Goal: Task Accomplishment & Management: Manage account settings

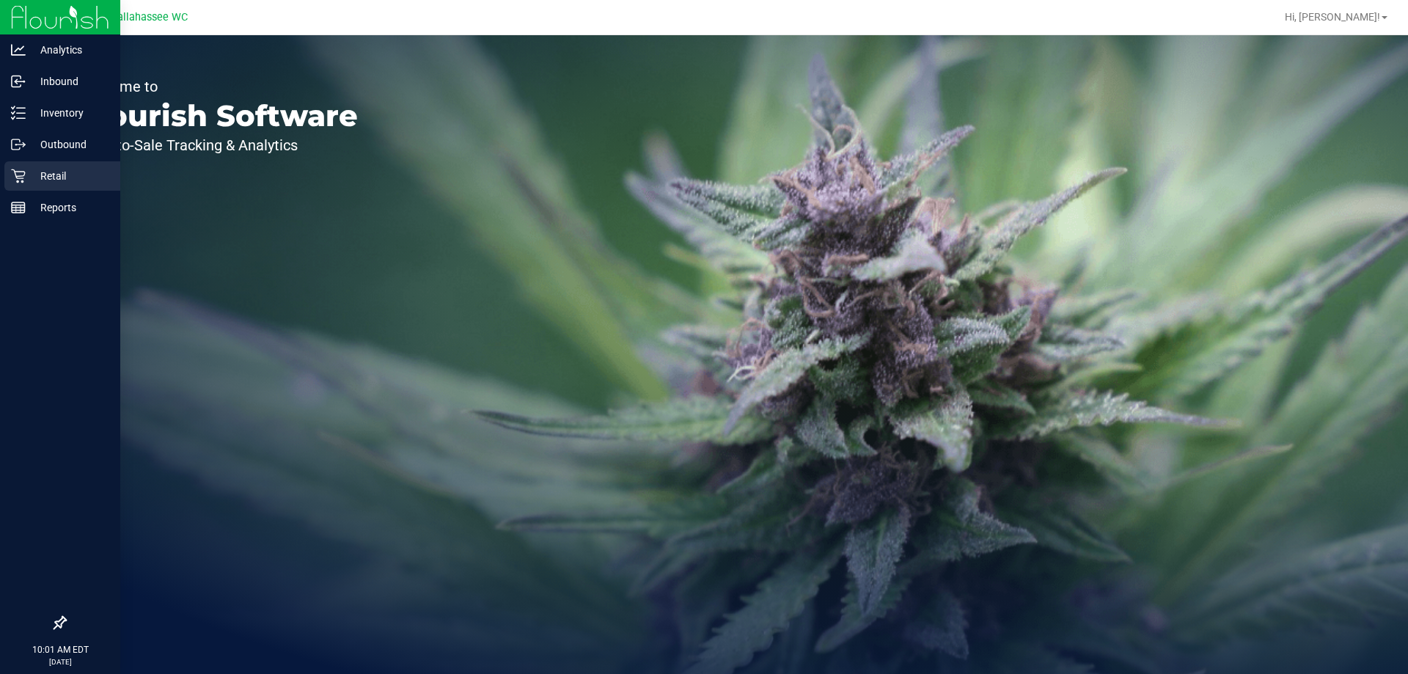
click at [24, 180] on icon at bounding box center [18, 176] width 15 height 15
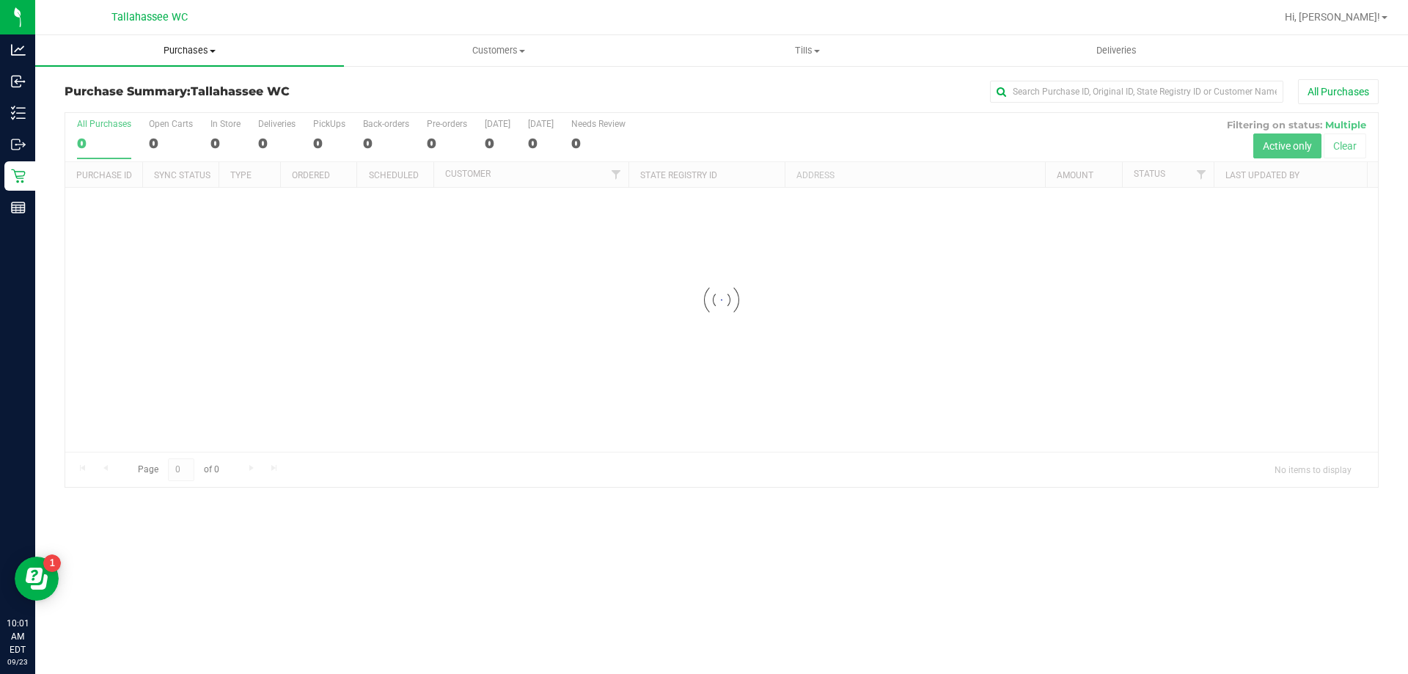
click at [189, 51] on span "Purchases" at bounding box center [189, 50] width 309 height 13
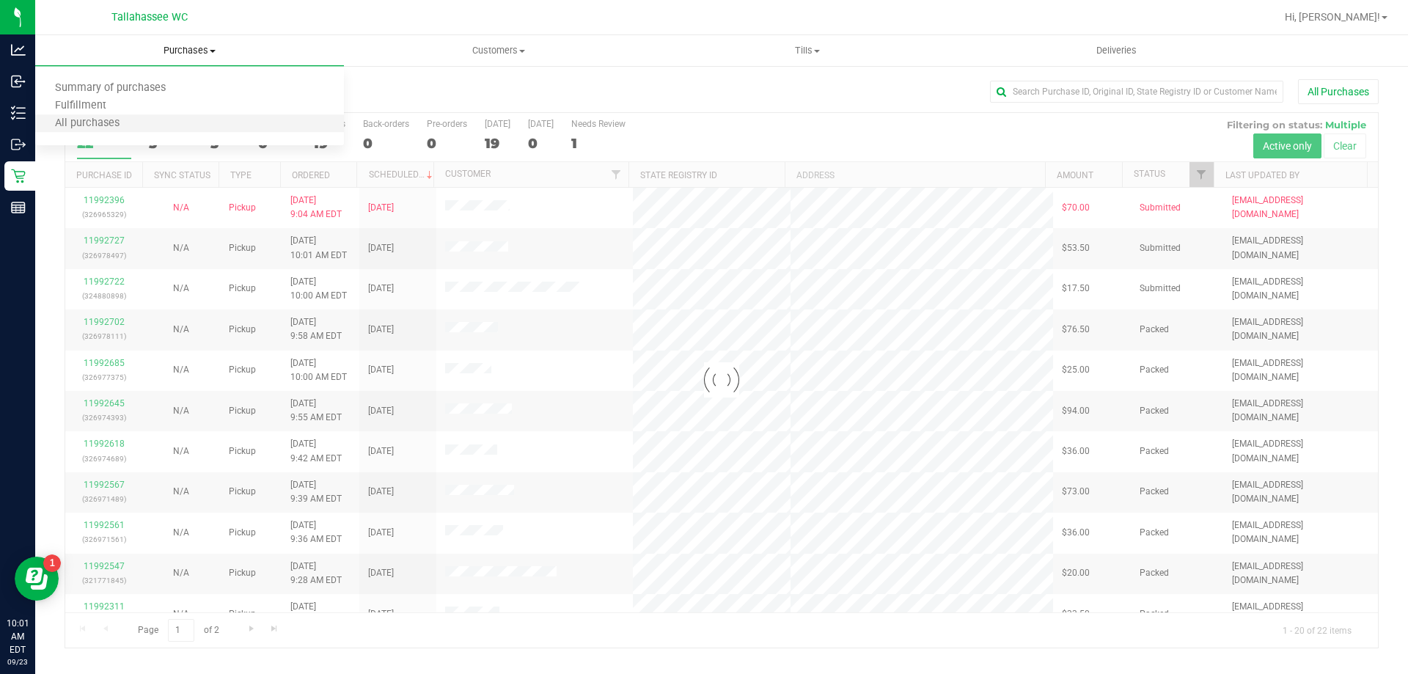
click at [197, 118] on li "All purchases" at bounding box center [189, 124] width 309 height 18
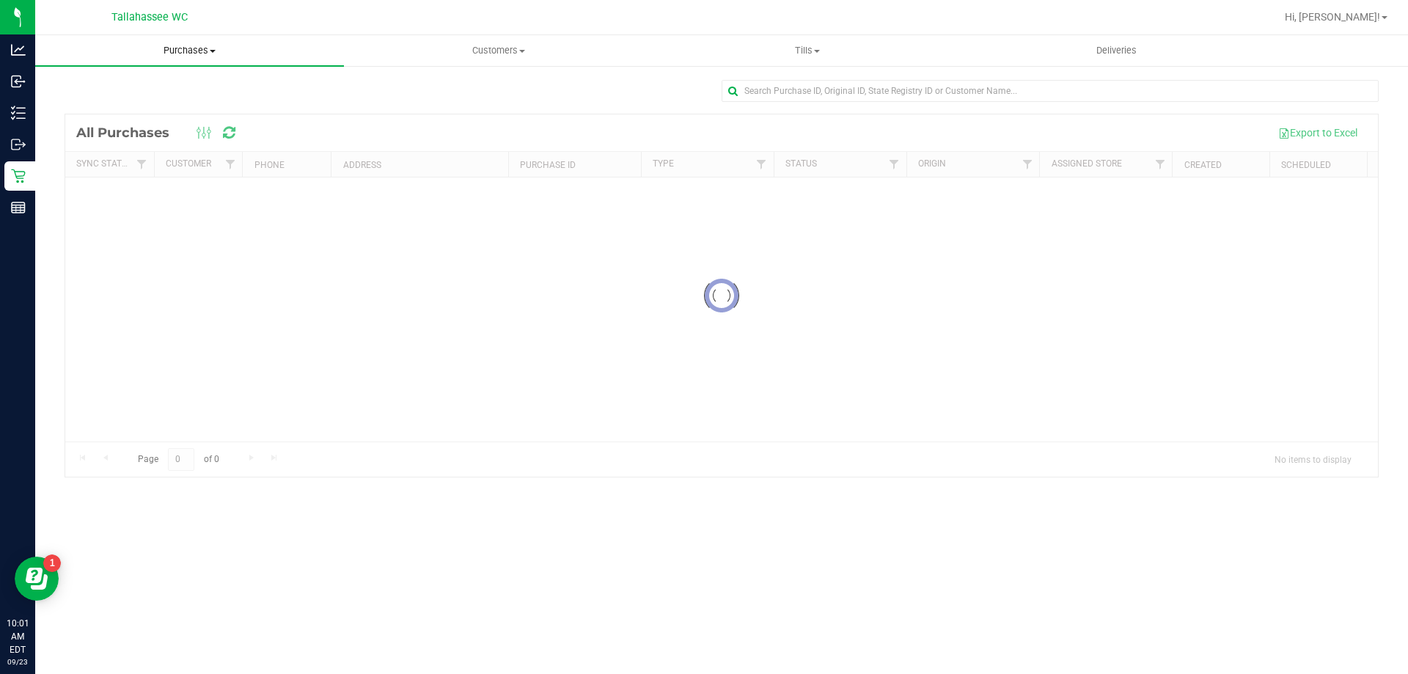
click at [204, 50] on span "Purchases" at bounding box center [189, 50] width 309 height 13
click at [197, 103] on li "Fulfillment" at bounding box center [189, 107] width 309 height 18
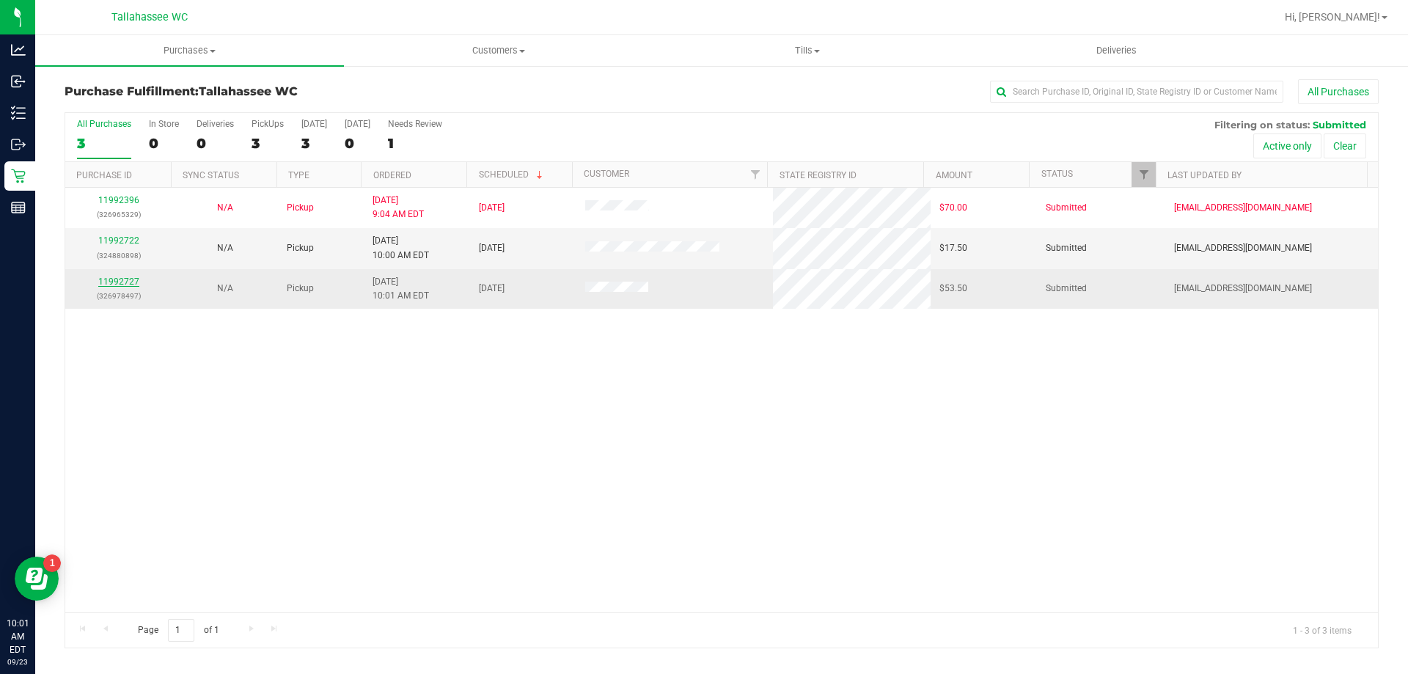
click at [104, 281] on link "11992727" at bounding box center [118, 281] width 41 height 10
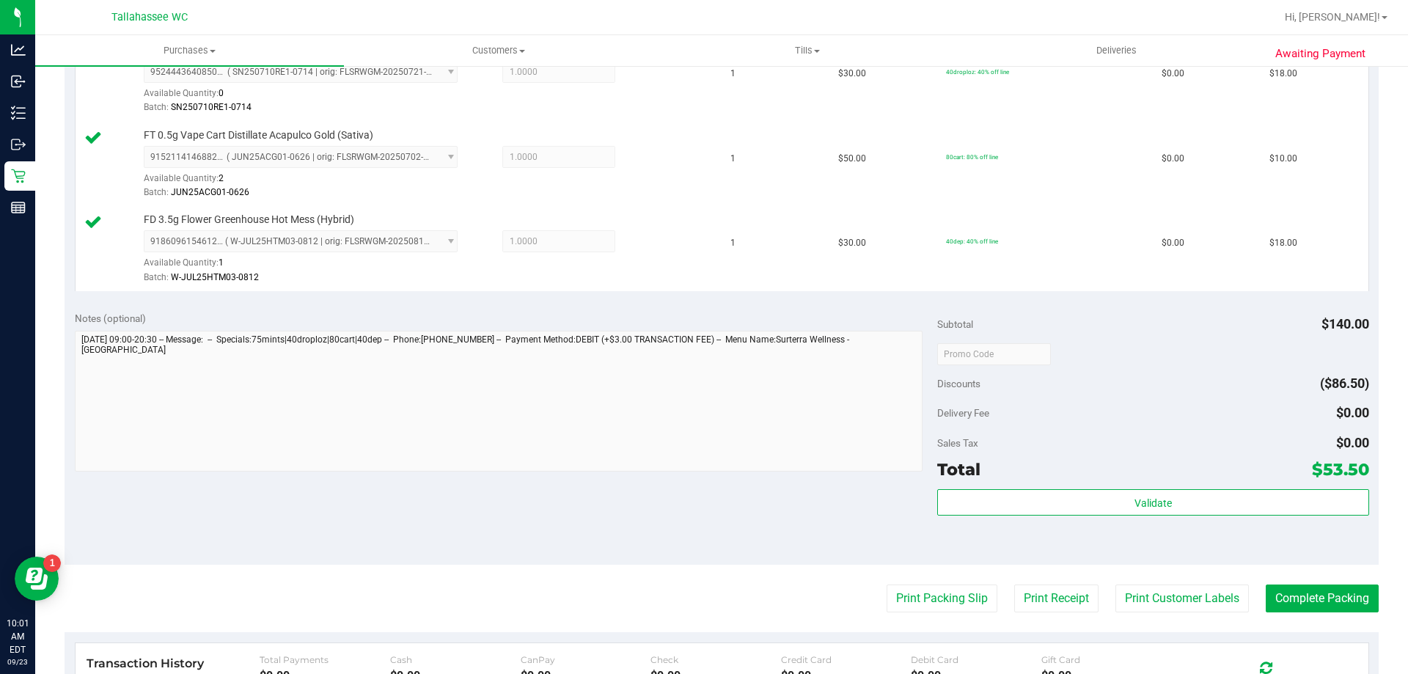
scroll to position [733, 0]
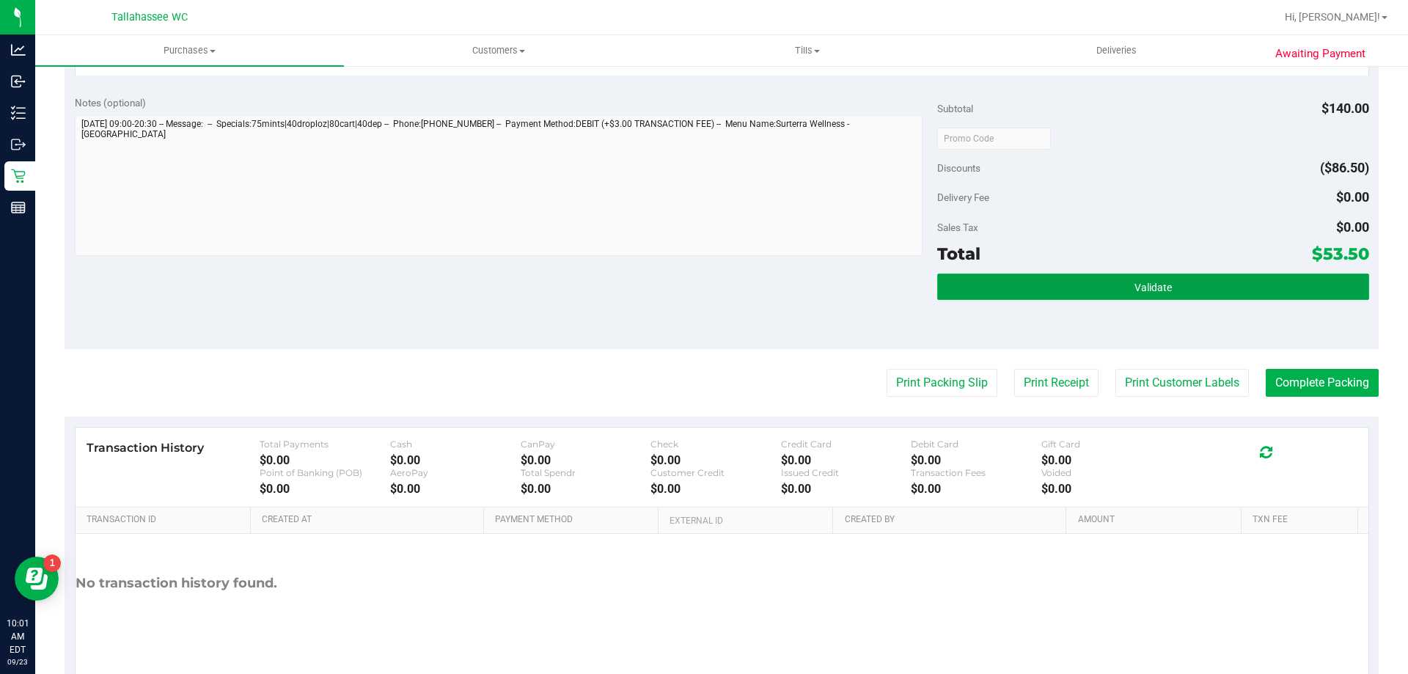
click at [1101, 289] on button "Validate" at bounding box center [1152, 287] width 431 height 26
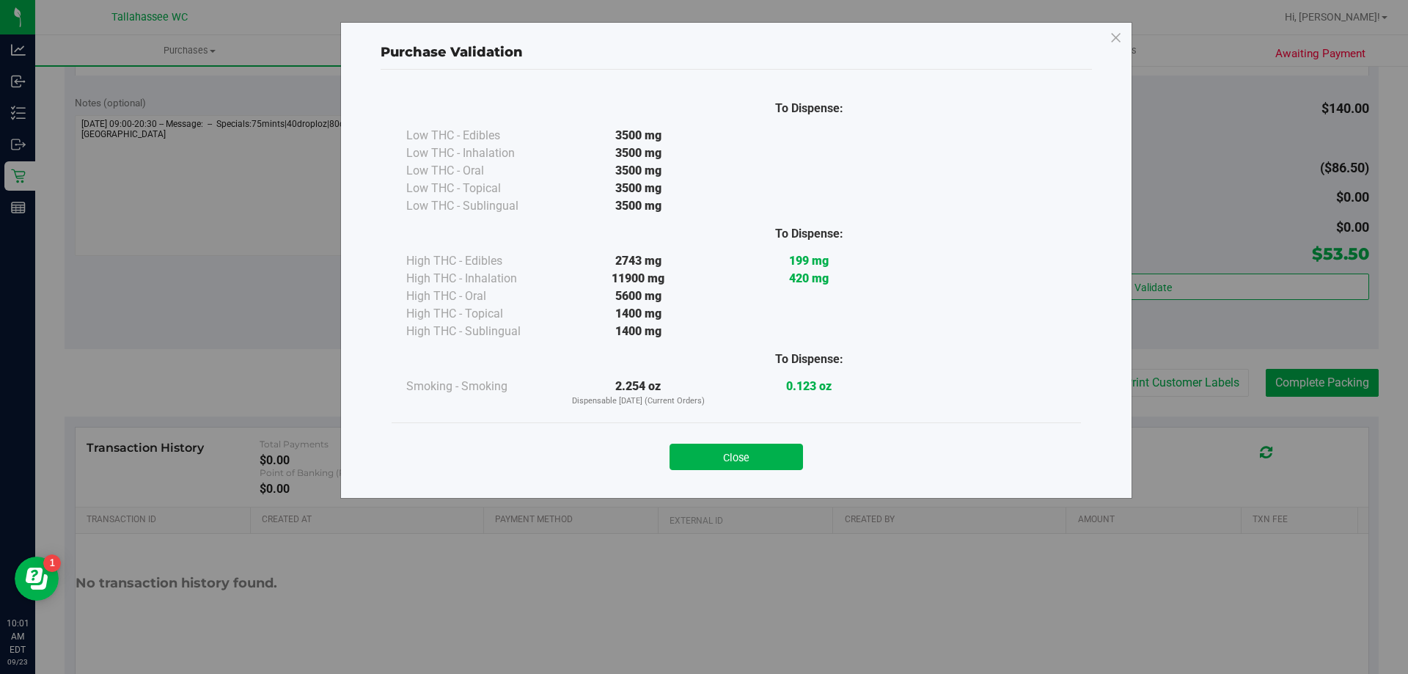
drag, startPoint x: 788, startPoint y: 451, endPoint x: 875, endPoint y: 384, distance: 109.3
click at [789, 451] on button "Close" at bounding box center [735, 457] width 133 height 26
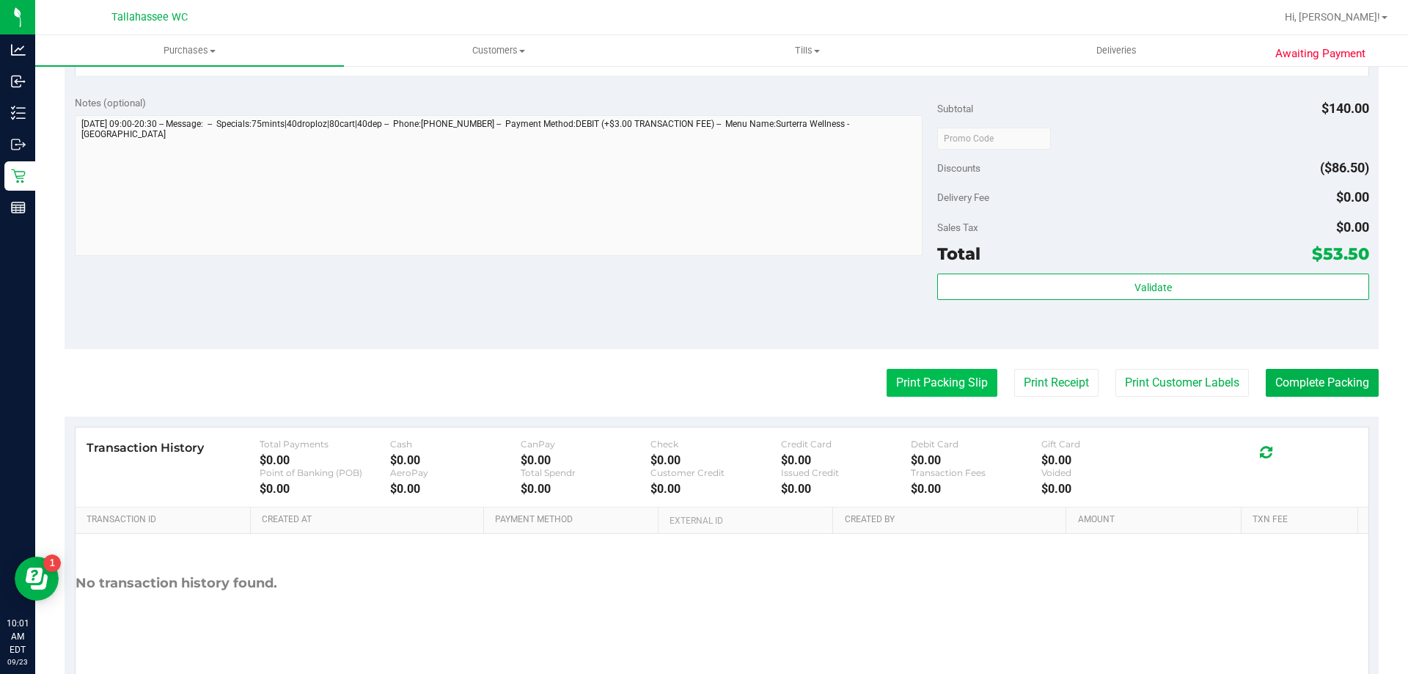
click at [914, 387] on button "Print Packing Slip" at bounding box center [942, 383] width 111 height 28
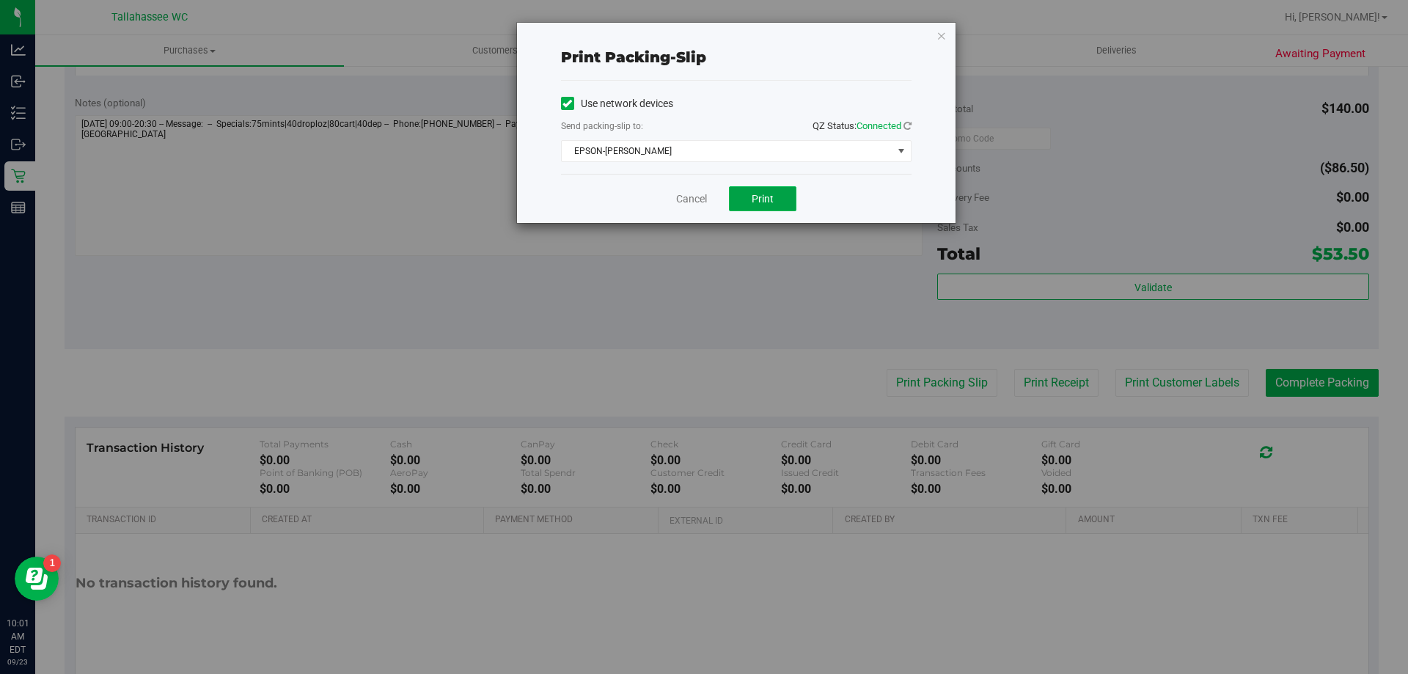
click at [779, 199] on button "Print" at bounding box center [762, 198] width 67 height 25
click at [691, 205] on link "Cancel" at bounding box center [691, 198] width 31 height 15
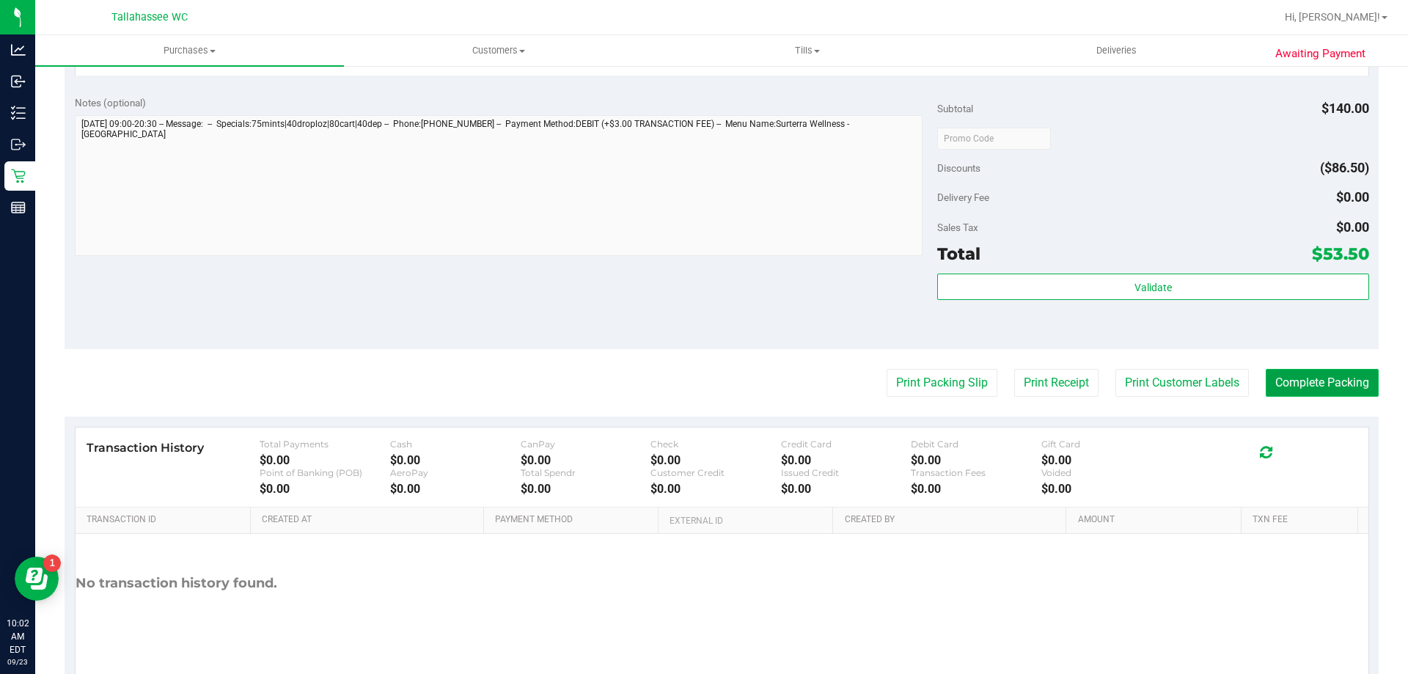
click at [1344, 370] on button "Complete Packing" at bounding box center [1322, 383] width 113 height 28
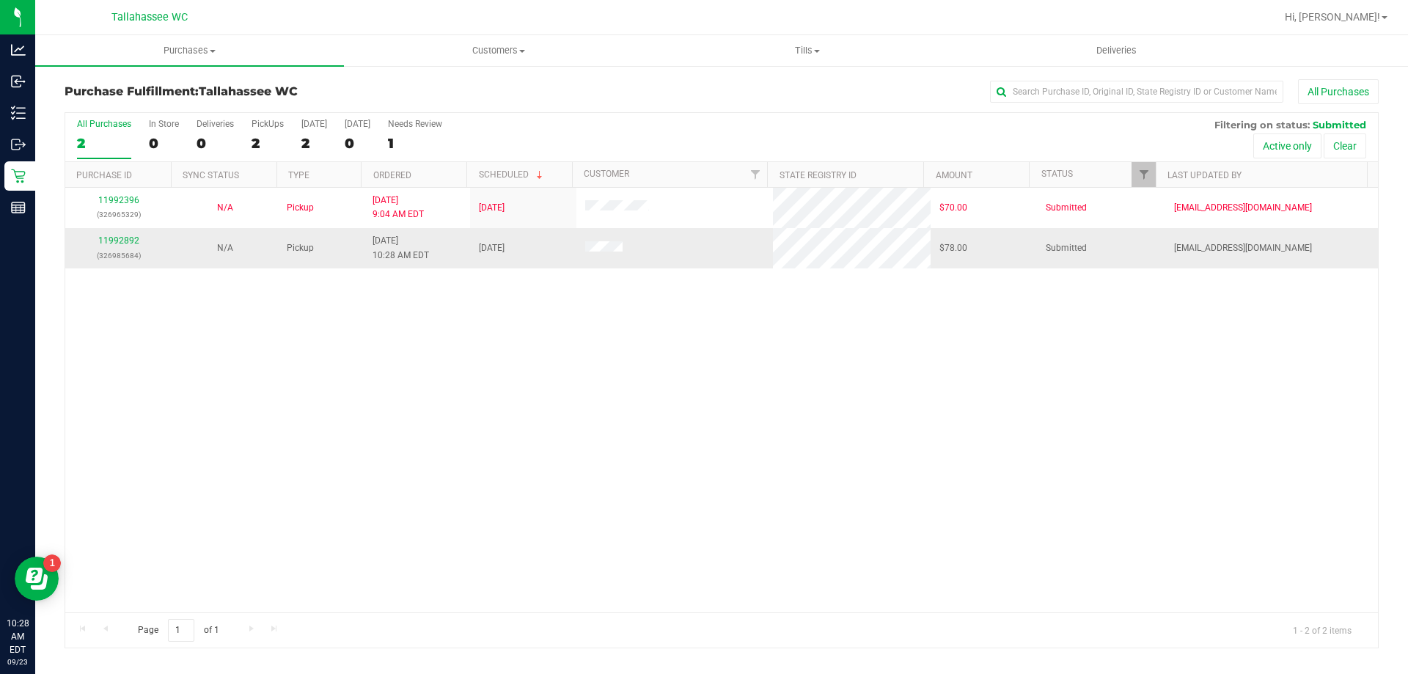
click at [150, 234] on div "11992892 (326985684)" at bounding box center [118, 248] width 89 height 28
click at [105, 238] on link "11992892" at bounding box center [118, 240] width 41 height 10
click at [131, 241] on link "11992892" at bounding box center [118, 240] width 41 height 10
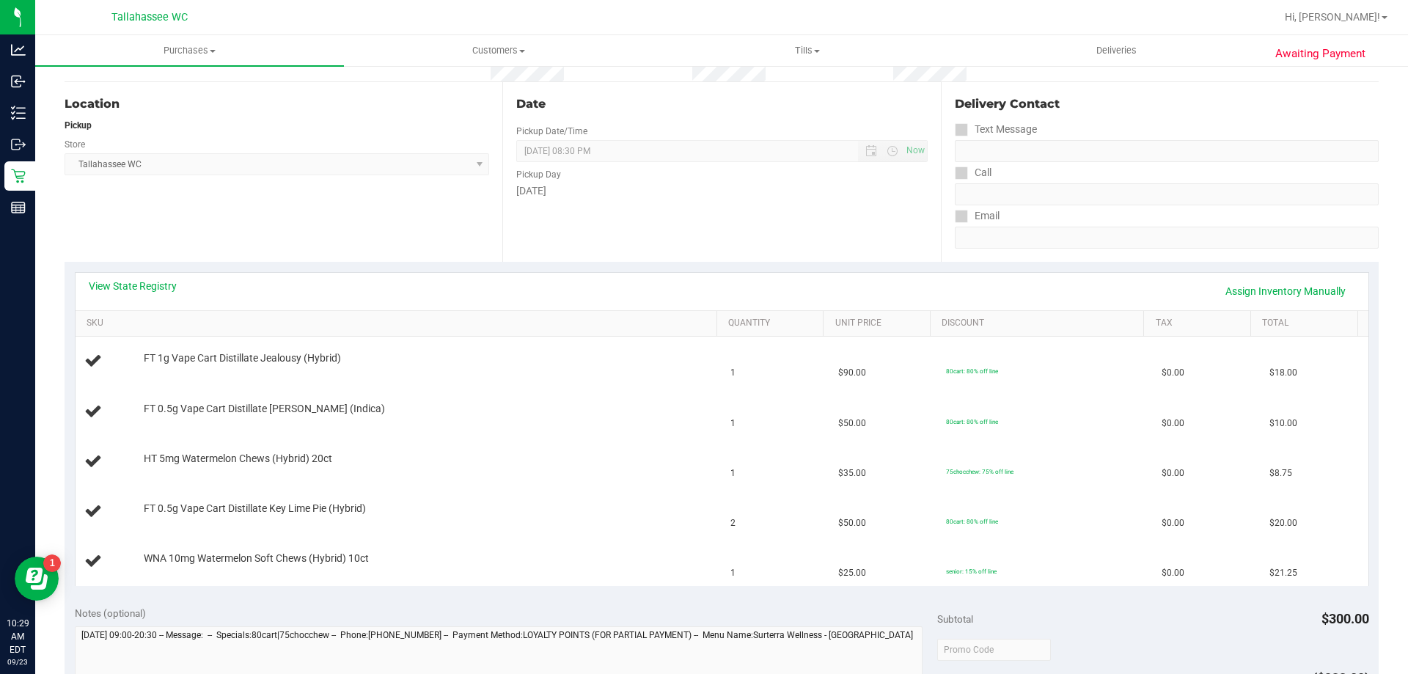
scroll to position [147, 0]
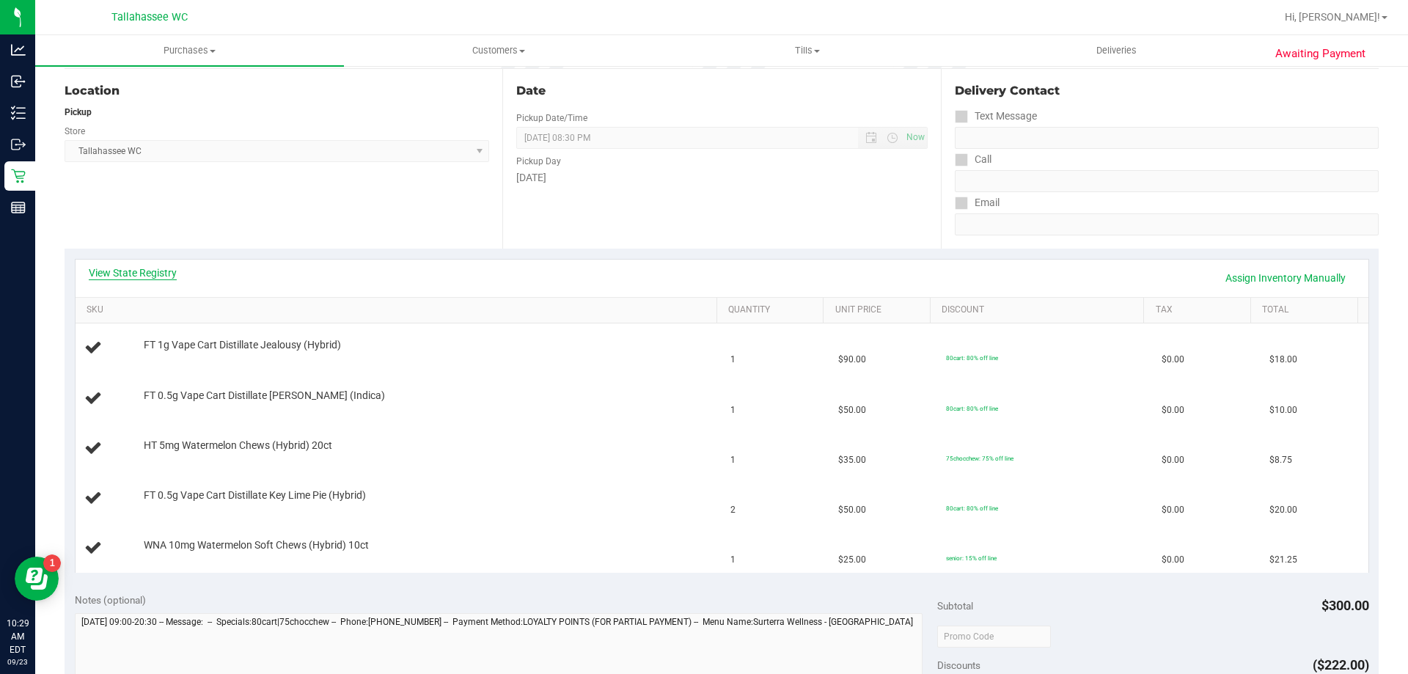
click at [158, 278] on link "View State Registry" at bounding box center [133, 272] width 88 height 15
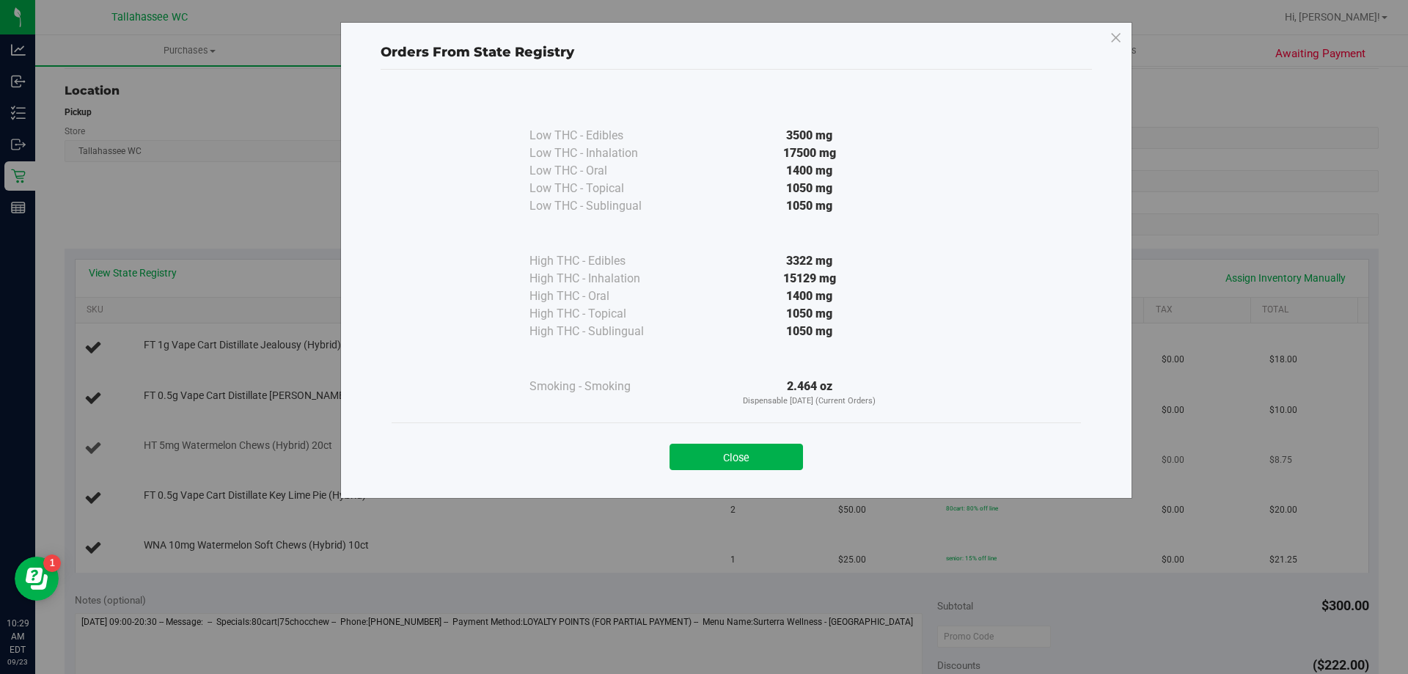
click at [708, 451] on button "Close" at bounding box center [735, 457] width 133 height 26
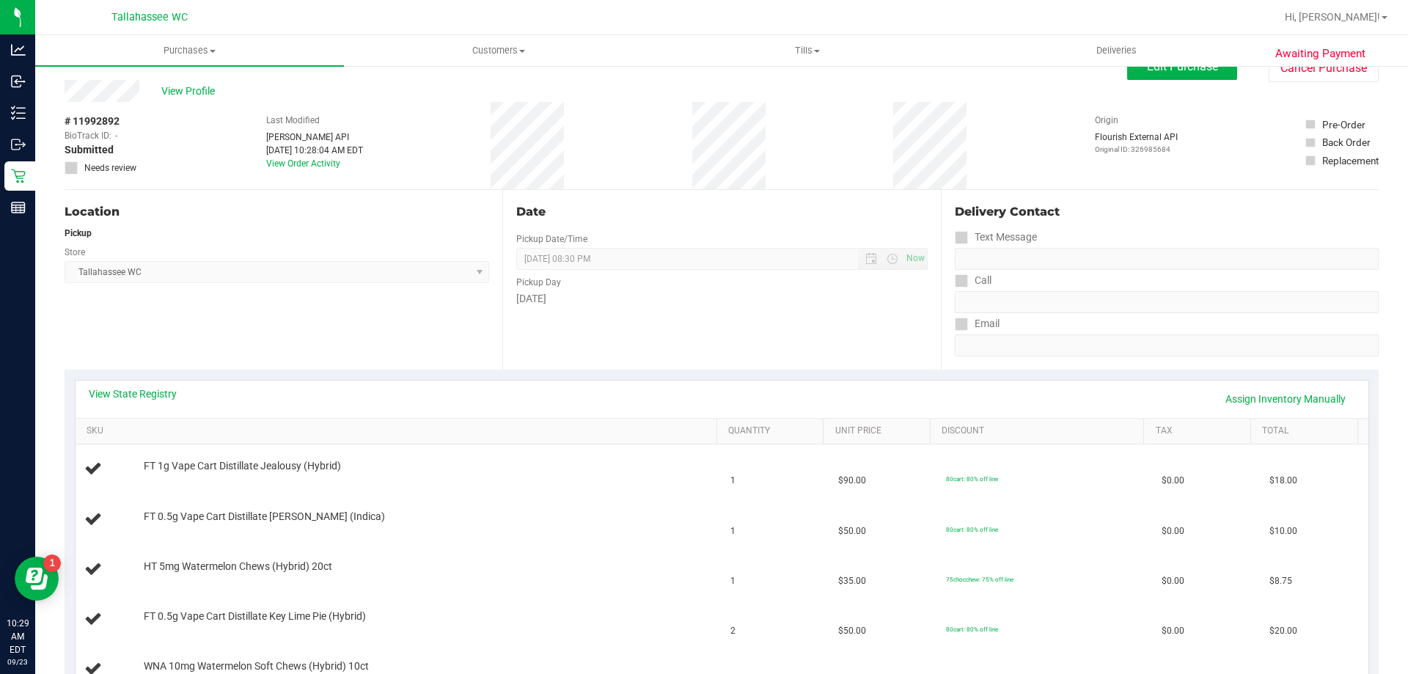
scroll to position [0, 0]
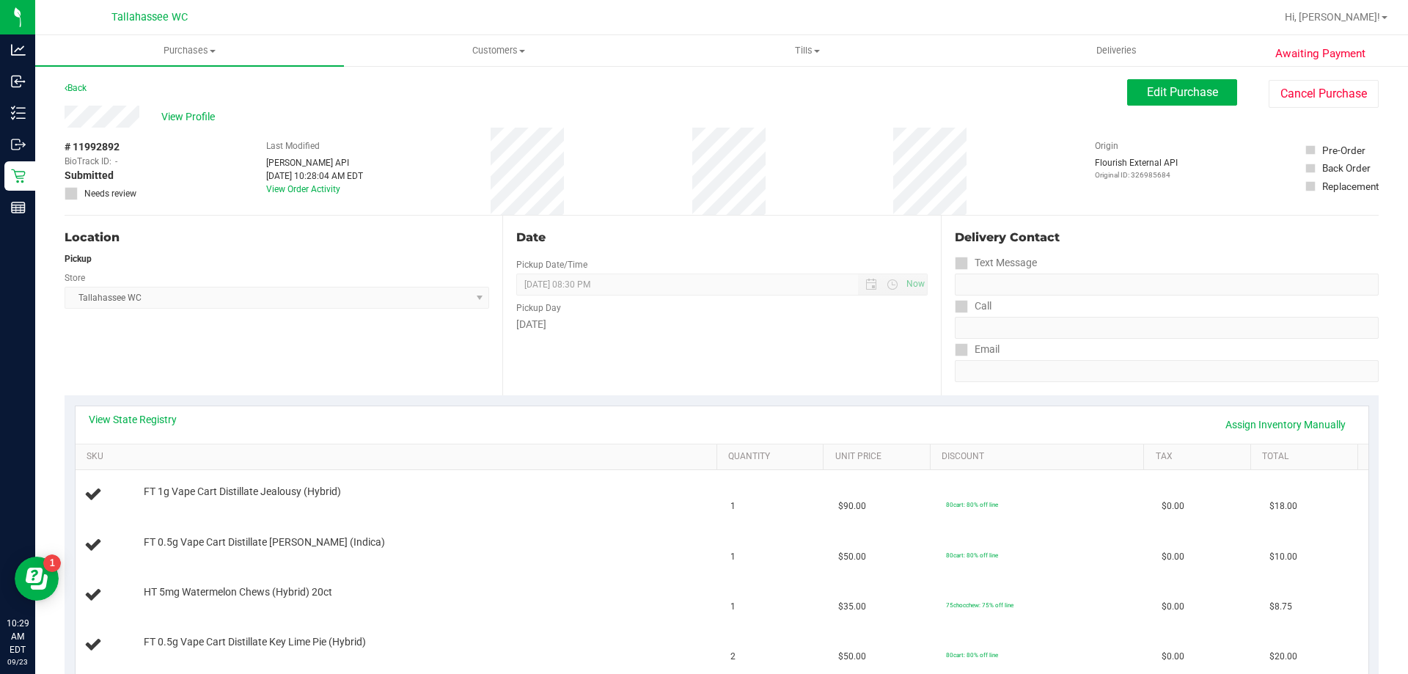
click at [78, 82] on div "Back" at bounding box center [76, 88] width 22 height 18
drag, startPoint x: 81, startPoint y: 89, endPoint x: 218, endPoint y: 48, distance: 142.9
click at [81, 89] on link "Back" at bounding box center [76, 88] width 22 height 10
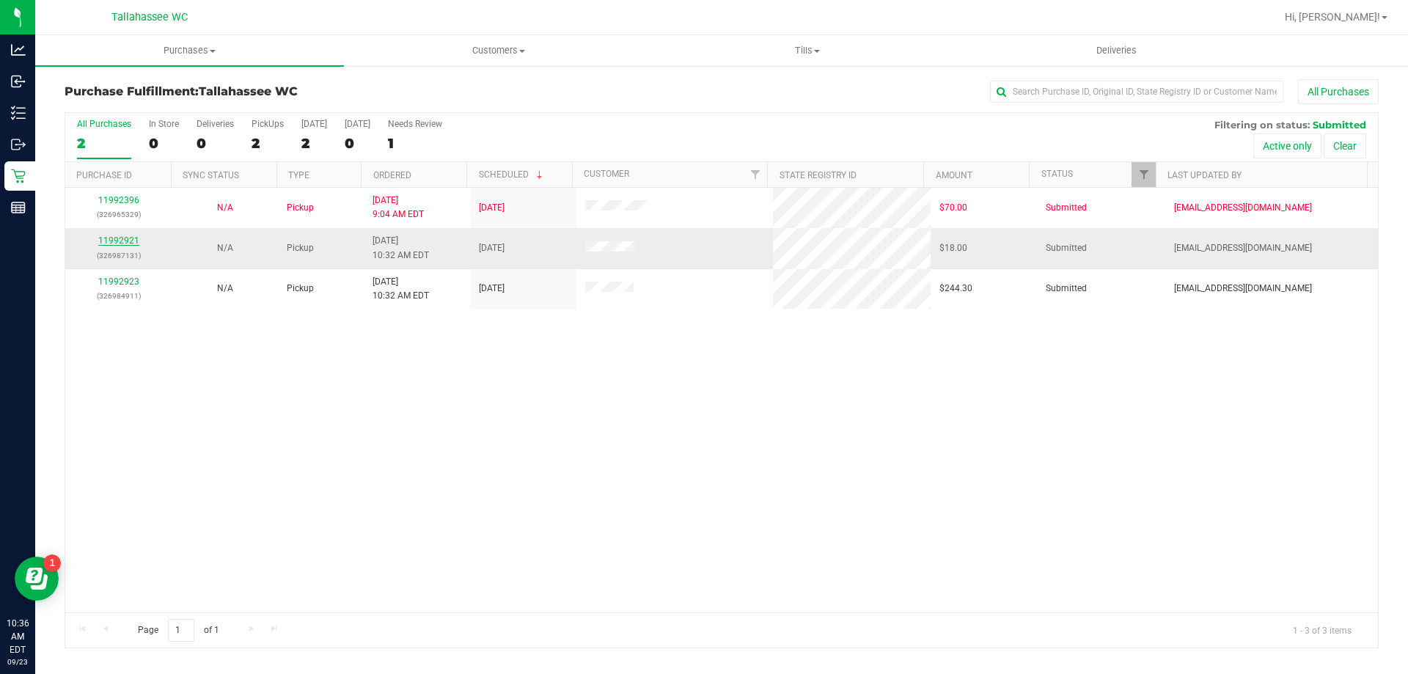
click at [111, 243] on link "11992921" at bounding box center [118, 240] width 41 height 10
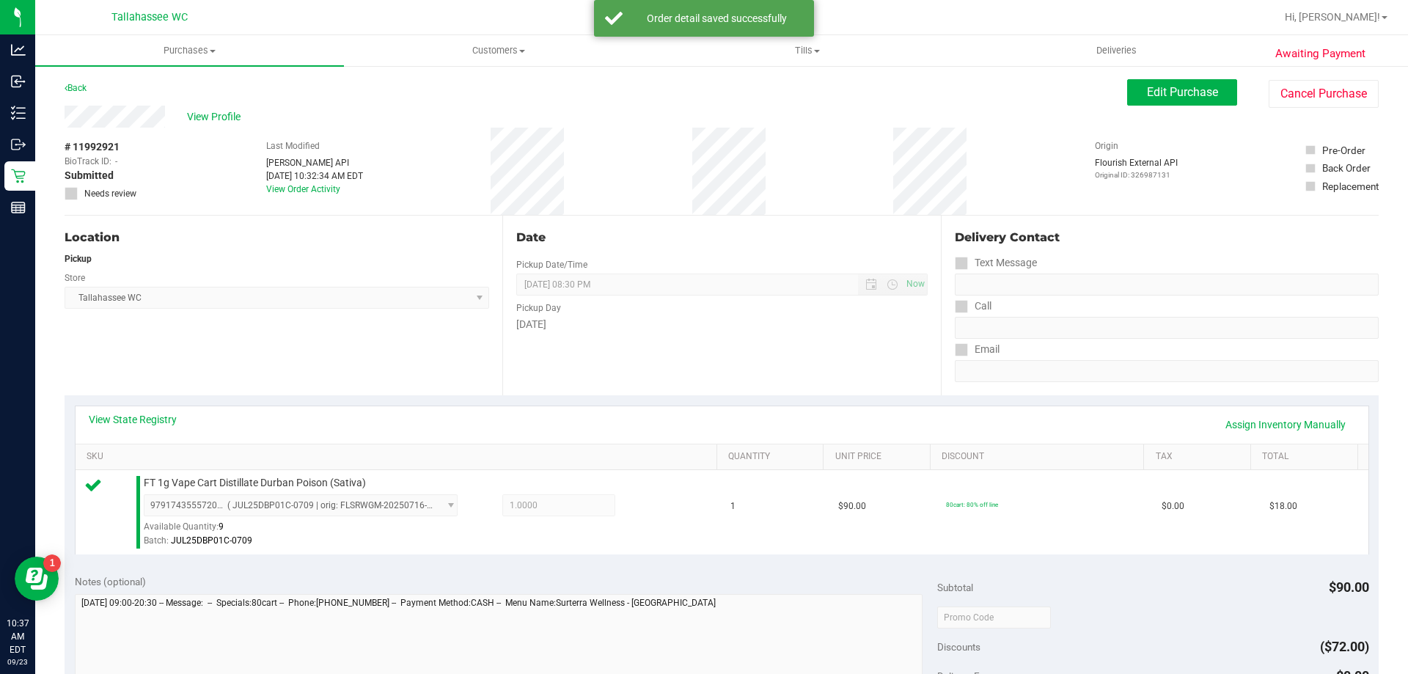
scroll to position [293, 0]
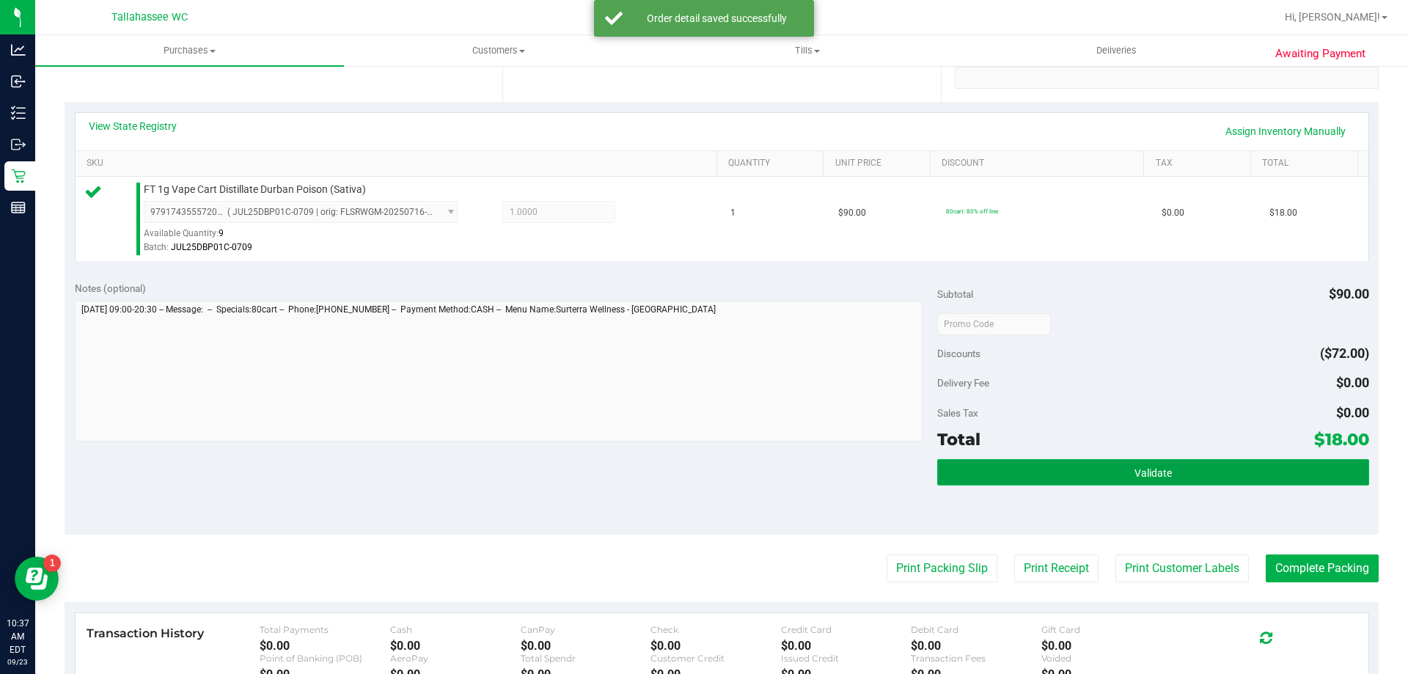
click at [953, 469] on button "Validate" at bounding box center [1152, 472] width 431 height 26
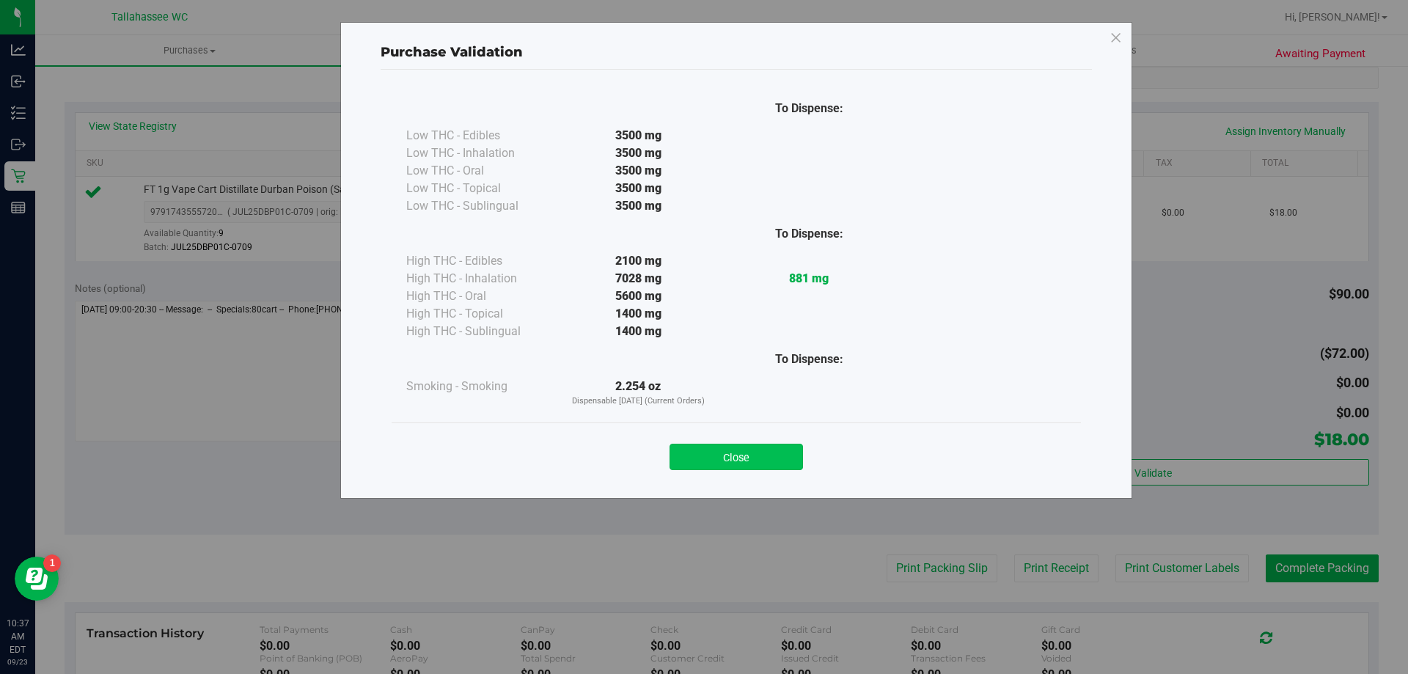
click at [774, 464] on button "Close" at bounding box center [735, 457] width 133 height 26
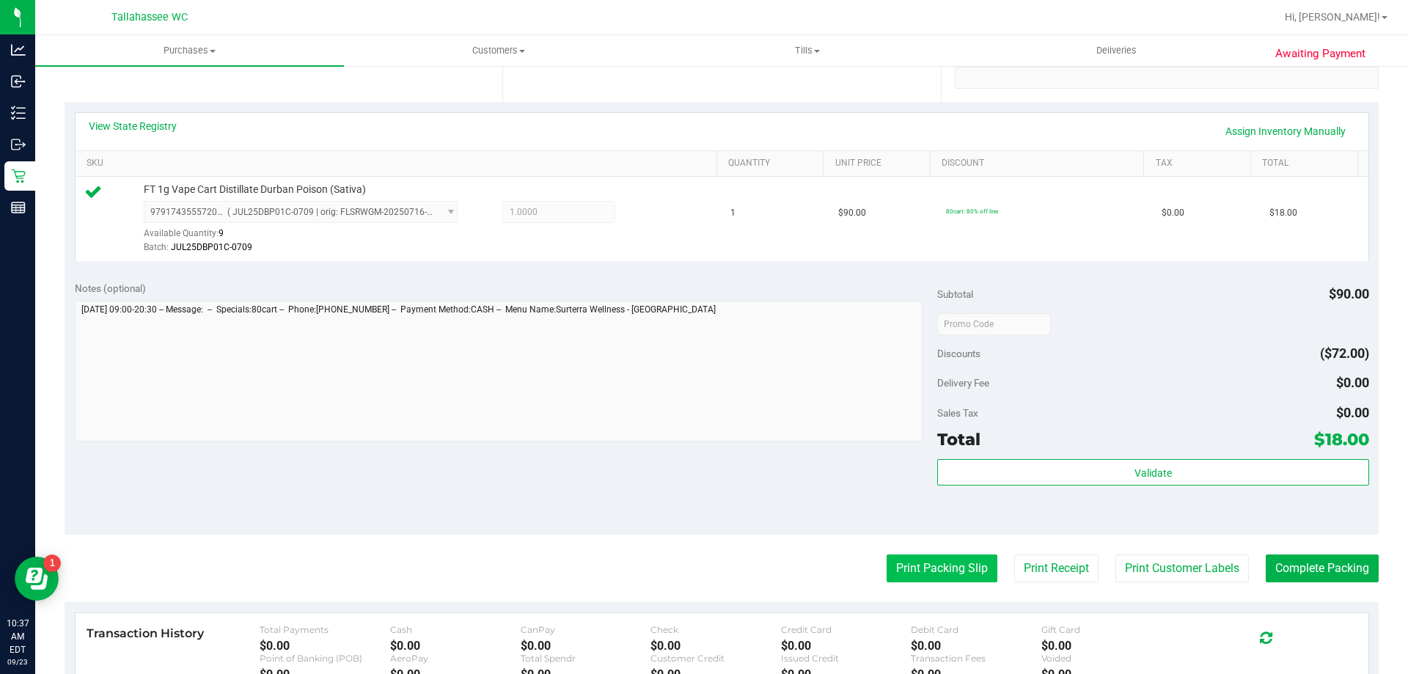
click at [921, 562] on button "Print Packing Slip" at bounding box center [942, 568] width 111 height 28
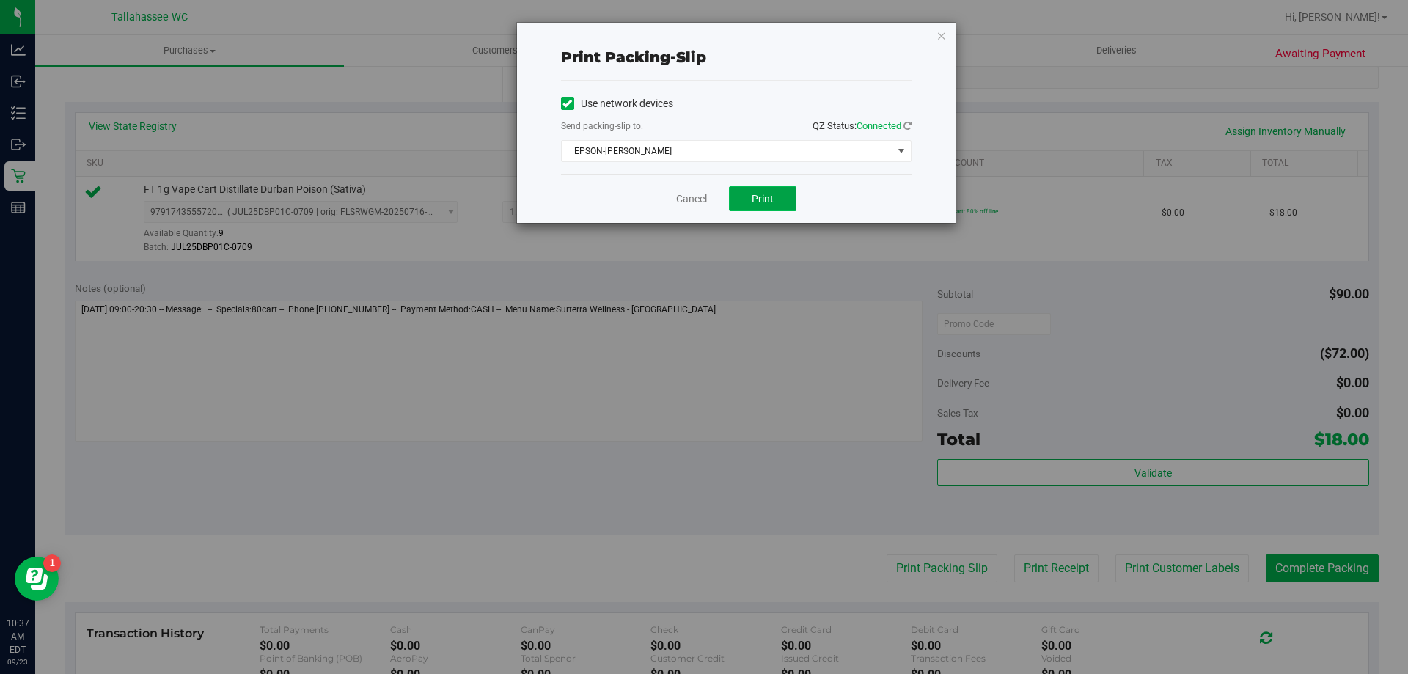
click at [768, 208] on button "Print" at bounding box center [762, 198] width 67 height 25
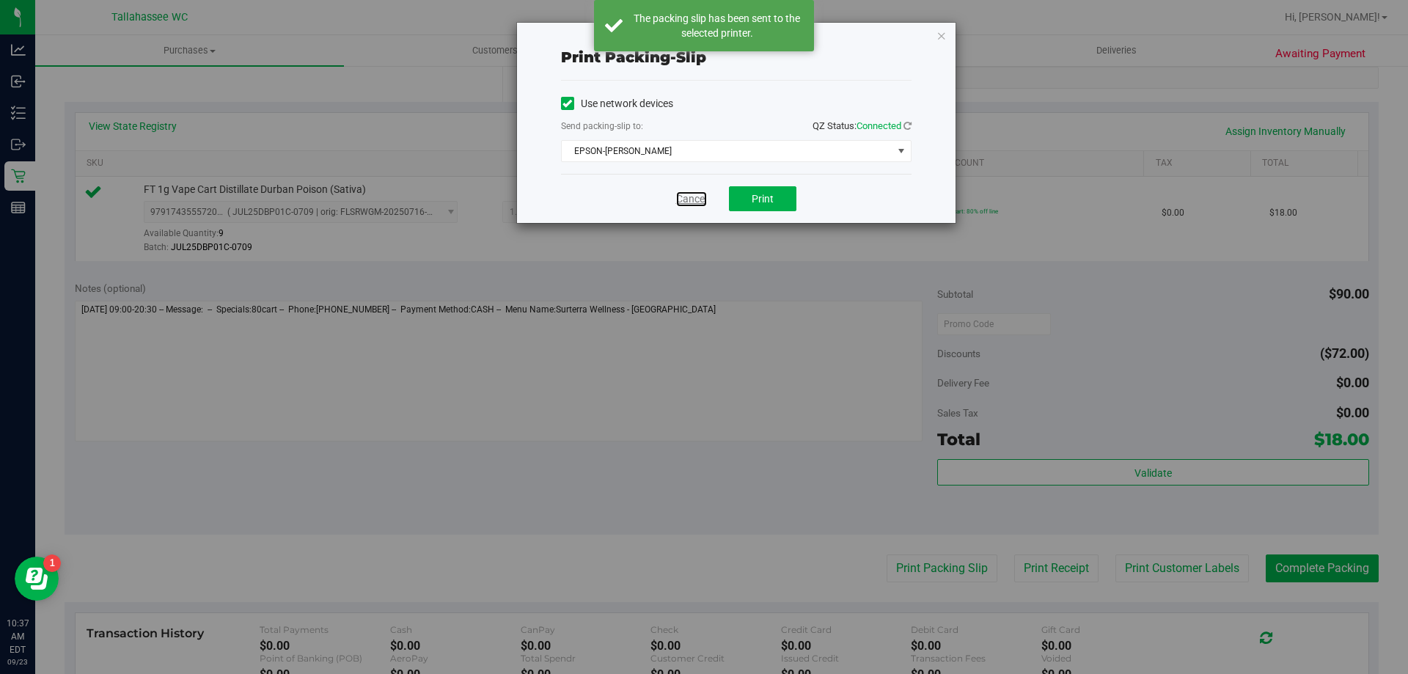
click at [685, 199] on link "Cancel" at bounding box center [691, 198] width 31 height 15
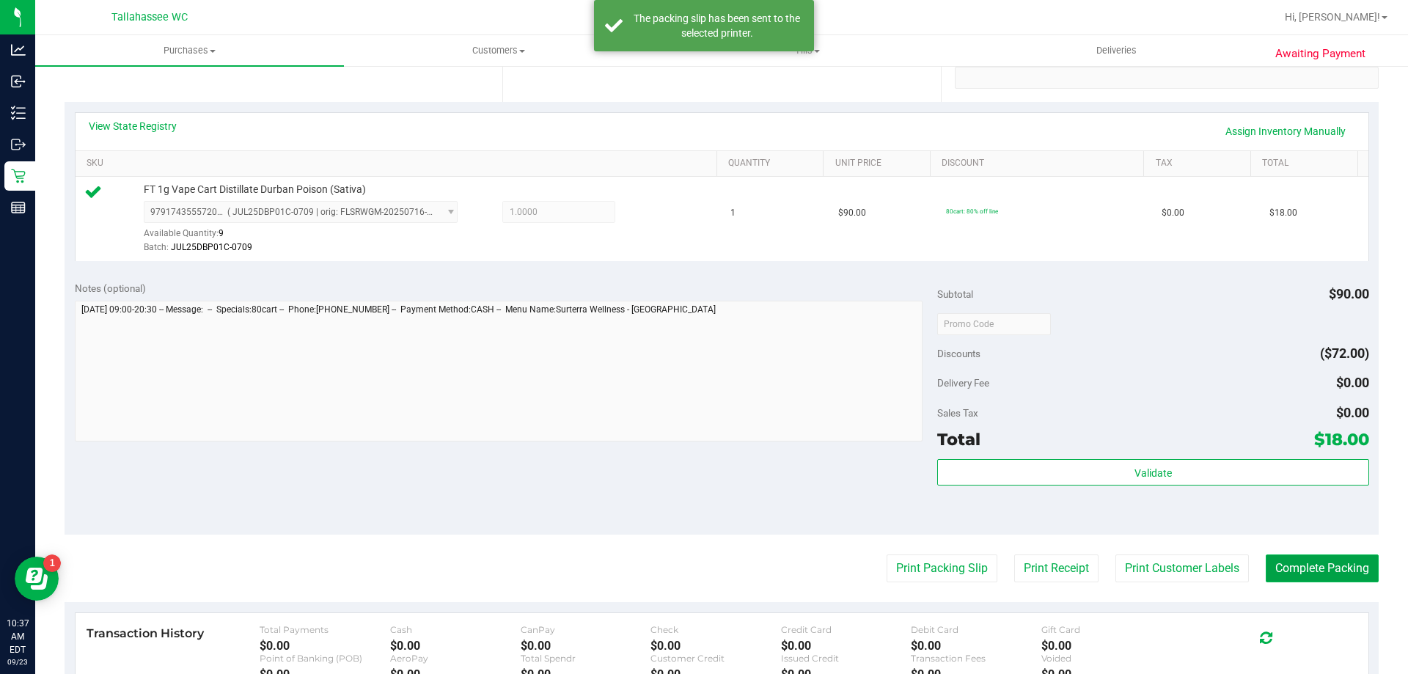
click at [1282, 557] on button "Complete Packing" at bounding box center [1322, 568] width 113 height 28
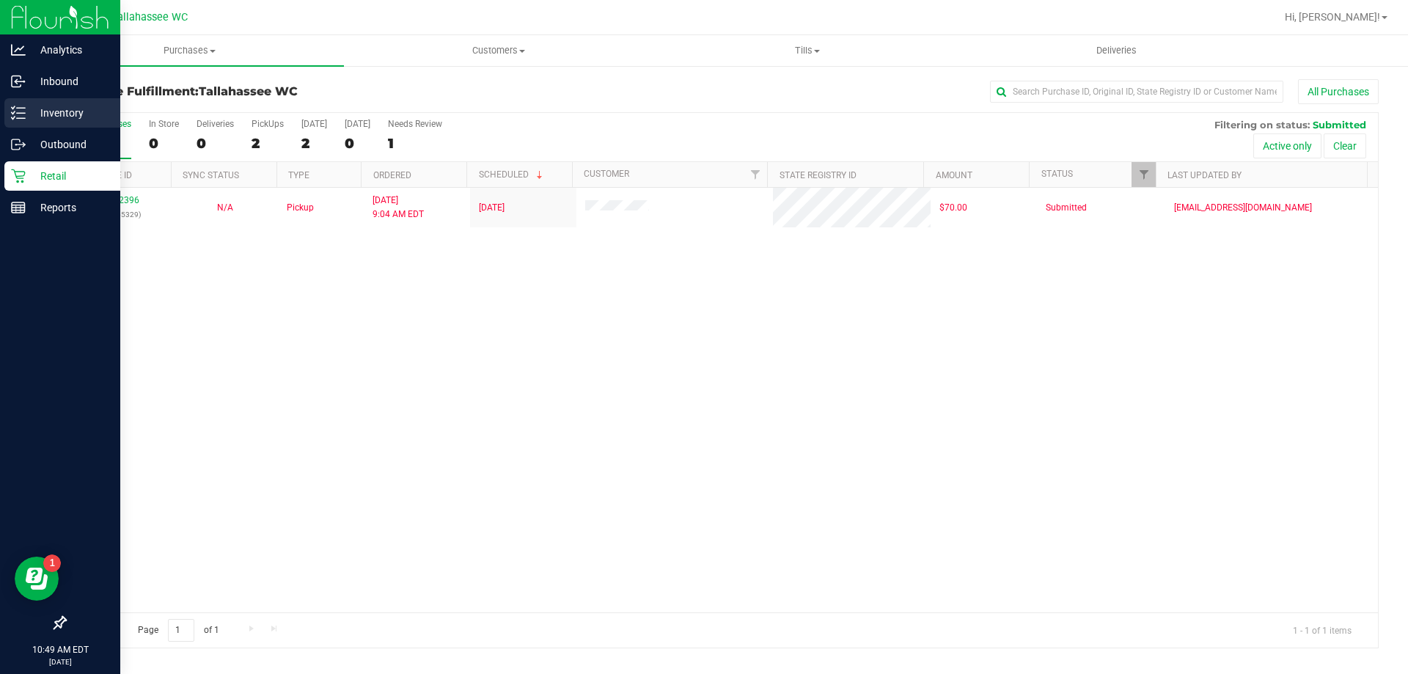
click at [18, 117] on icon at bounding box center [18, 113] width 15 height 15
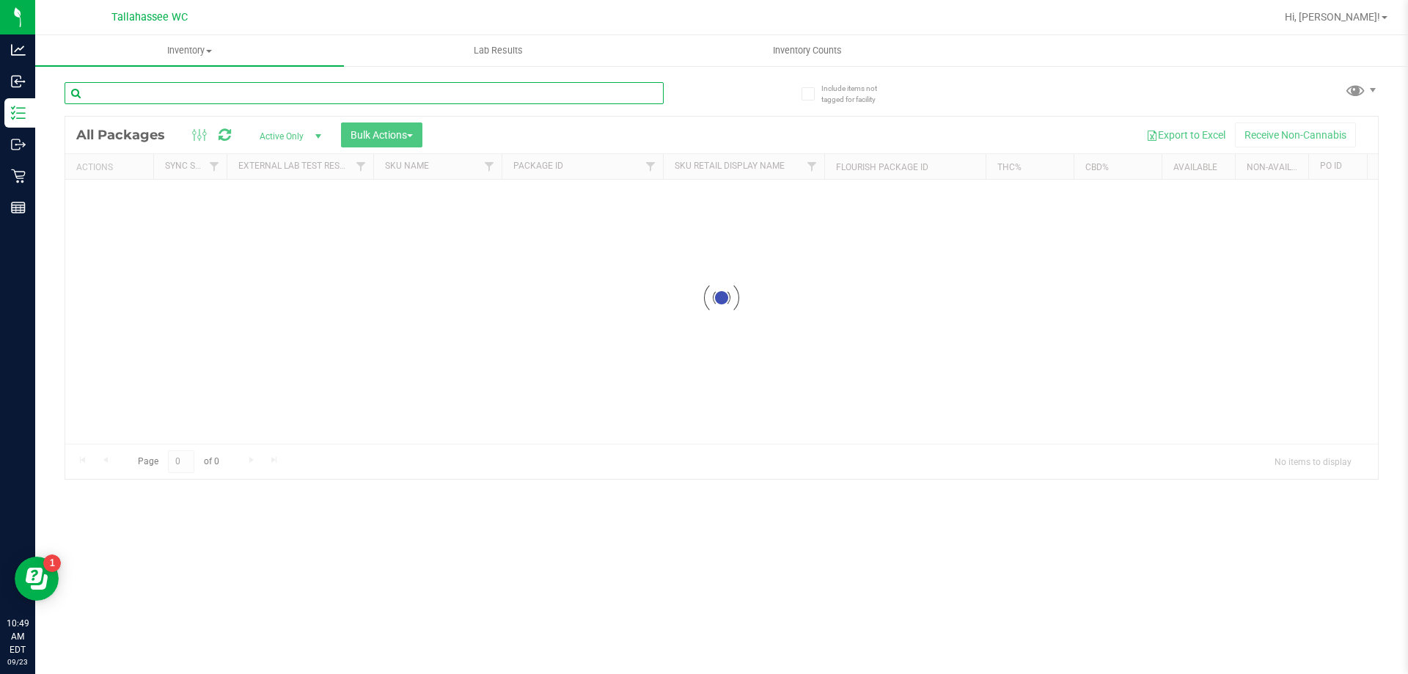
click at [397, 98] on input "text" at bounding box center [364, 93] width 599 height 22
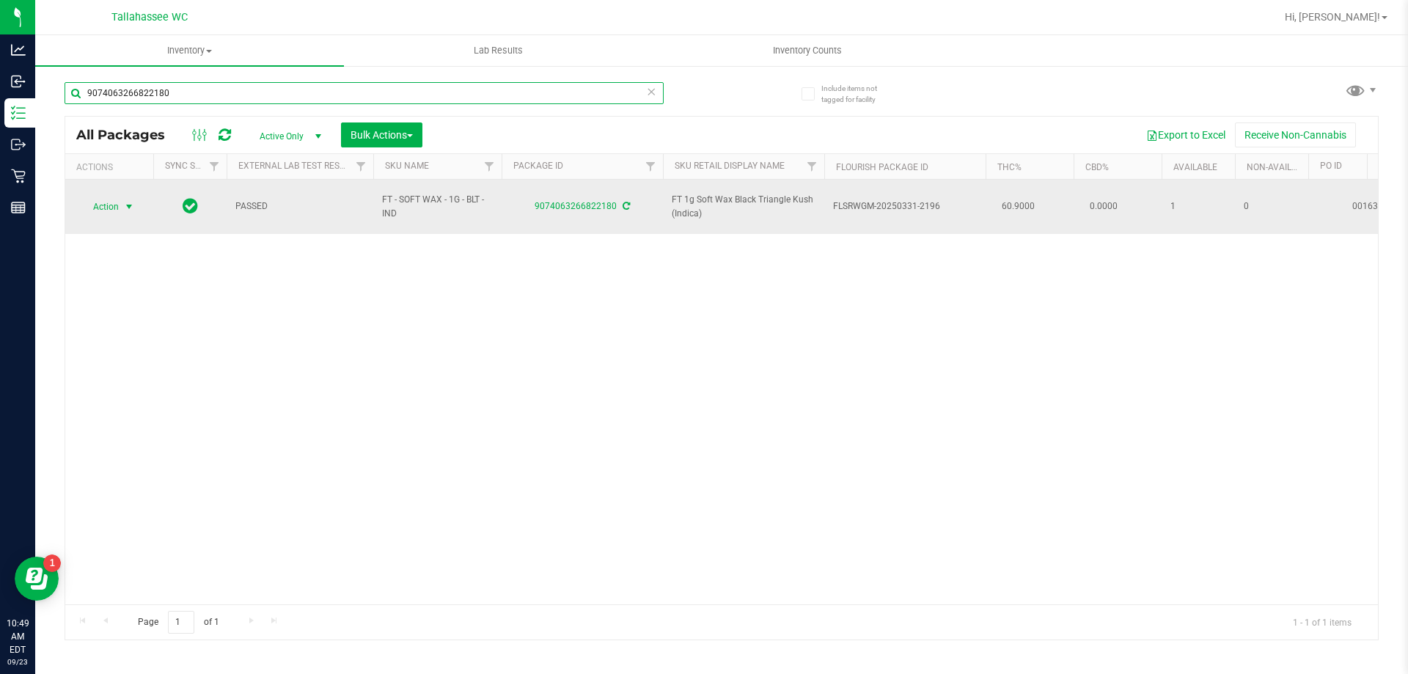
type input "9074063266822180"
click at [127, 201] on span "select" at bounding box center [129, 207] width 12 height 12
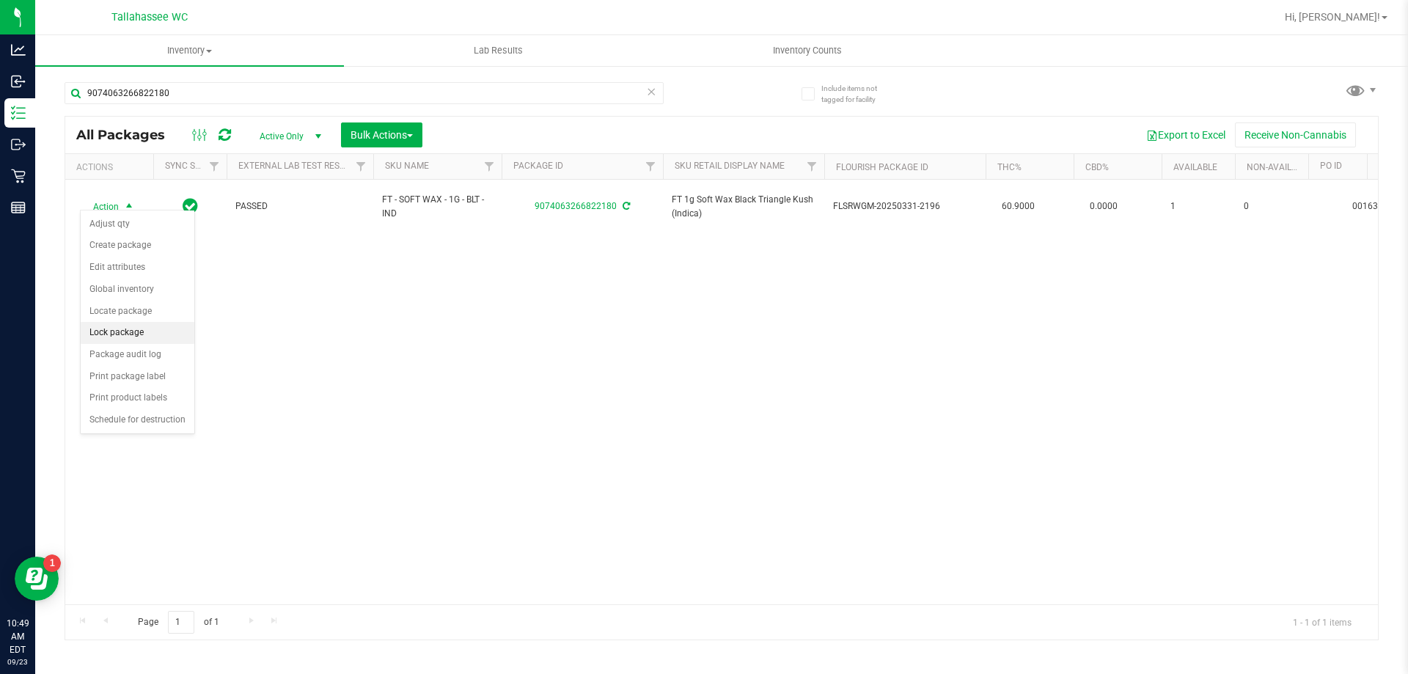
click at [172, 340] on li "Lock package" at bounding box center [138, 333] width 114 height 22
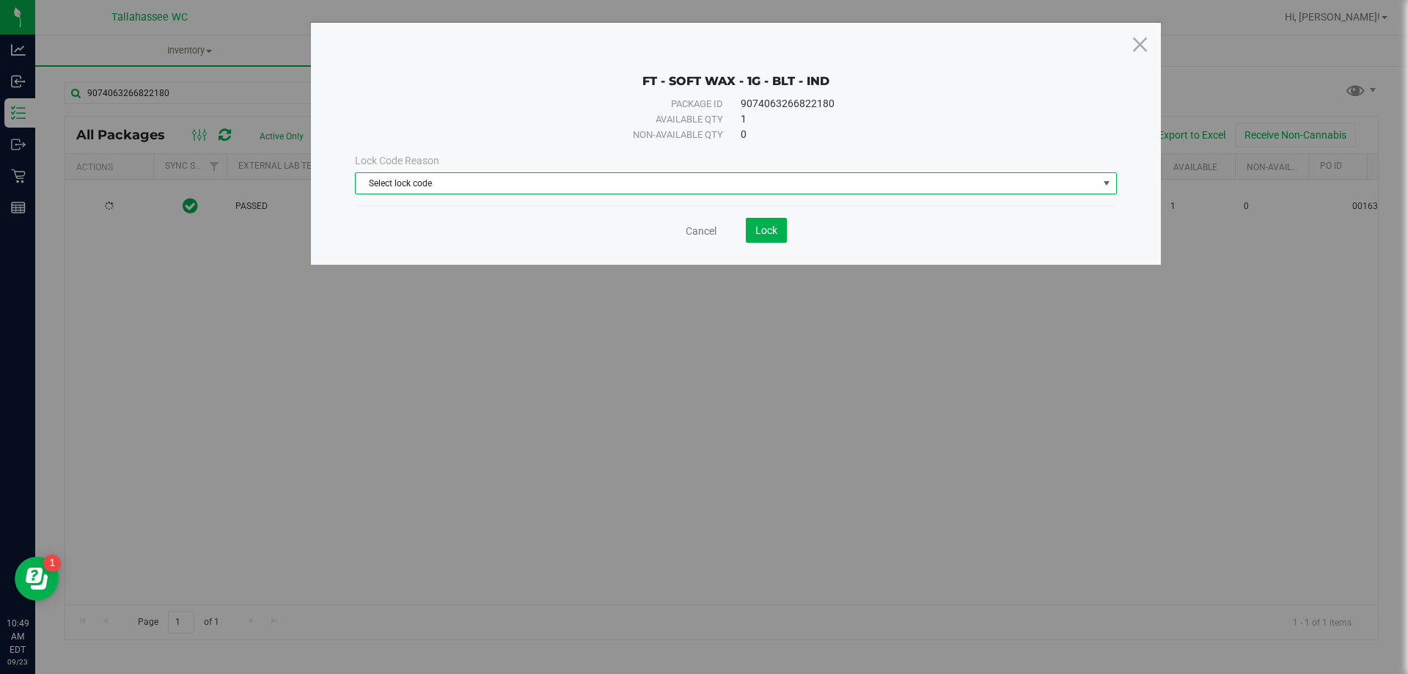
click at [1074, 186] on span "Select lock code" at bounding box center [727, 183] width 742 height 21
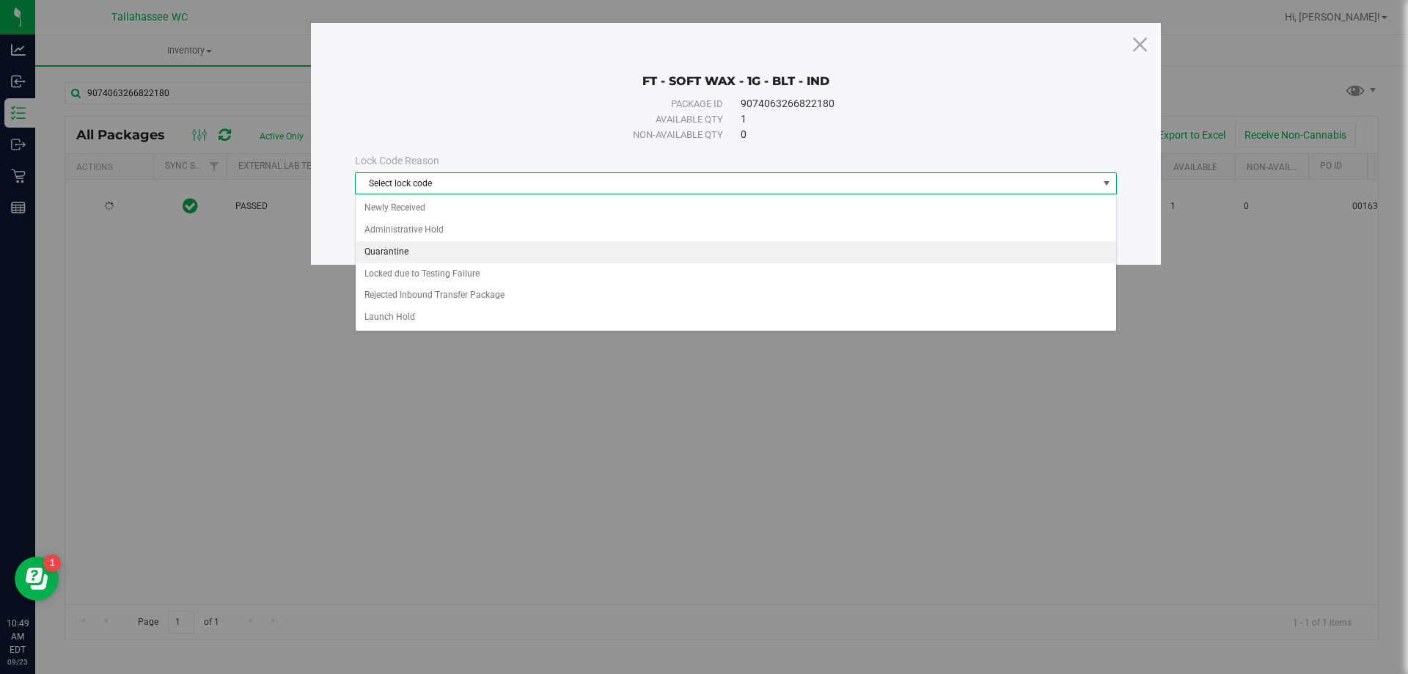
click at [755, 257] on li "Quarantine" at bounding box center [736, 252] width 760 height 22
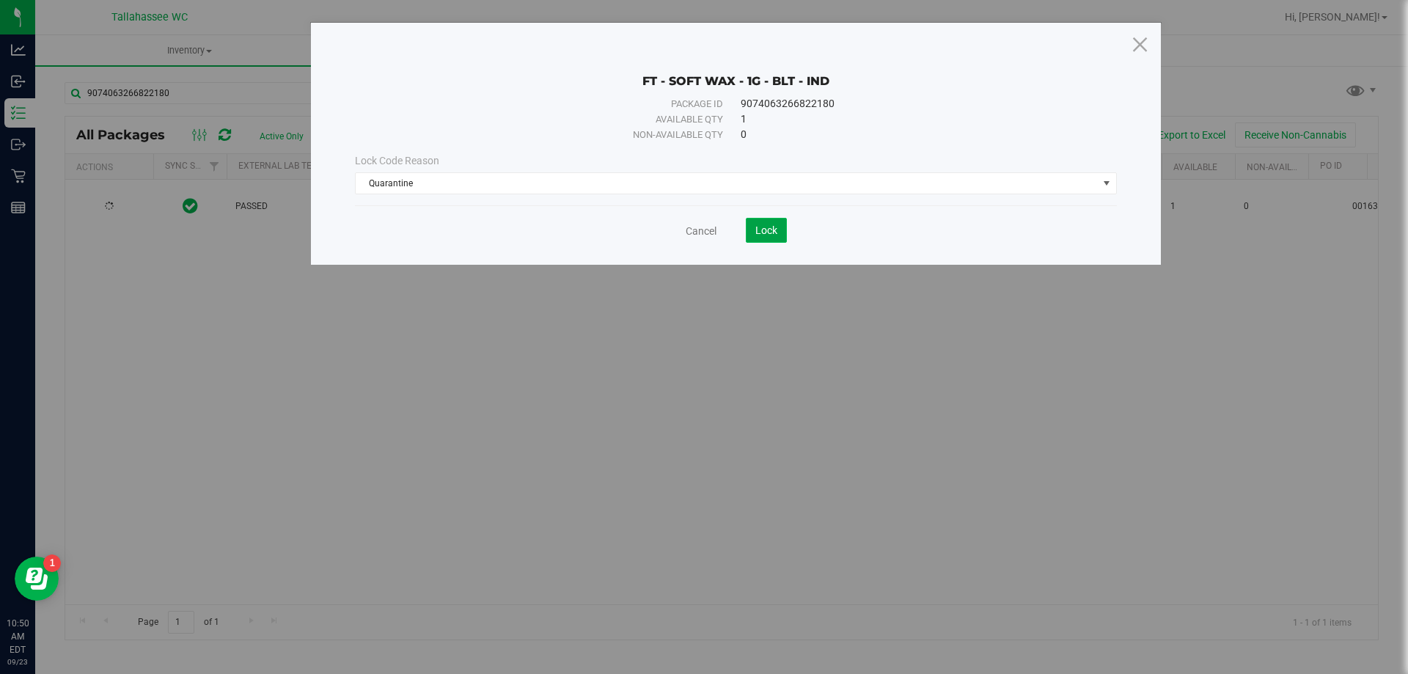
click at [769, 235] on span "Lock" at bounding box center [766, 230] width 22 height 12
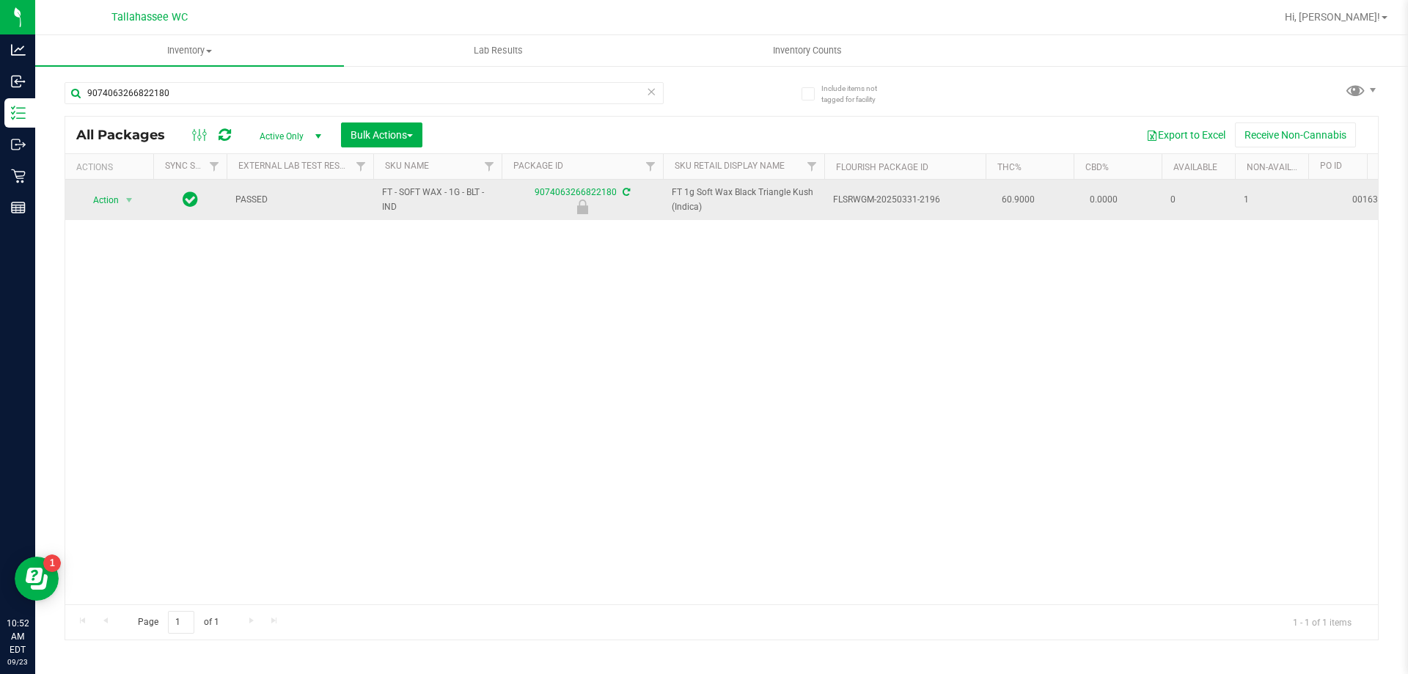
click at [834, 197] on span "FLSRWGM-20250331-2196" at bounding box center [905, 200] width 144 height 14
click at [835, 196] on span "FLSRWGM-20250331-2196" at bounding box center [905, 200] width 144 height 14
copy td "FLSRWGM-20250331-2196"
click at [539, 187] on link "9074063266822180" at bounding box center [576, 192] width 82 height 10
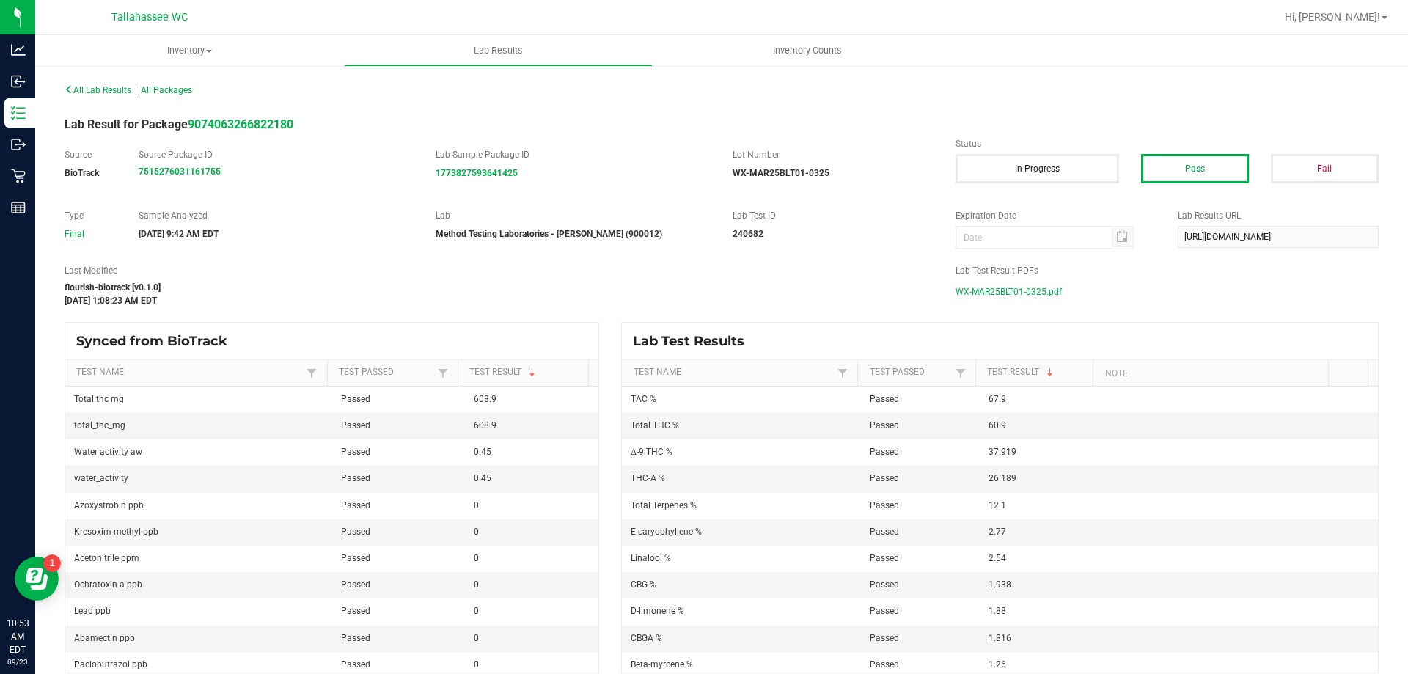
drag, startPoint x: 944, startPoint y: 291, endPoint x: 1060, endPoint y: 294, distance: 115.2
click at [1060, 294] on div "Lab Test Result PDFs WX-MAR25BLT01-0325.pdf" at bounding box center [1166, 283] width 445 height 39
click at [905, 299] on div "May 14, 2025 1:08:23 AM EDT" at bounding box center [499, 300] width 869 height 13
drag, startPoint x: 930, startPoint y: 296, endPoint x: 977, endPoint y: 293, distance: 47.8
click at [980, 293] on div "Last Modified flourish-biotrack [v0.1.0] May 14, 2025 1:08:23 AM EDT Lab Test R…" at bounding box center [722, 285] width 1336 height 43
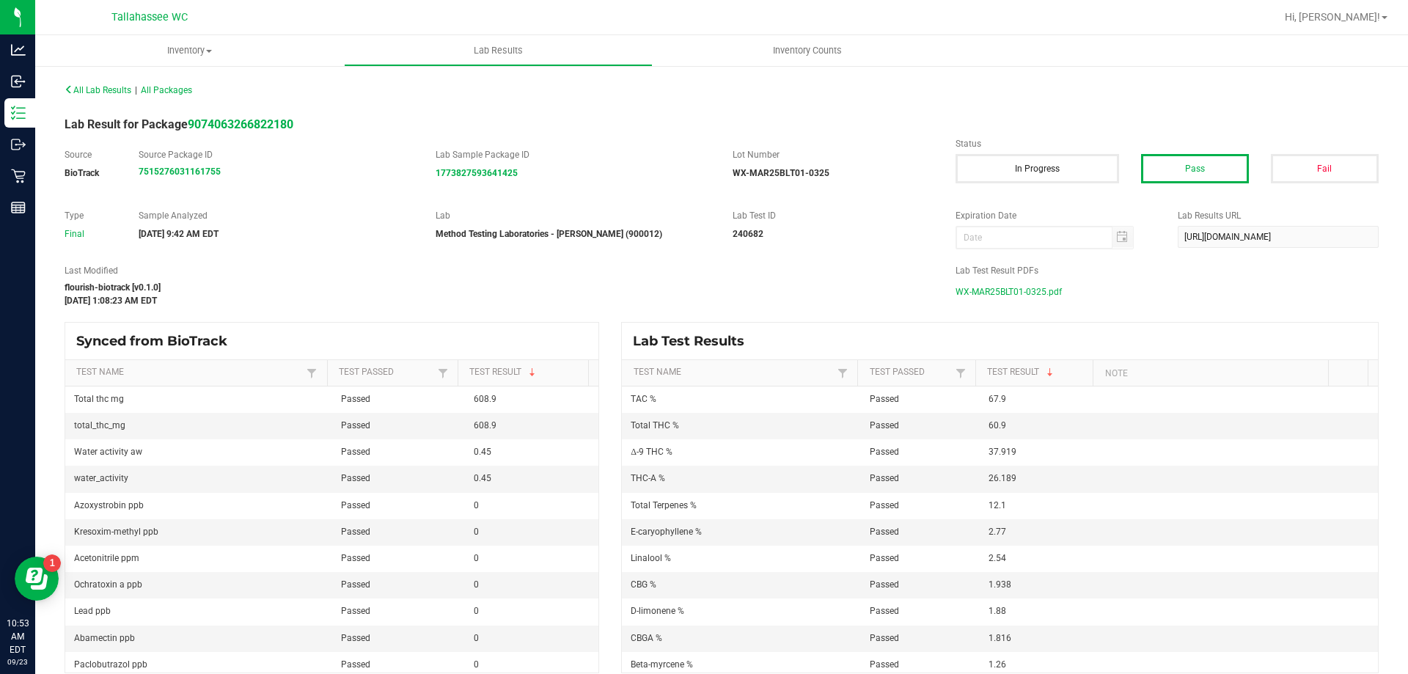
click at [944, 293] on div "Lab Test Result PDFs WX-MAR25BLT01-0325.pdf" at bounding box center [1166, 283] width 445 height 39
drag, startPoint x: 950, startPoint y: 290, endPoint x: 1037, endPoint y: 293, distance: 87.3
click at [1037, 293] on span "WX-MAR25BLT01-0325.pdf" at bounding box center [1008, 292] width 106 height 22
copy span "WX-MAR25BLT01-0325"
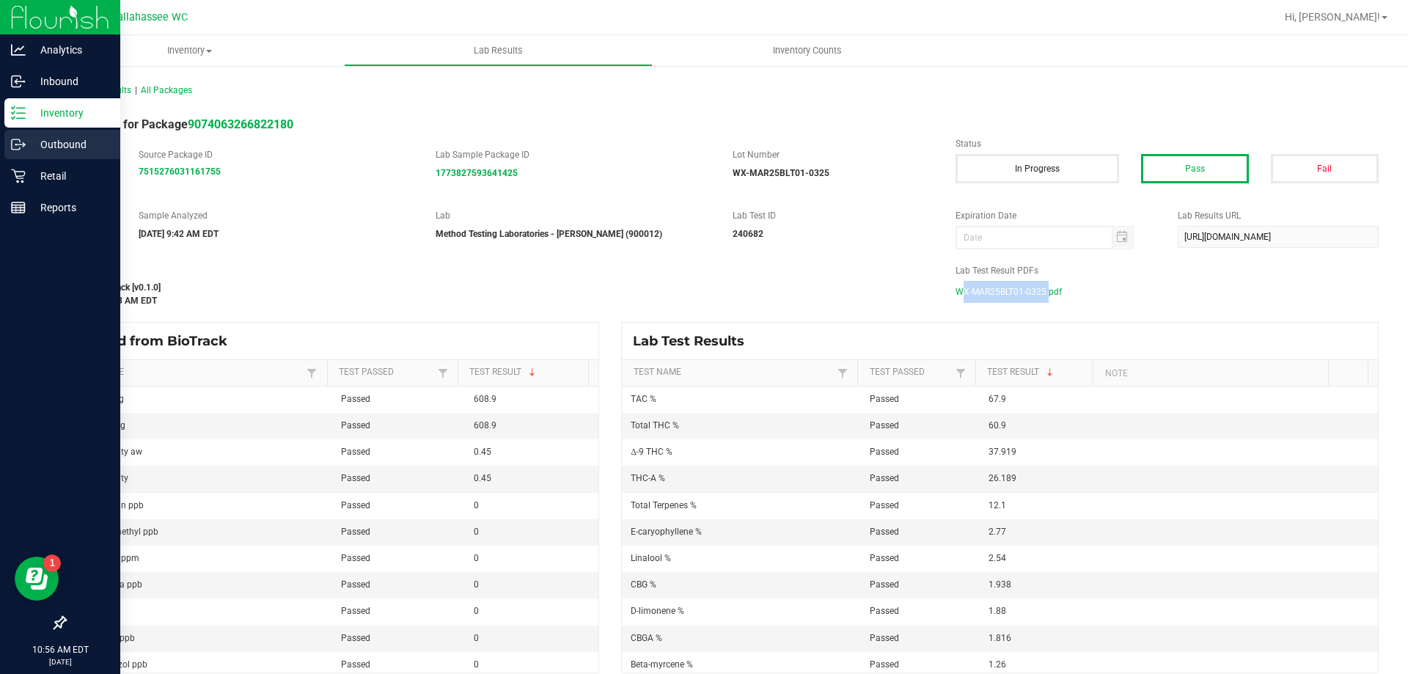
click at [10, 148] on div "Outbound" at bounding box center [62, 144] width 116 height 29
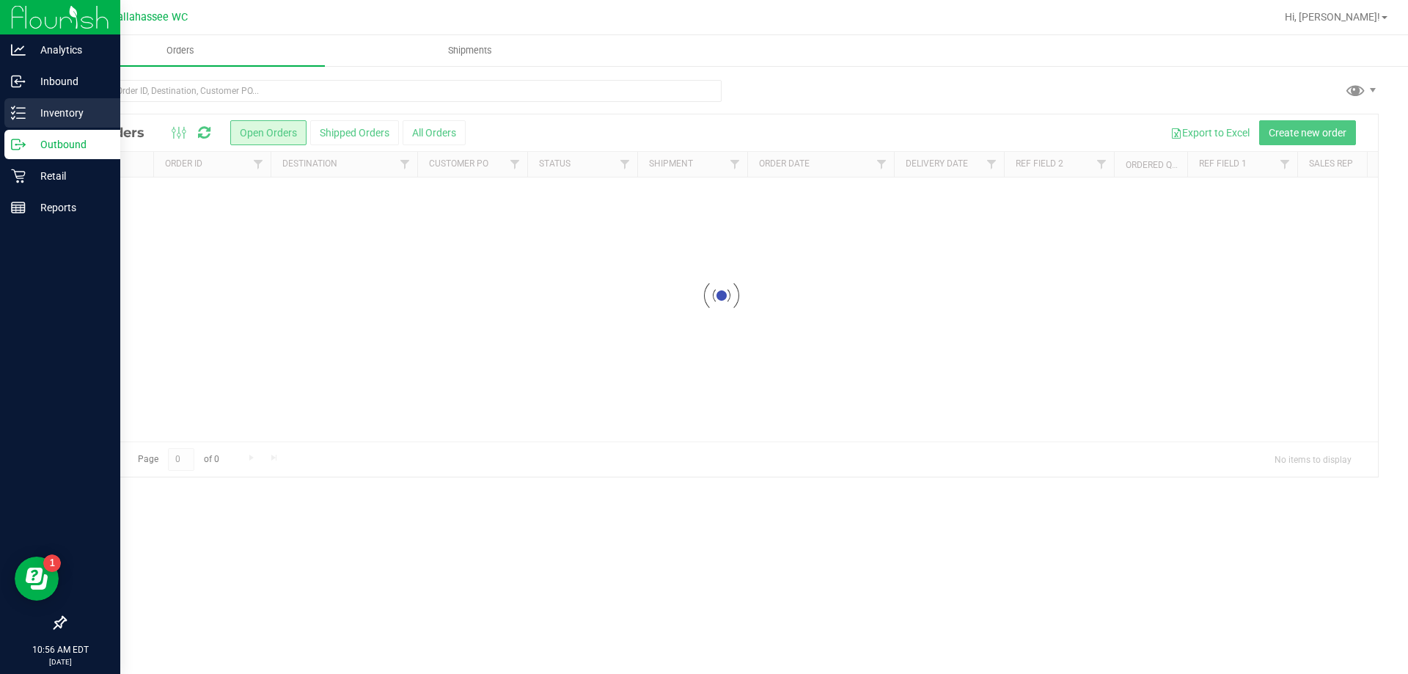
click at [25, 116] on icon at bounding box center [18, 113] width 15 height 15
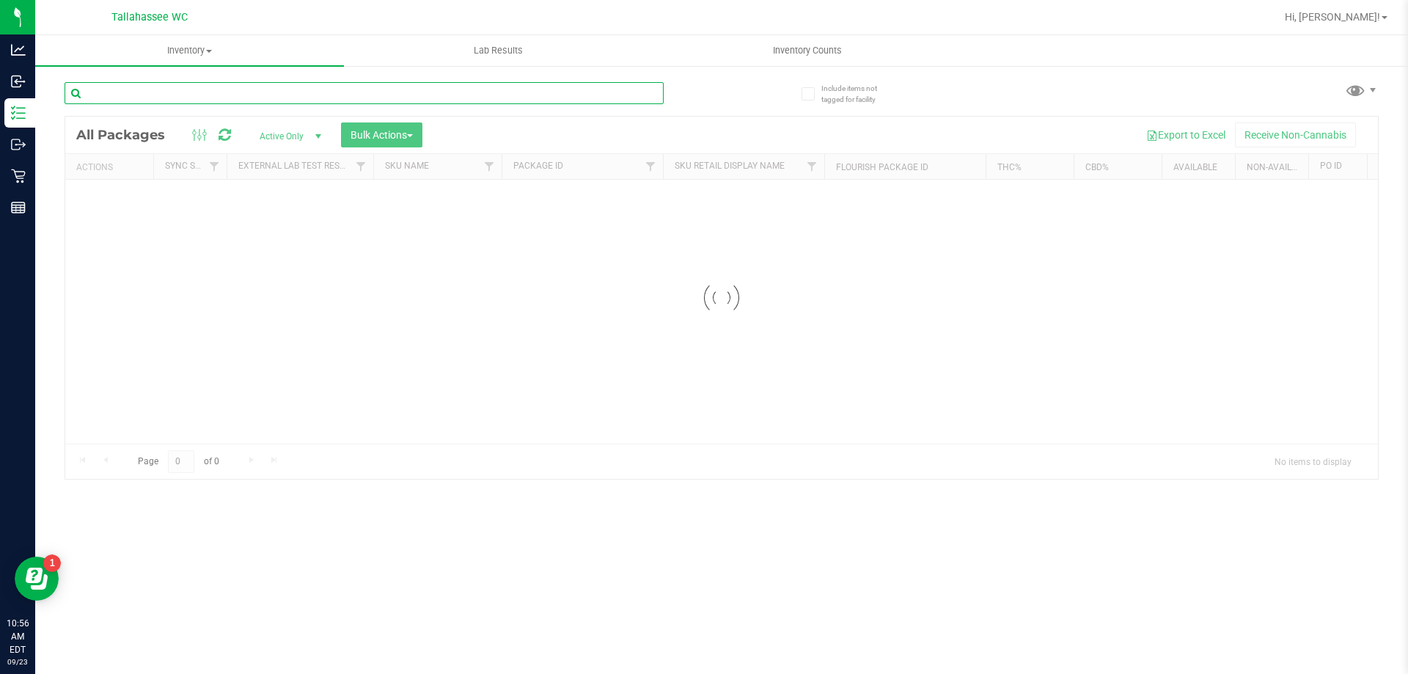
click at [278, 100] on input "text" at bounding box center [364, 93] width 599 height 22
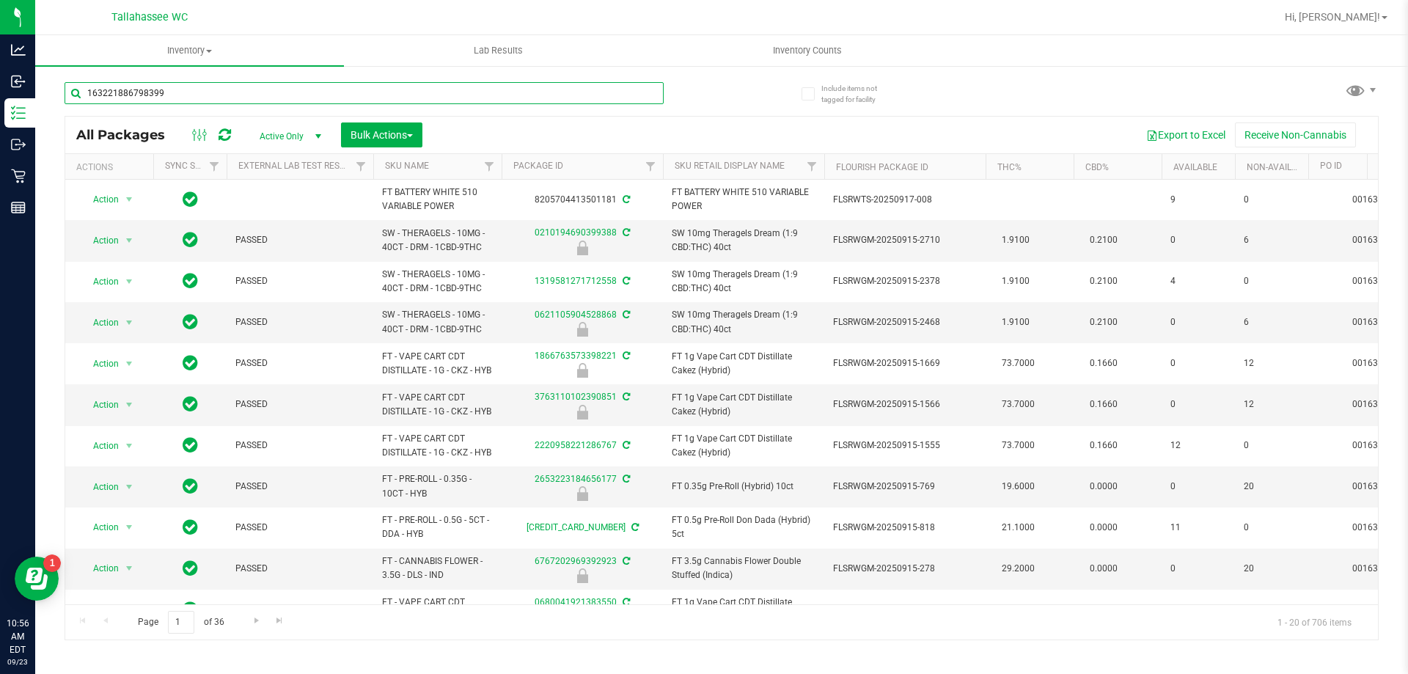
type input "1632218867983995"
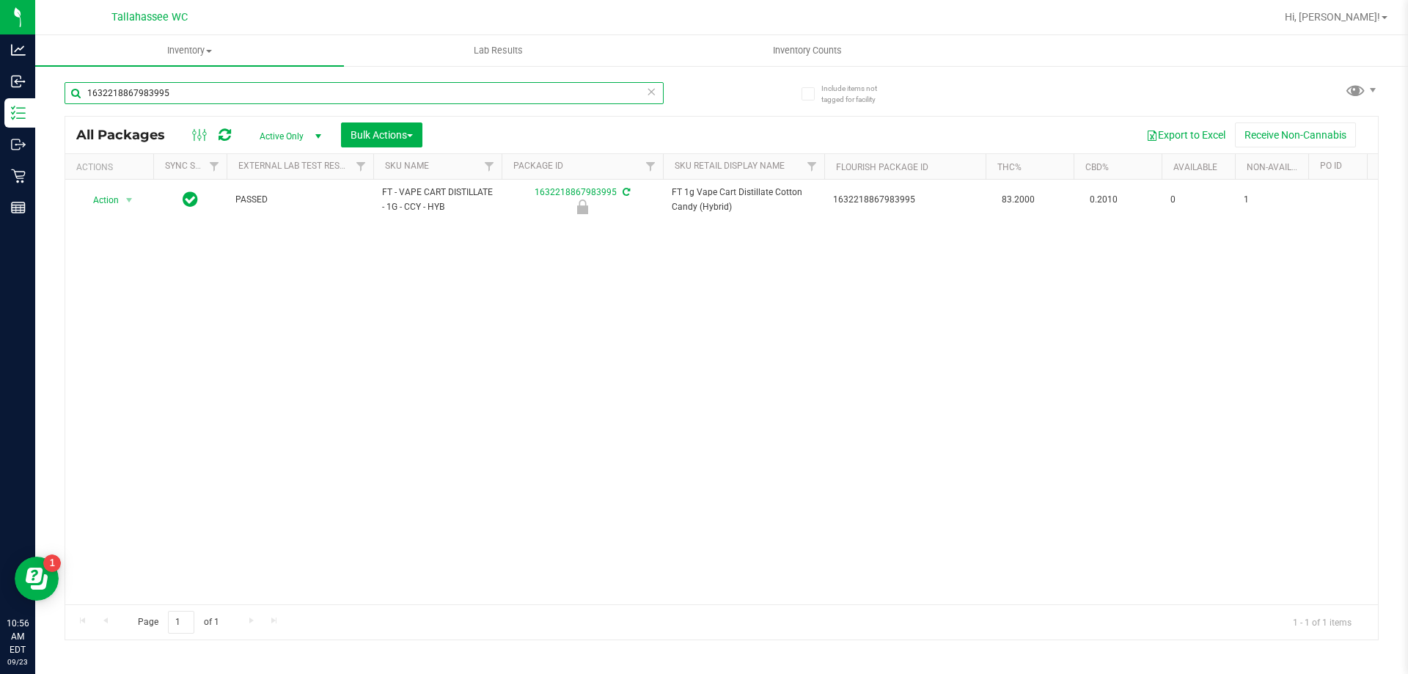
click at [216, 92] on input "1632218867983995" at bounding box center [364, 93] width 599 height 22
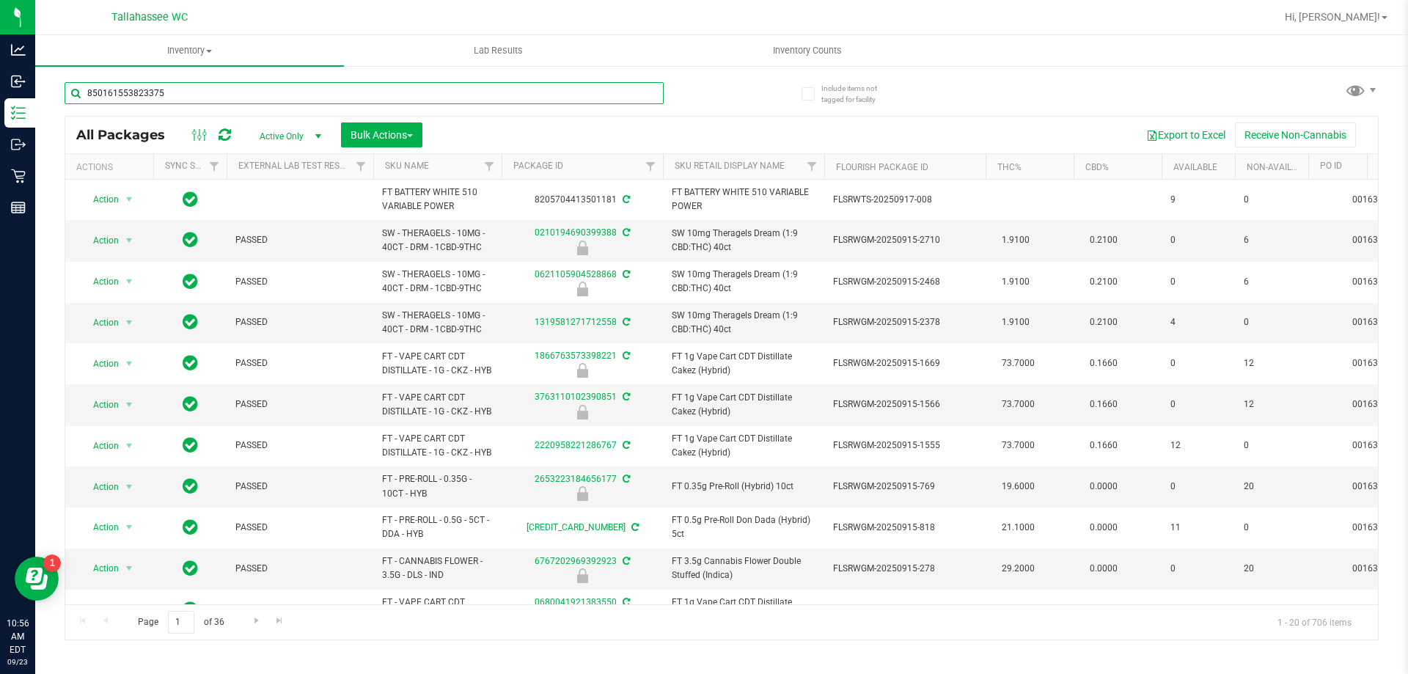
type input "8501615538233751"
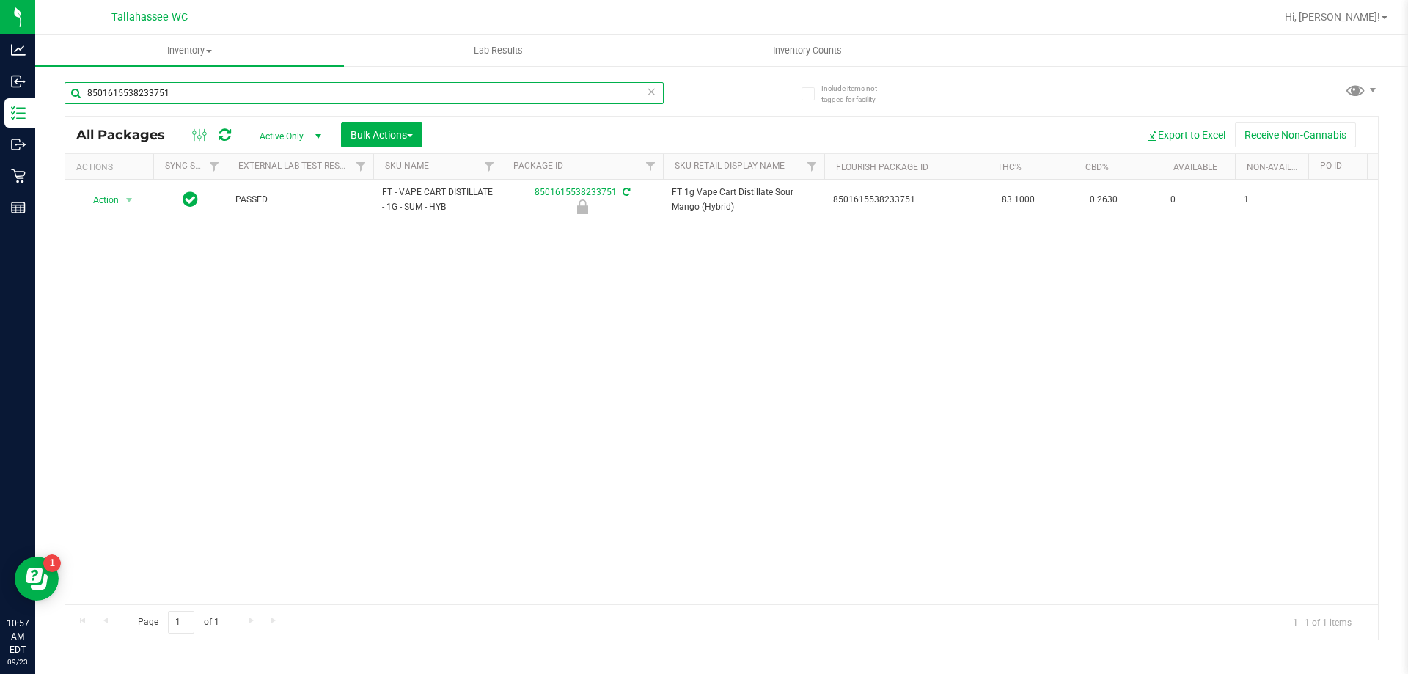
click at [207, 92] on input "8501615538233751" at bounding box center [364, 93] width 599 height 22
type input "3710674509229703"
click at [312, 92] on input "3710674509229703" at bounding box center [364, 93] width 599 height 22
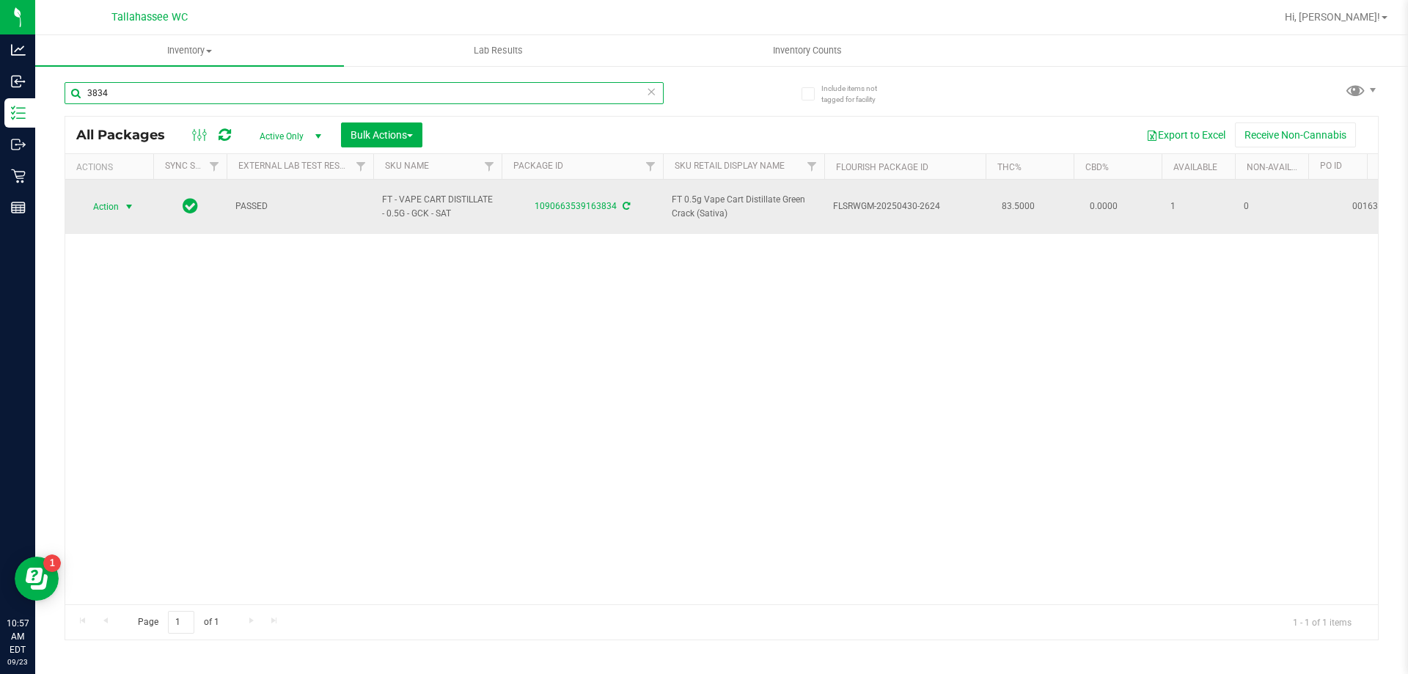
type input "3834"
click at [128, 201] on span "select" at bounding box center [129, 207] width 12 height 12
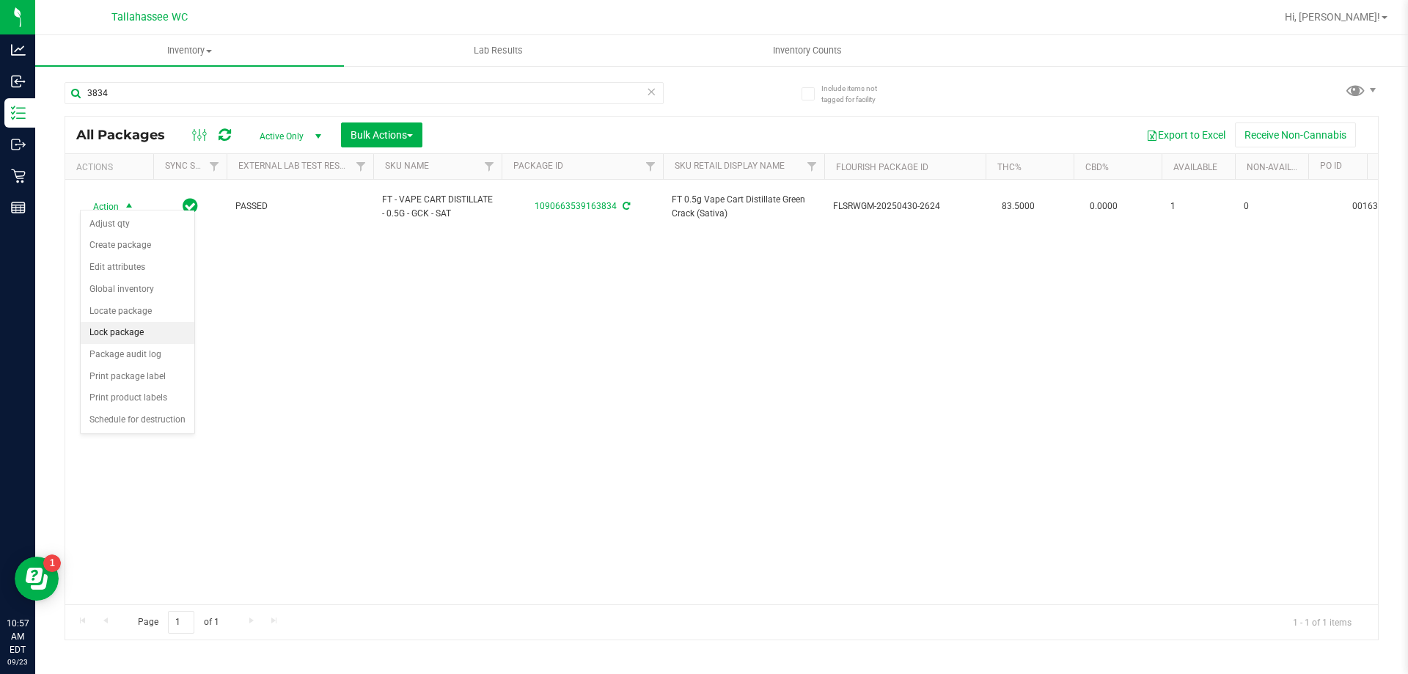
click at [162, 329] on li "Lock package" at bounding box center [138, 333] width 114 height 22
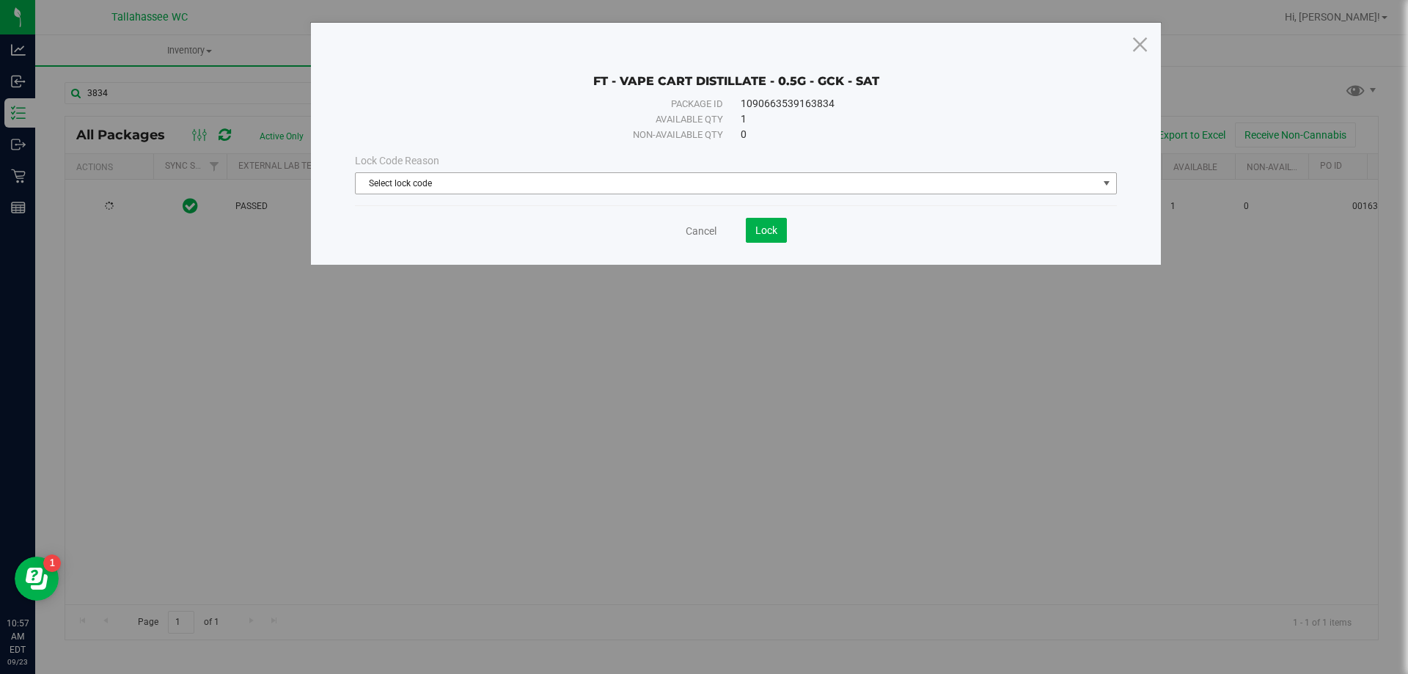
click at [1102, 179] on span "select" at bounding box center [1107, 183] width 12 height 12
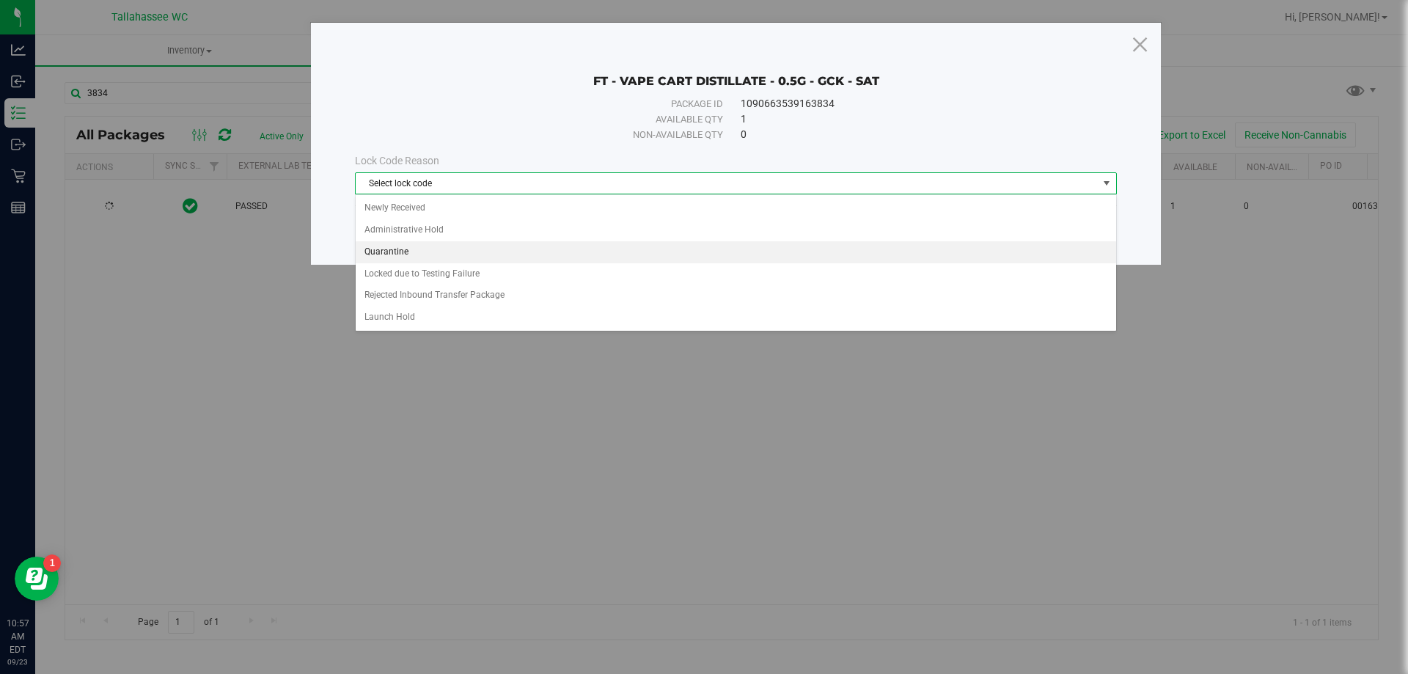
click at [757, 257] on li "Quarantine" at bounding box center [736, 252] width 760 height 22
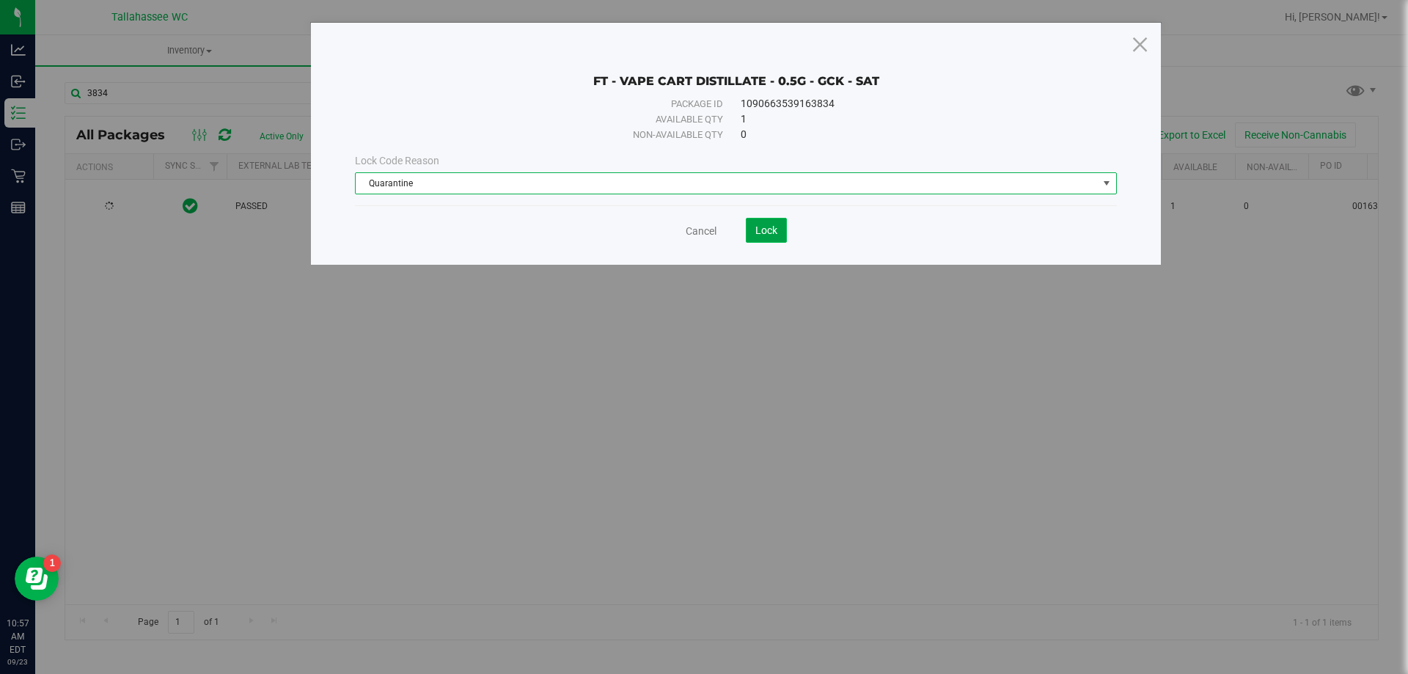
click at [771, 231] on span "Lock" at bounding box center [766, 230] width 22 height 12
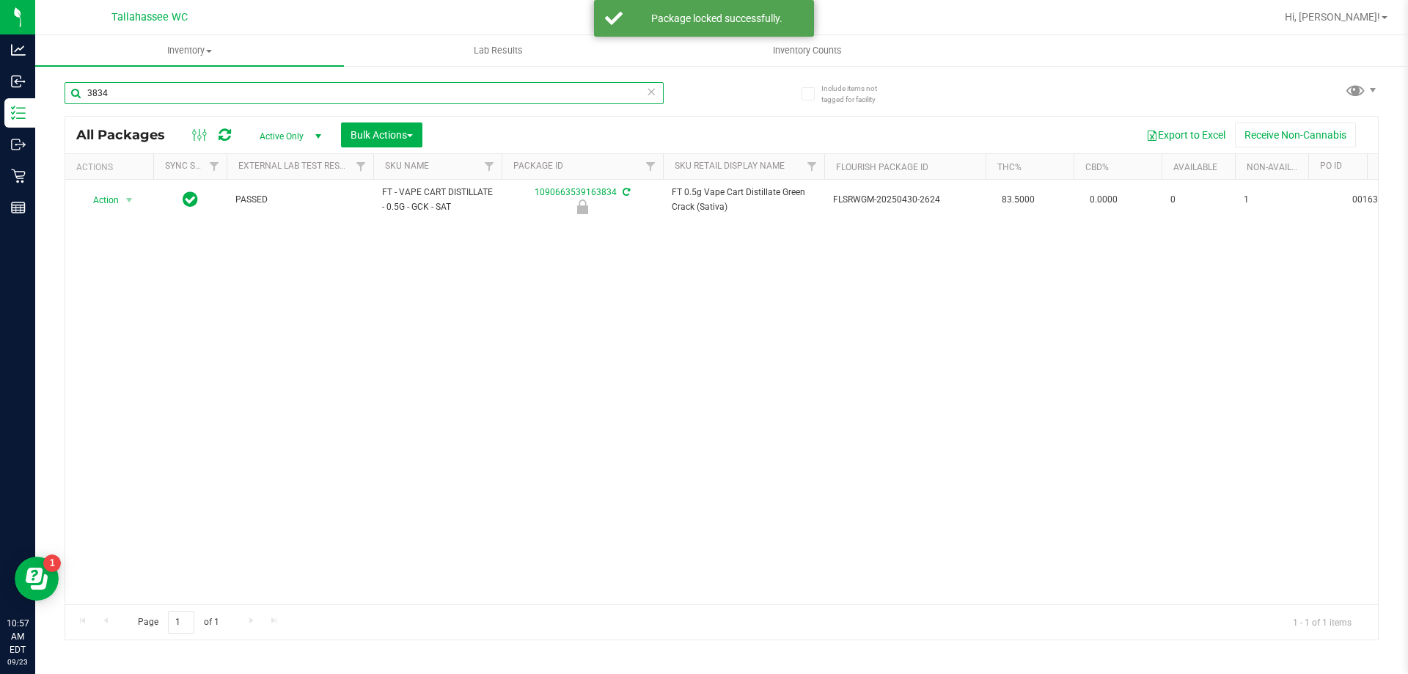
click at [226, 94] on input "3834" at bounding box center [364, 93] width 599 height 22
click at [226, 93] on input "3834" at bounding box center [364, 93] width 599 height 22
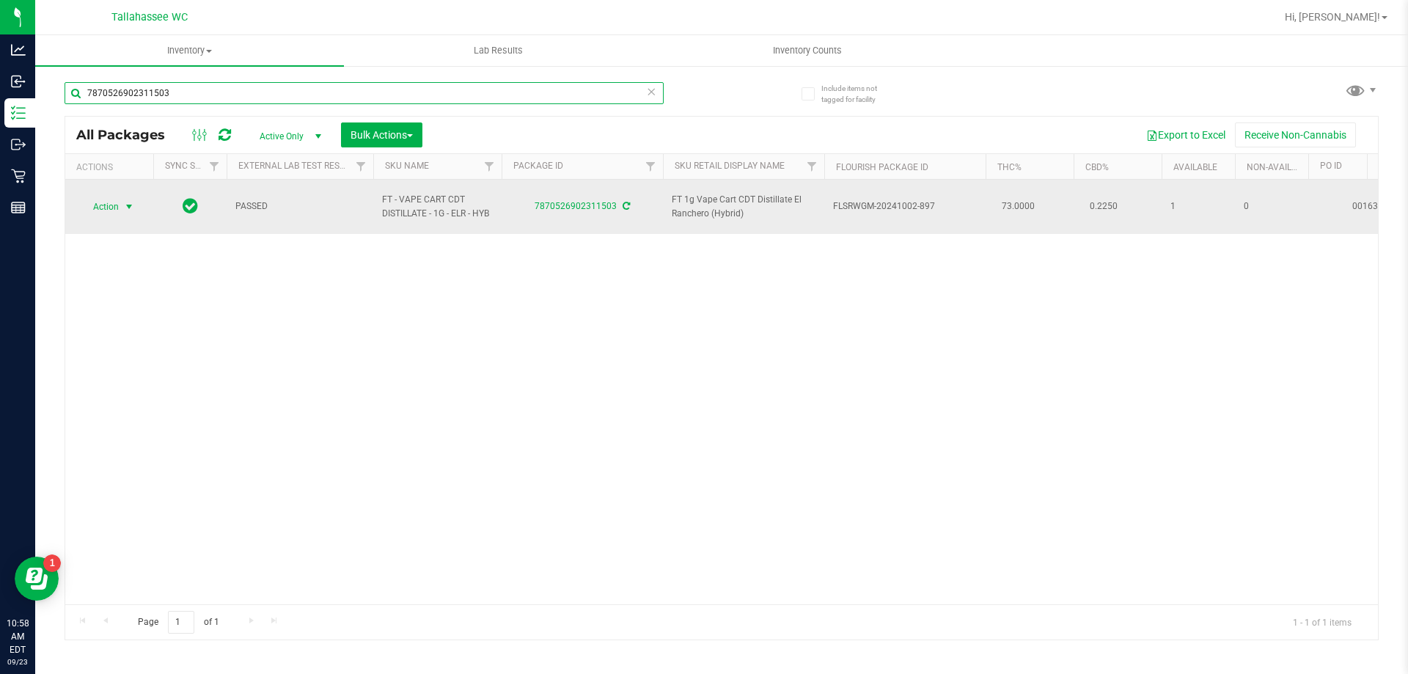
type input "7870526902311503"
click at [131, 202] on span "select" at bounding box center [129, 207] width 12 height 12
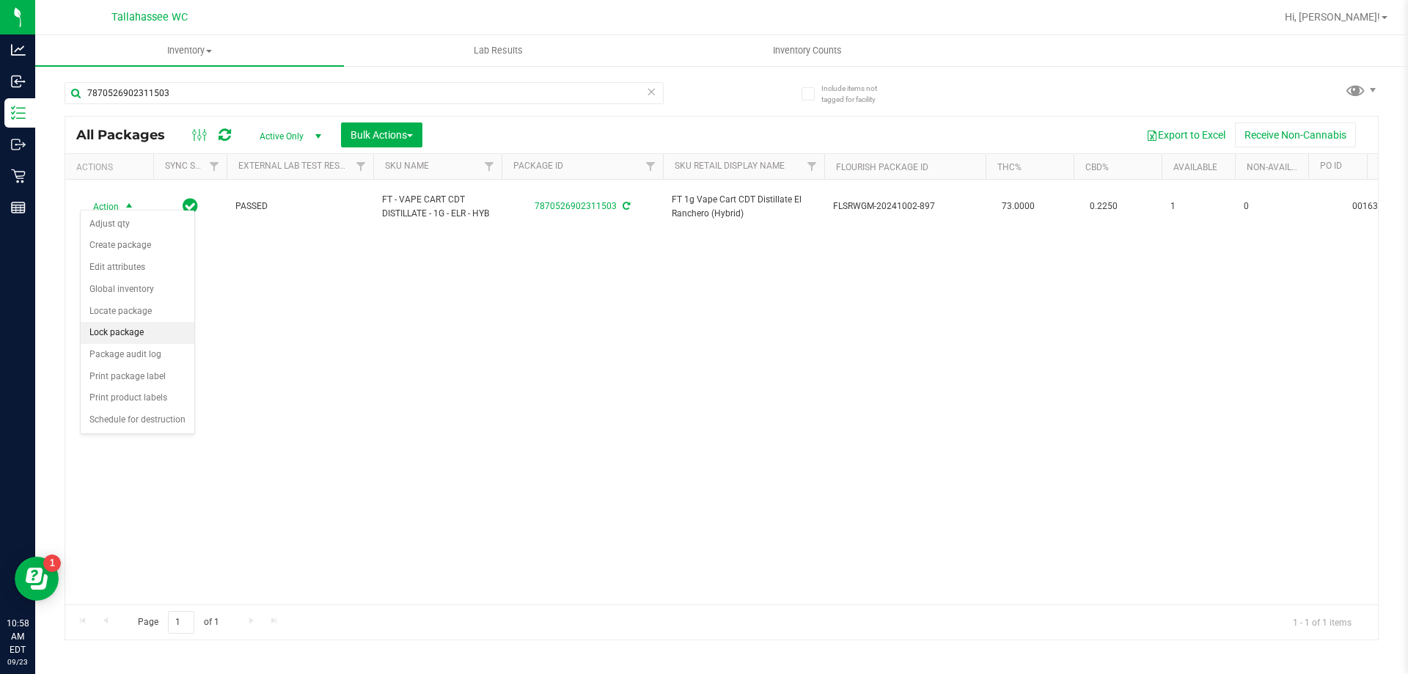
click at [153, 330] on li "Lock package" at bounding box center [138, 333] width 114 height 22
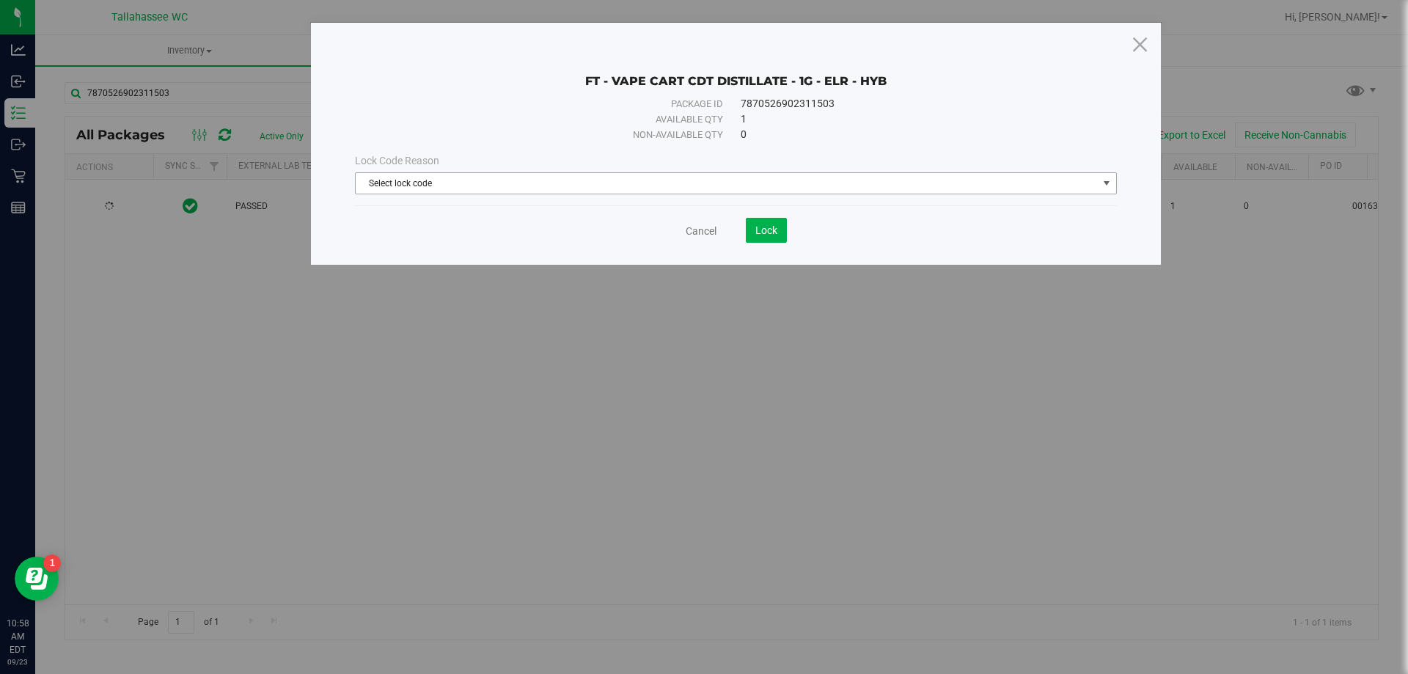
click at [1102, 178] on span "select" at bounding box center [1107, 183] width 12 height 12
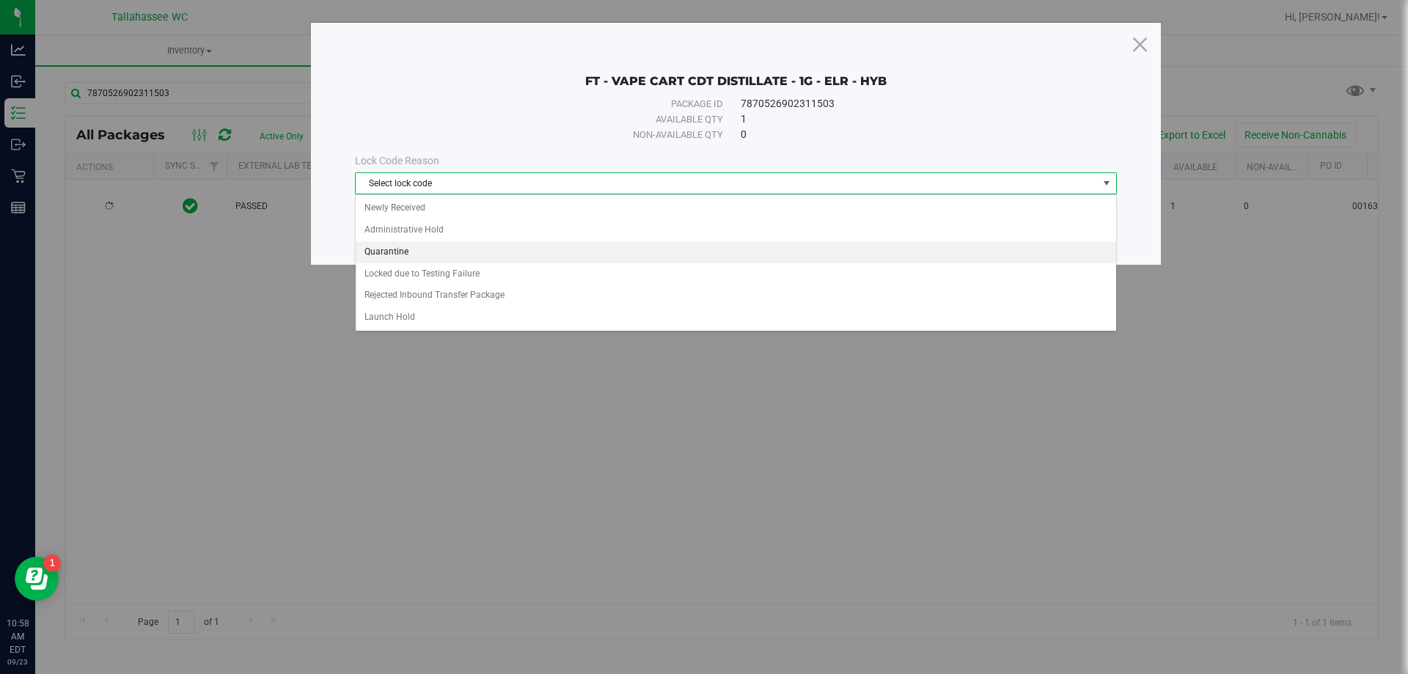
click at [972, 254] on li "Quarantine" at bounding box center [736, 252] width 760 height 22
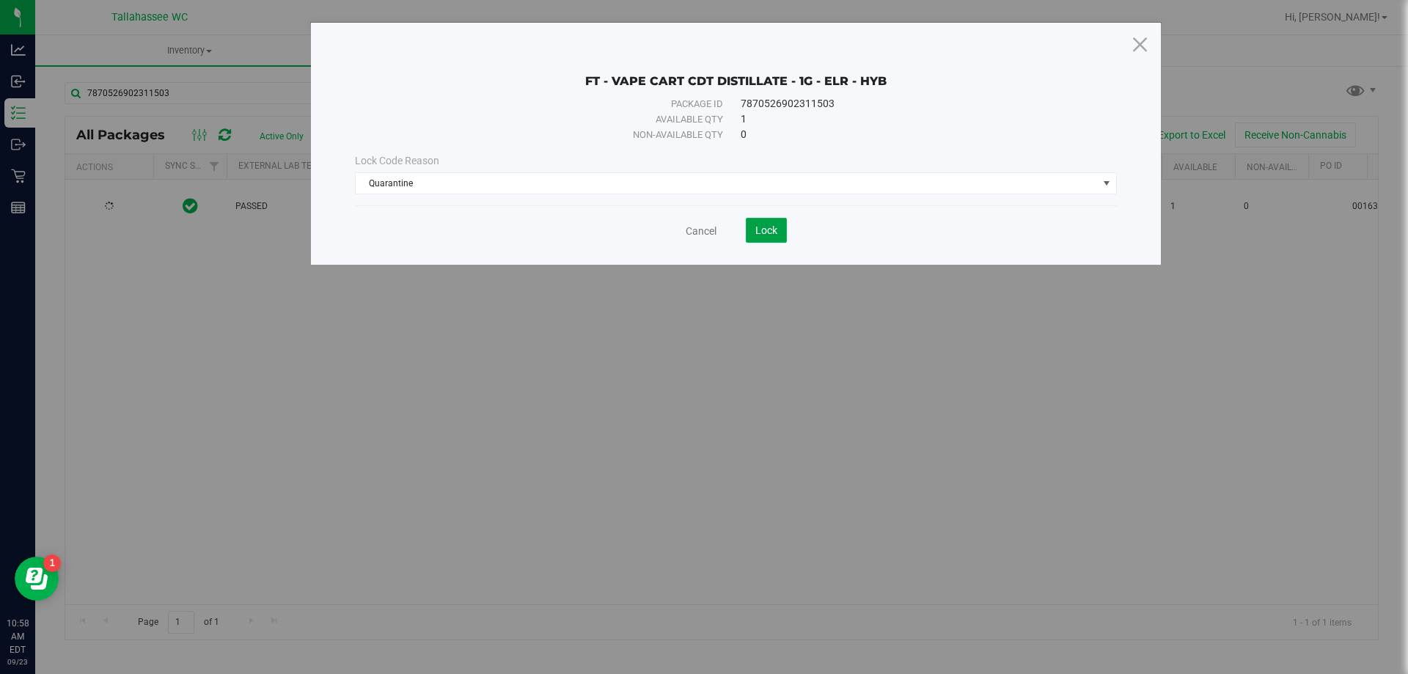
click at [778, 235] on button "Lock" at bounding box center [766, 230] width 41 height 25
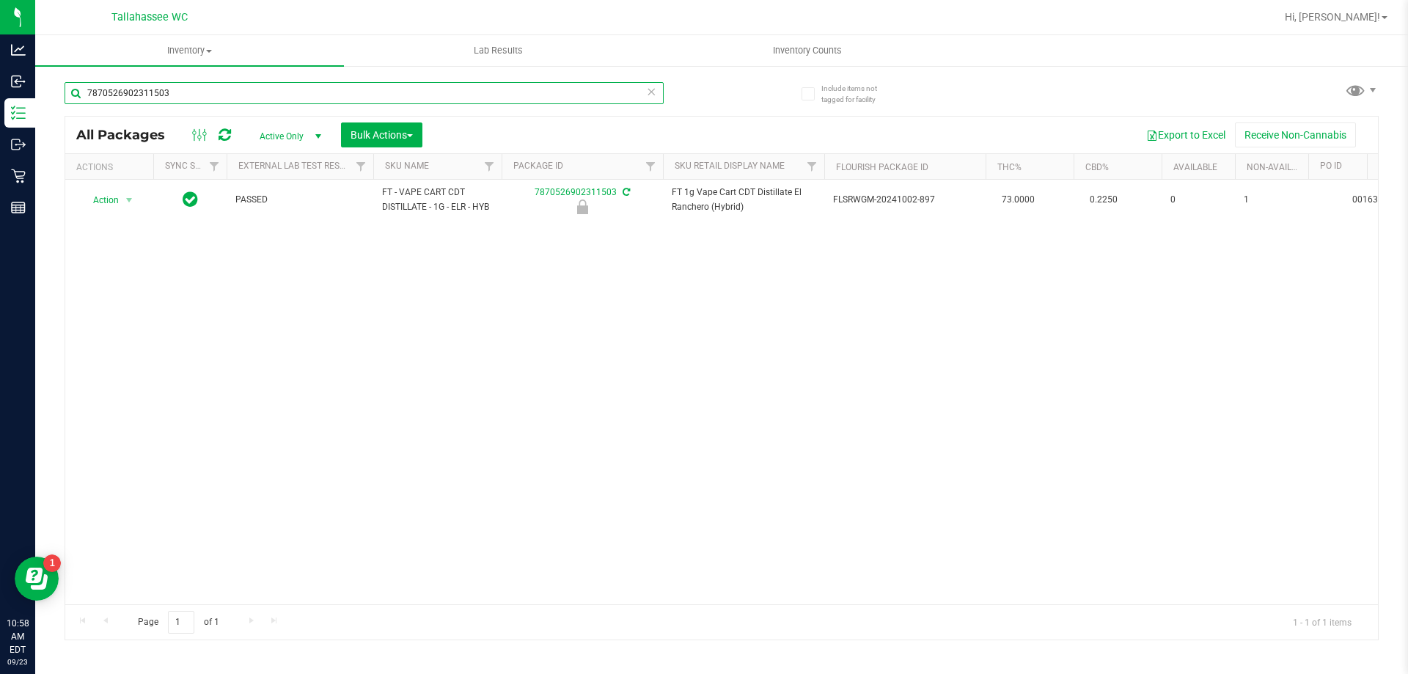
click at [372, 90] on input "7870526902311503" at bounding box center [364, 93] width 599 height 22
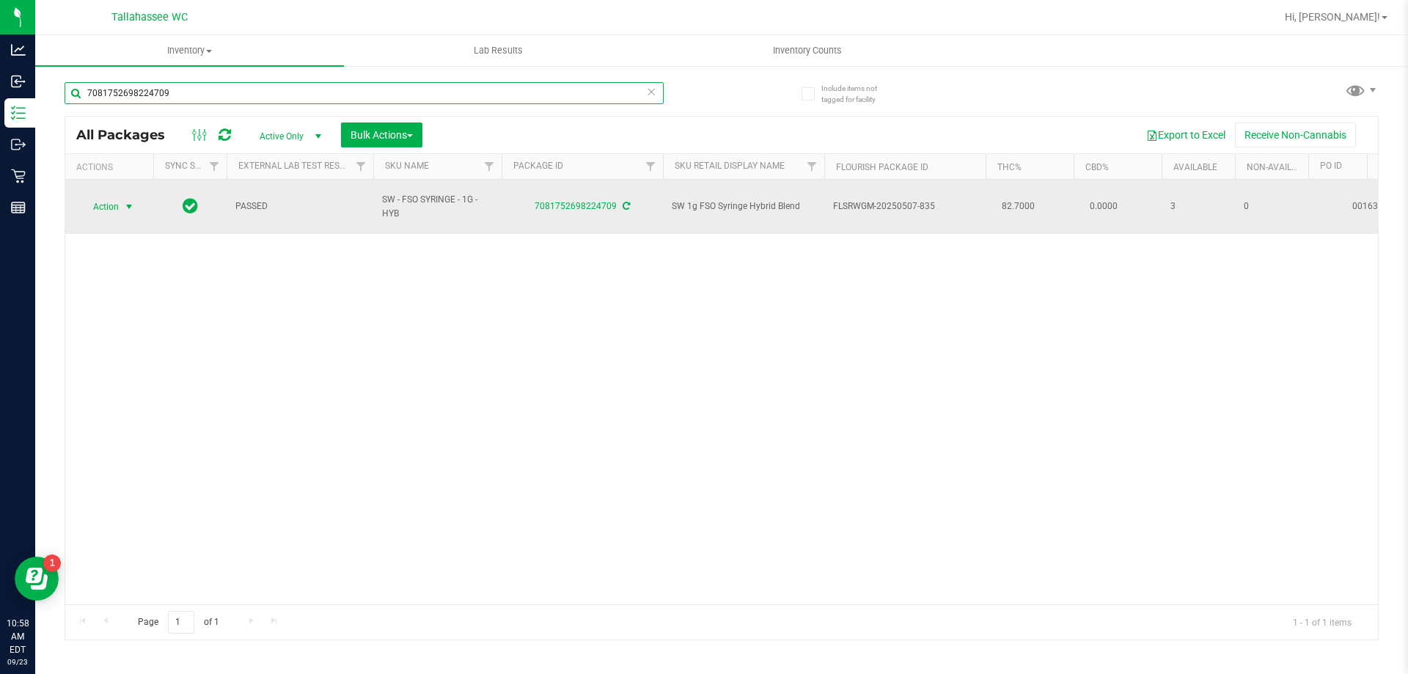
type input "7081752698224709"
click at [131, 201] on span "select" at bounding box center [129, 207] width 12 height 12
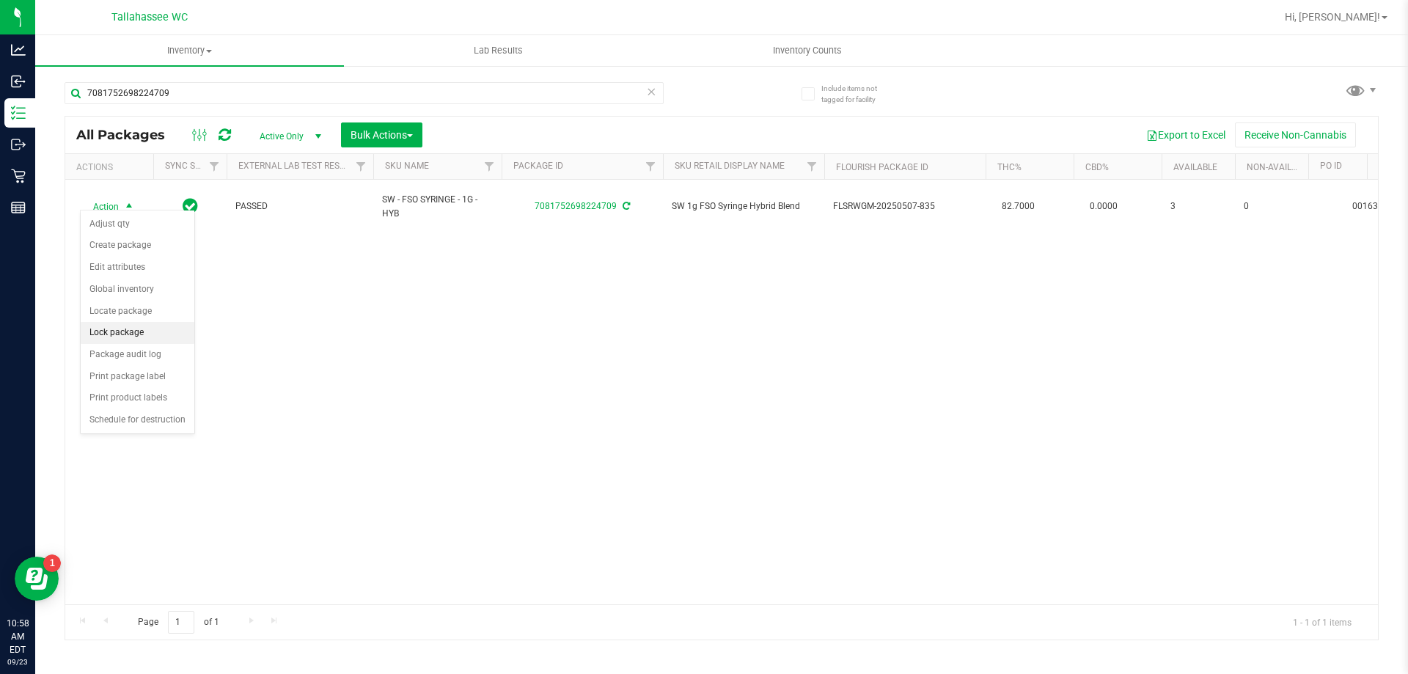
click at [161, 333] on li "Lock package" at bounding box center [138, 333] width 114 height 22
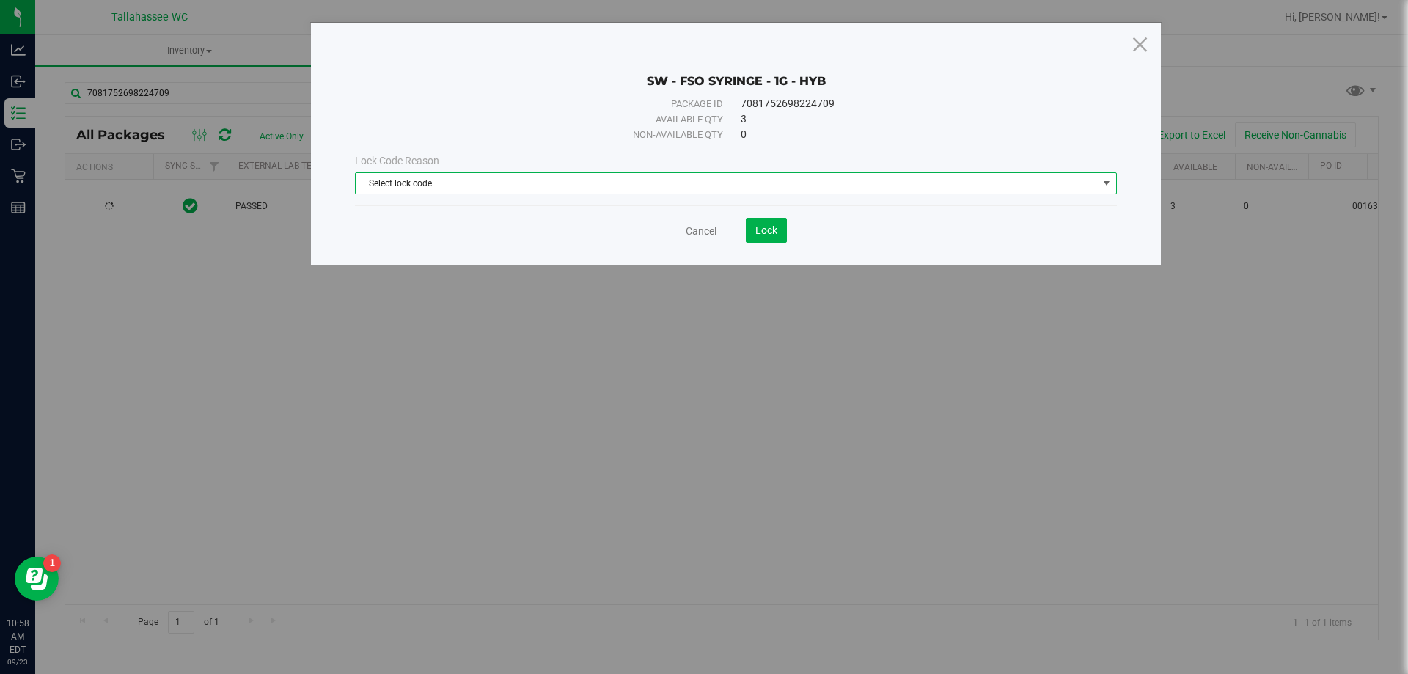
click at [1042, 177] on span "Select lock code" at bounding box center [727, 183] width 742 height 21
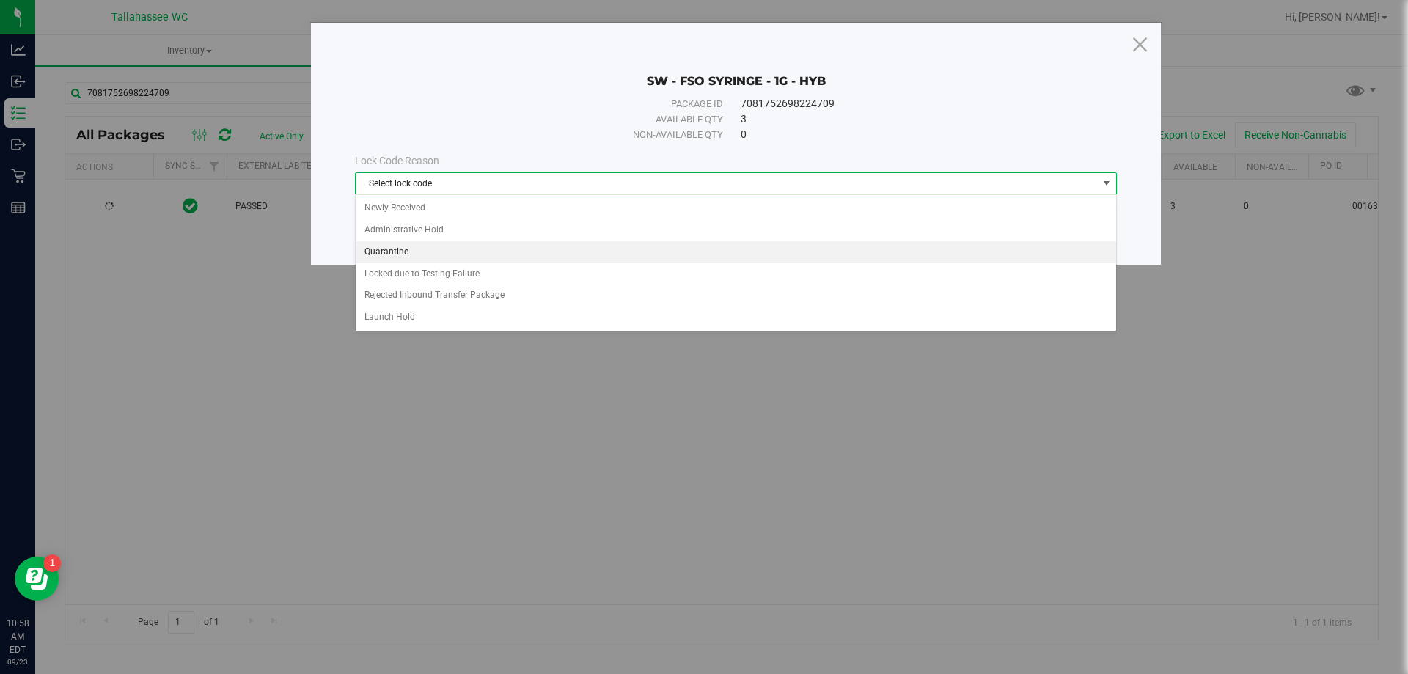
click at [876, 254] on li "Quarantine" at bounding box center [736, 252] width 760 height 22
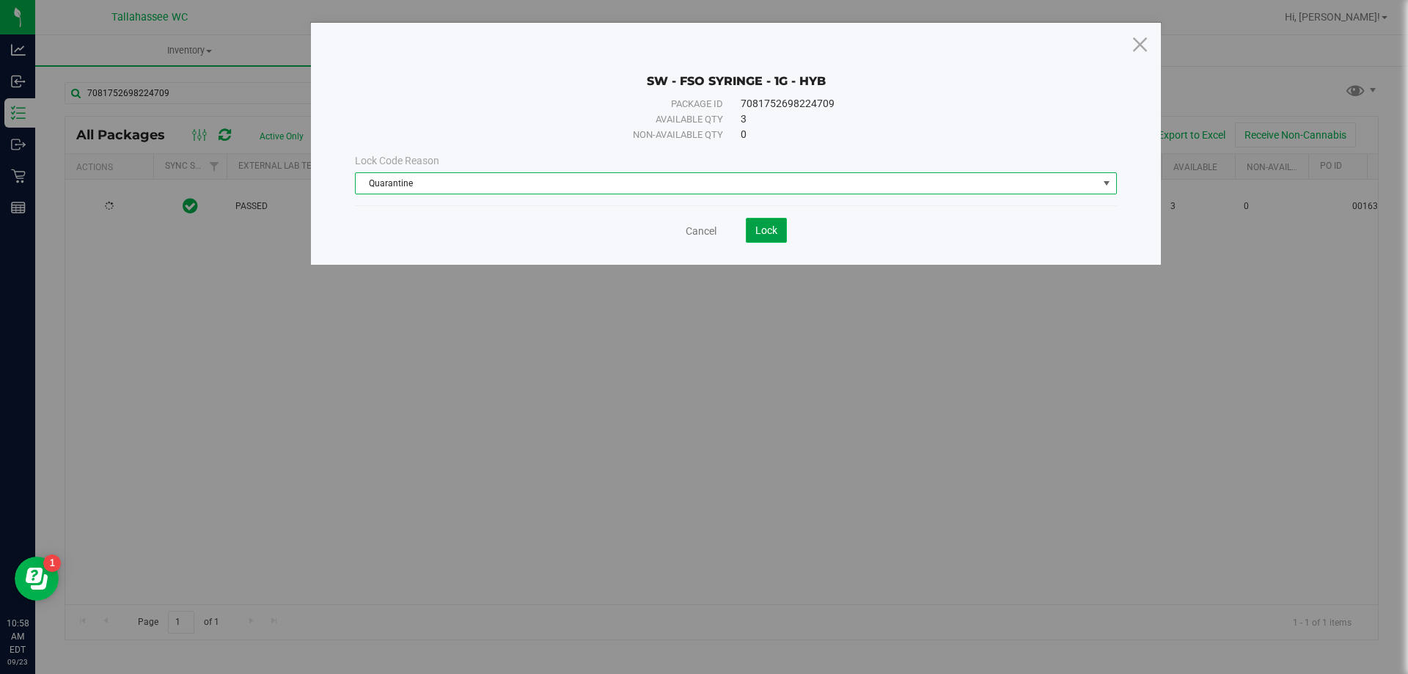
click at [768, 232] on span "Lock" at bounding box center [766, 230] width 22 height 12
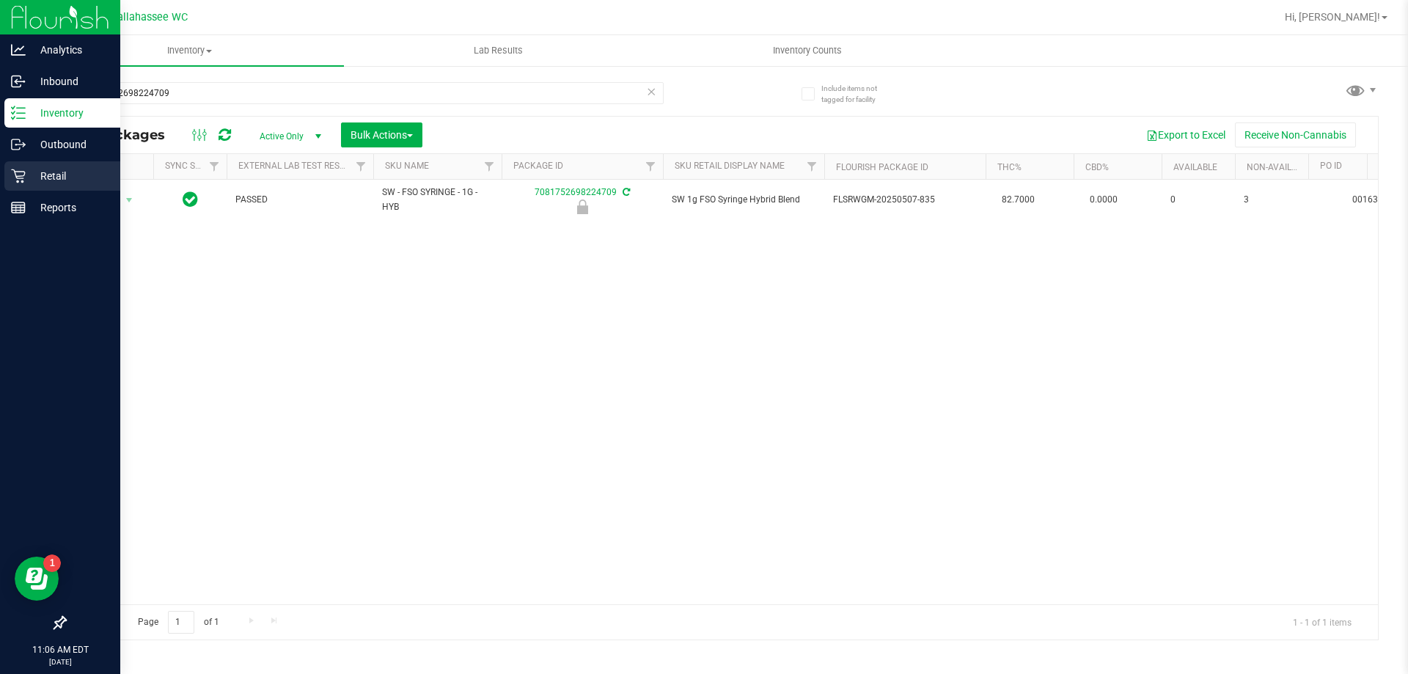
click at [25, 184] on div "Retail" at bounding box center [62, 175] width 116 height 29
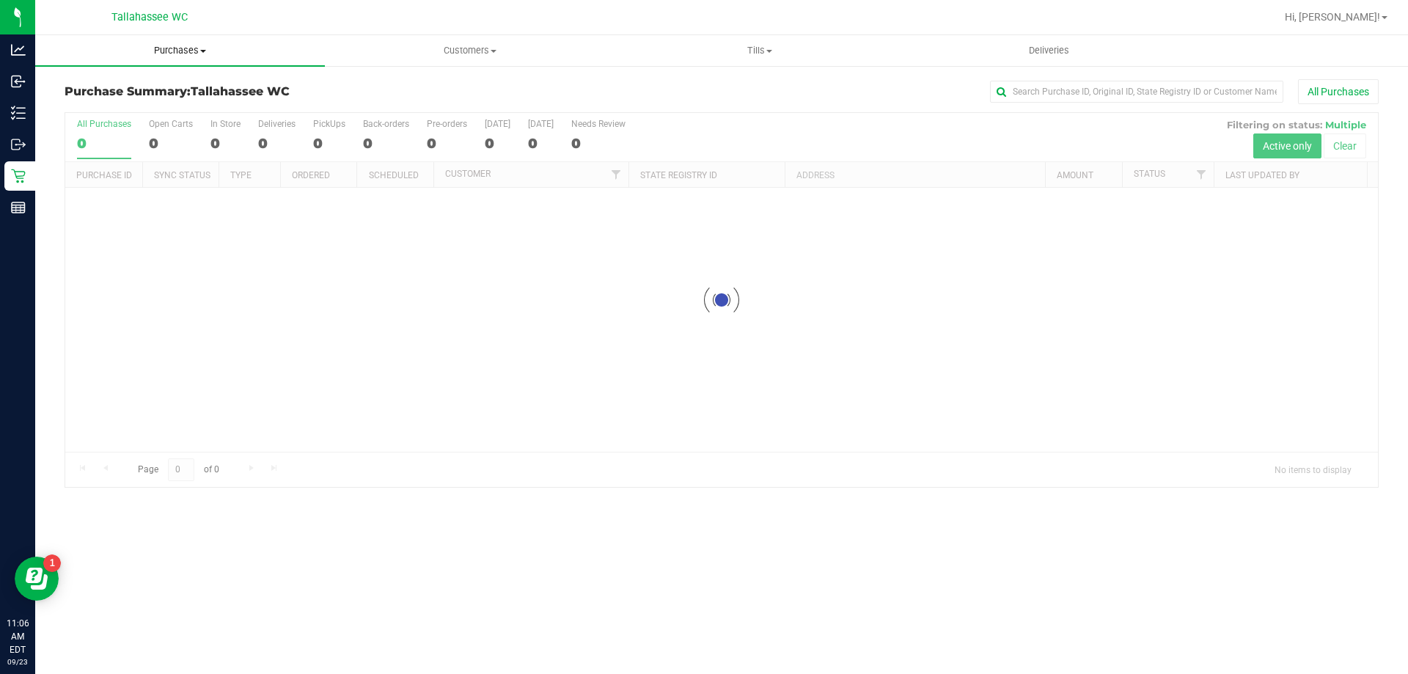
click at [192, 52] on span "Purchases" at bounding box center [180, 50] width 290 height 13
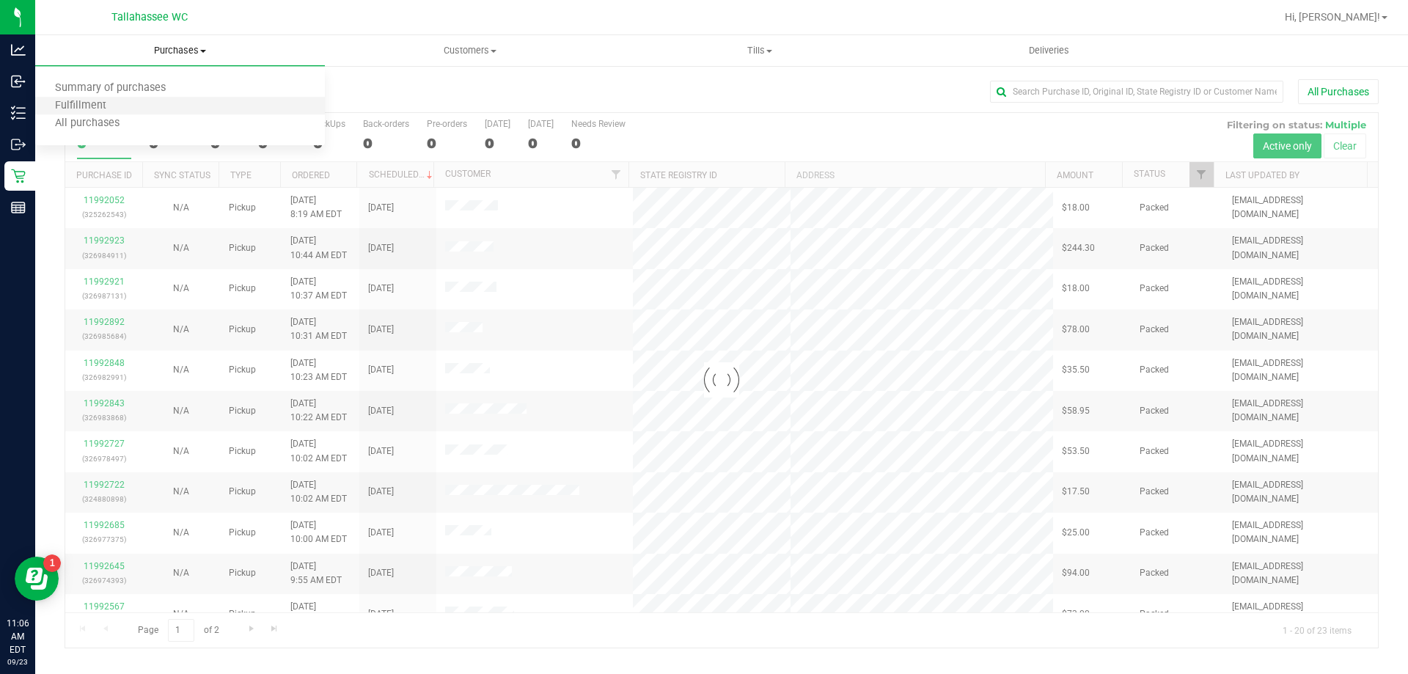
click at [179, 102] on li "Fulfillment" at bounding box center [180, 107] width 290 height 18
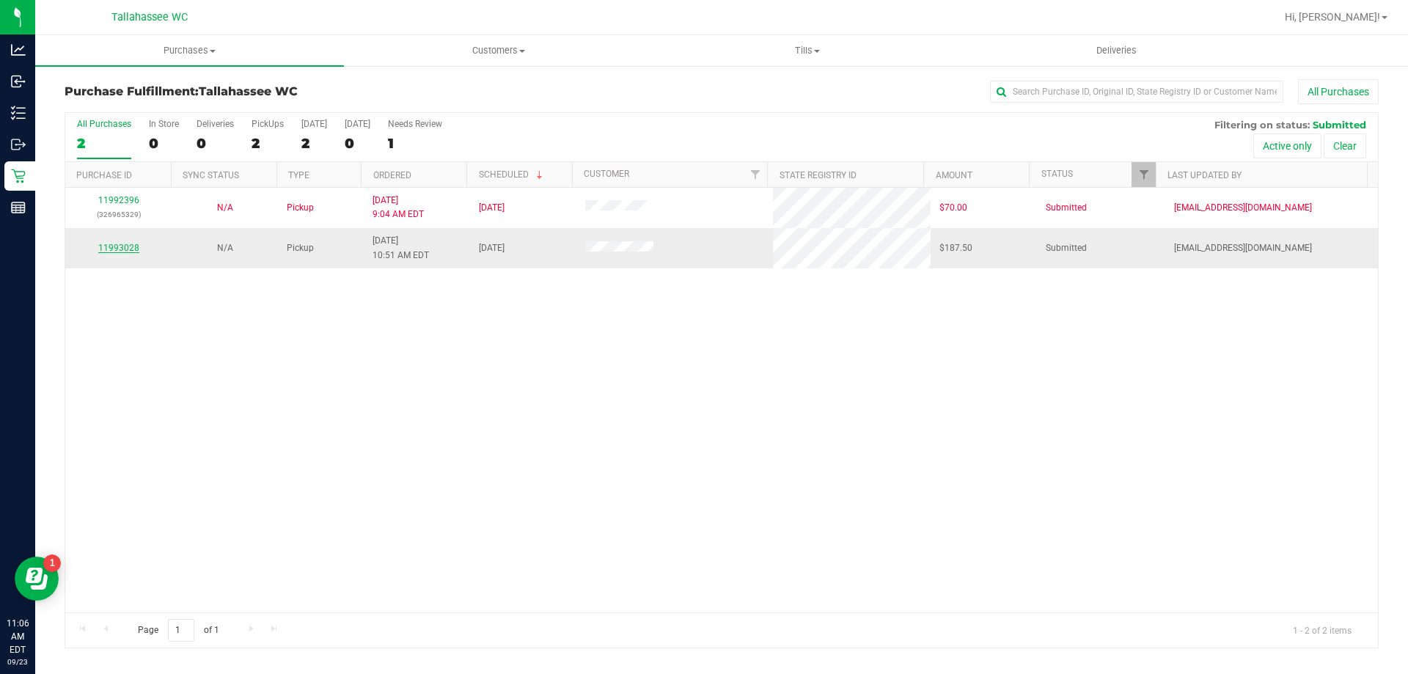
click at [131, 246] on link "11993028" at bounding box center [118, 248] width 41 height 10
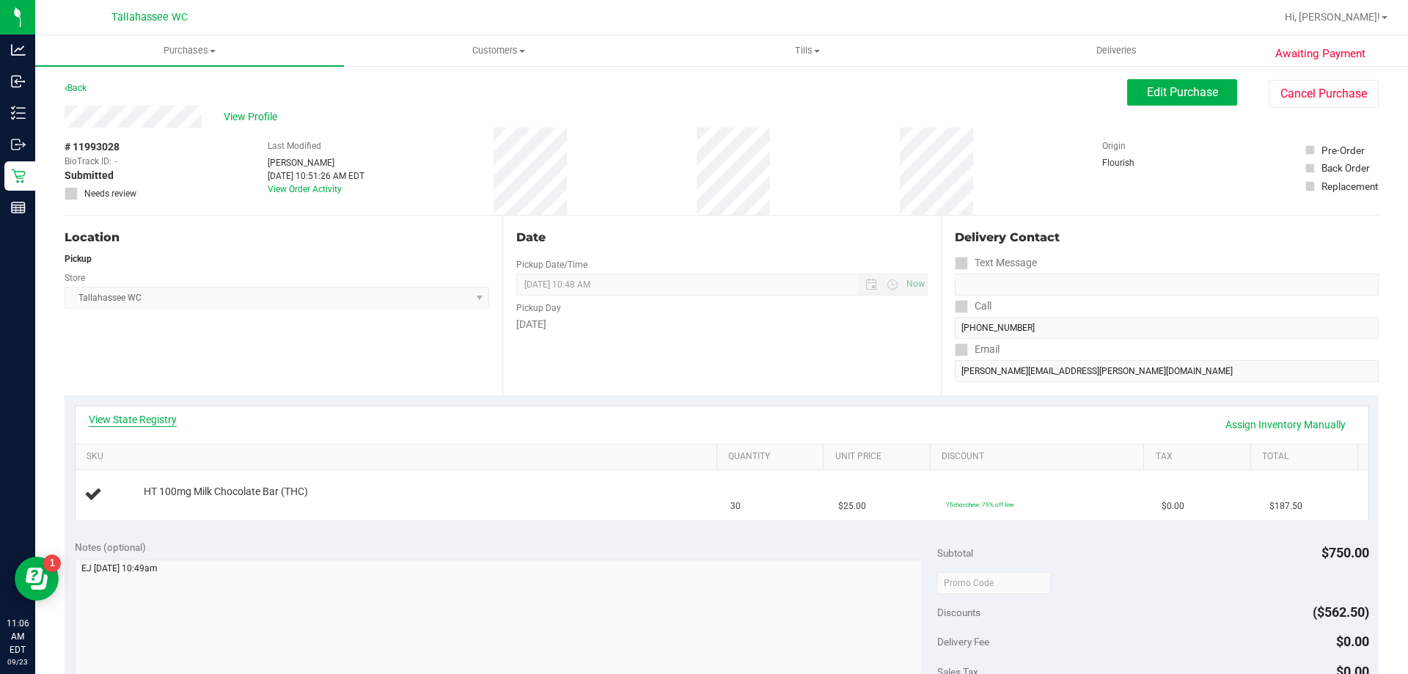
click at [169, 420] on link "View State Registry" at bounding box center [133, 419] width 88 height 15
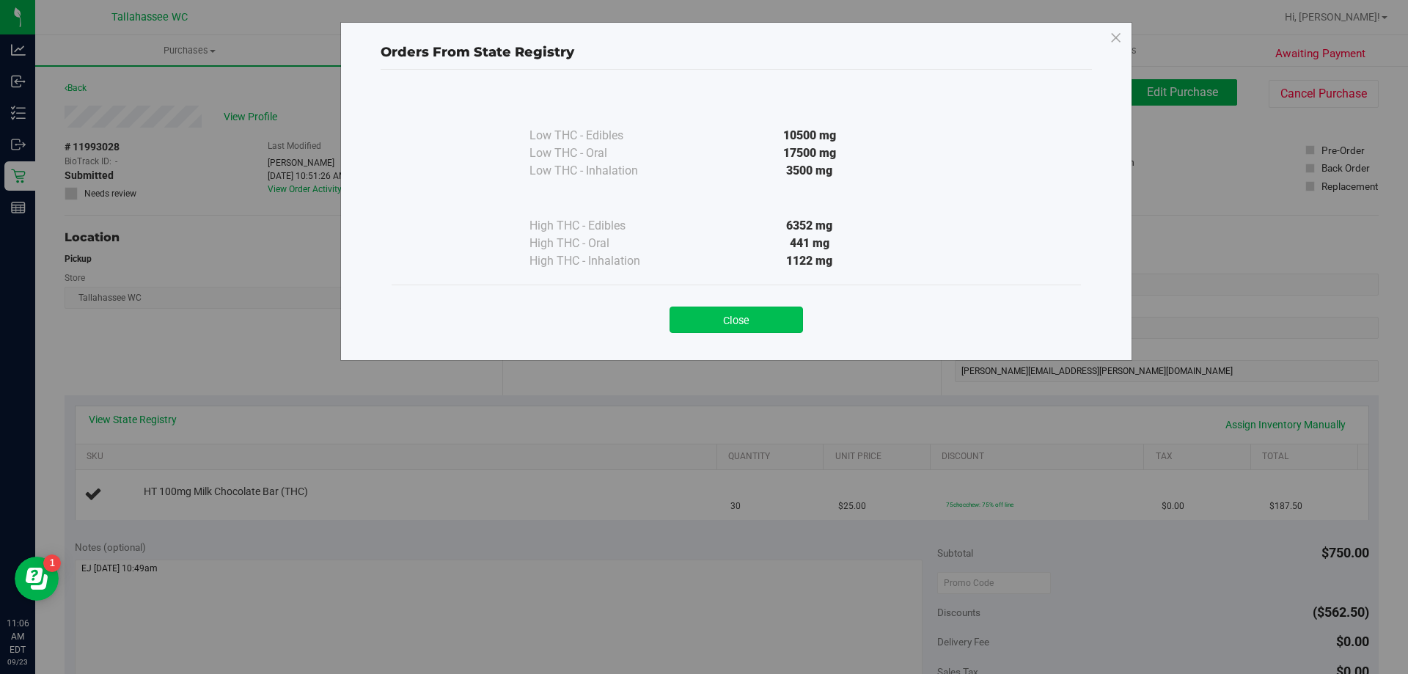
click at [757, 327] on button "Close" at bounding box center [735, 320] width 133 height 26
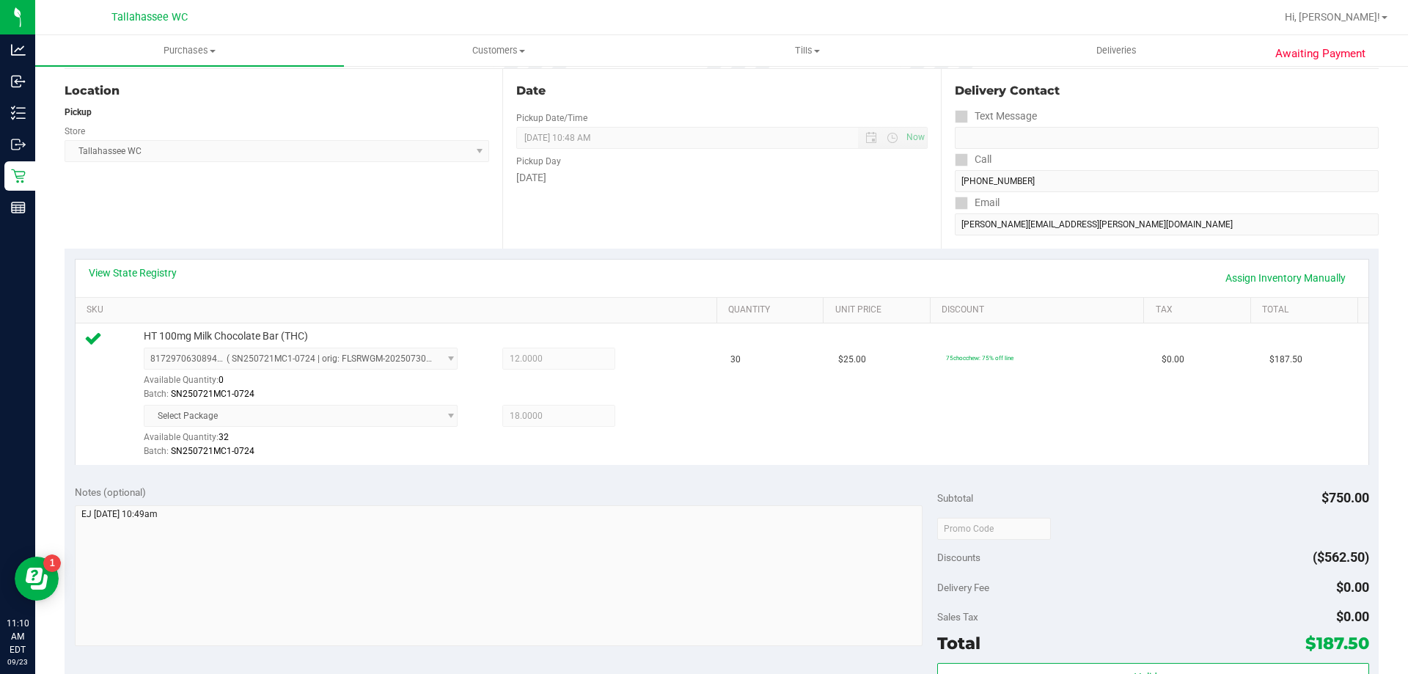
scroll to position [293, 0]
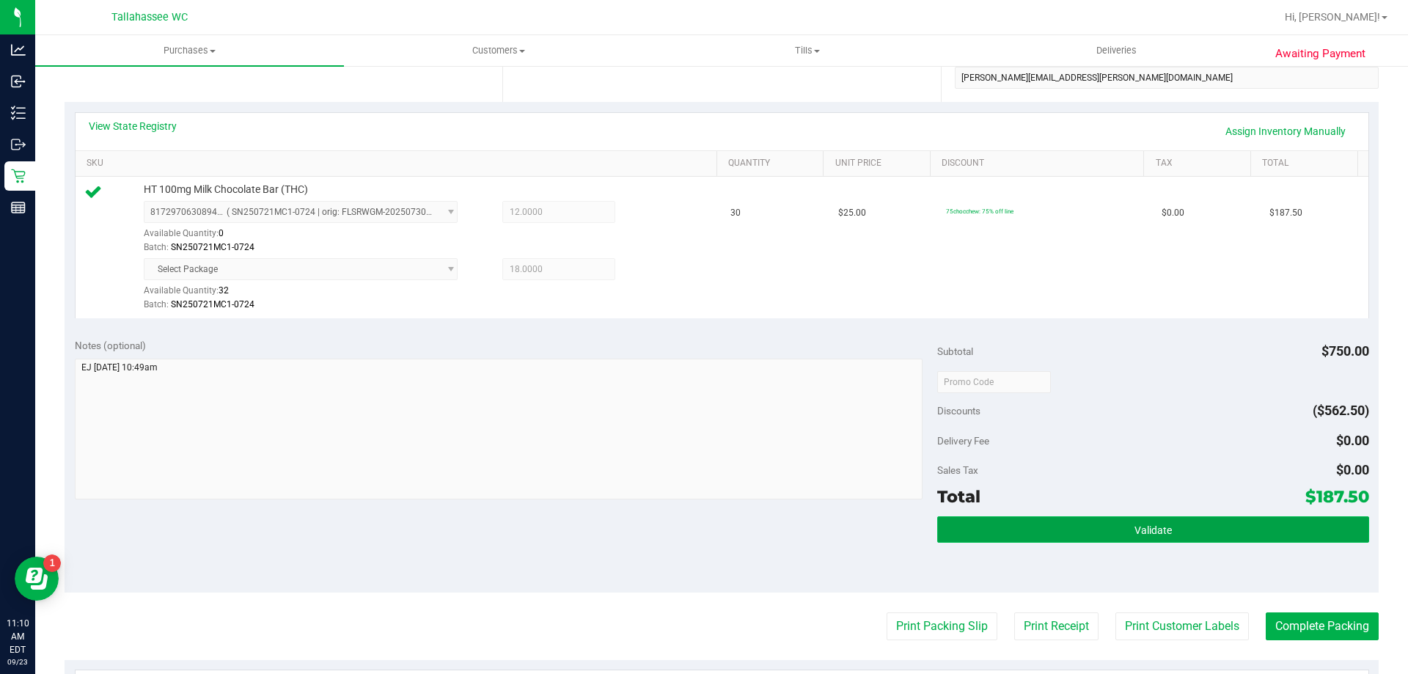
click at [1039, 521] on button "Validate" at bounding box center [1152, 529] width 431 height 26
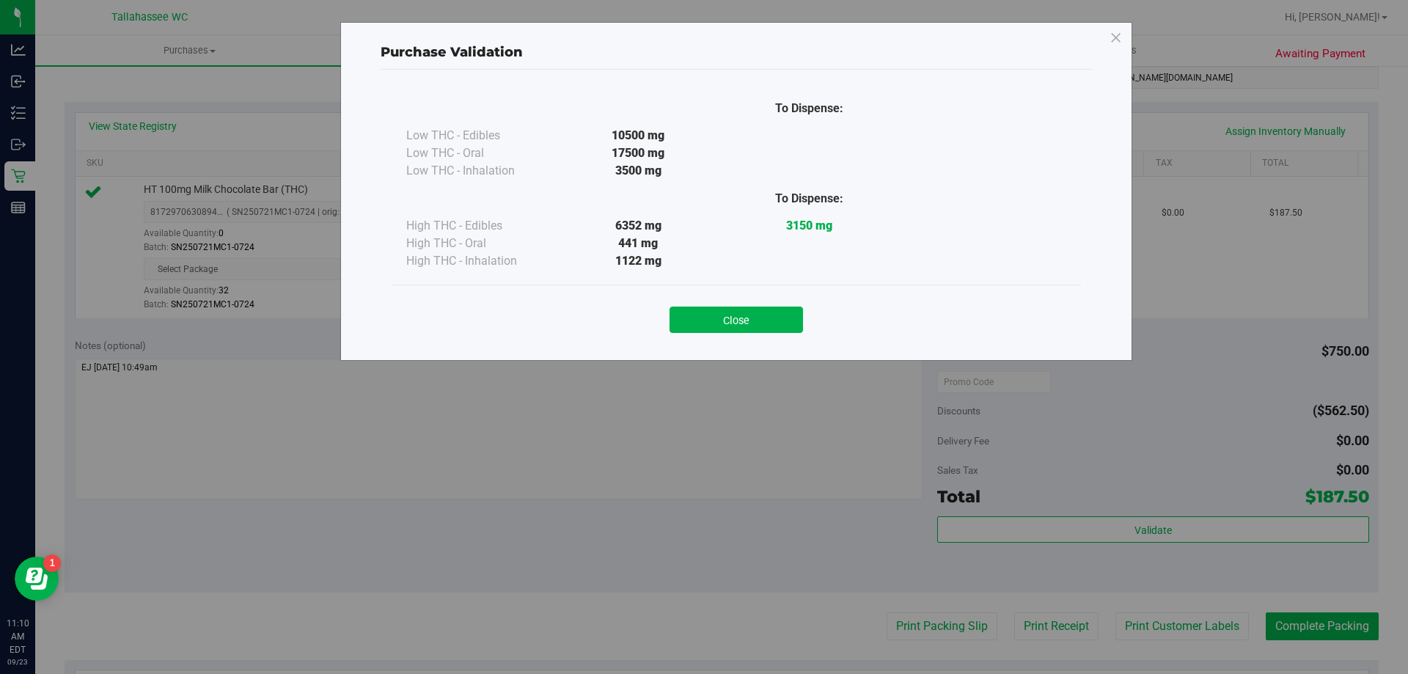
drag, startPoint x: 761, startPoint y: 319, endPoint x: 846, endPoint y: 439, distance: 147.3
click at [764, 324] on button "Close" at bounding box center [735, 320] width 133 height 26
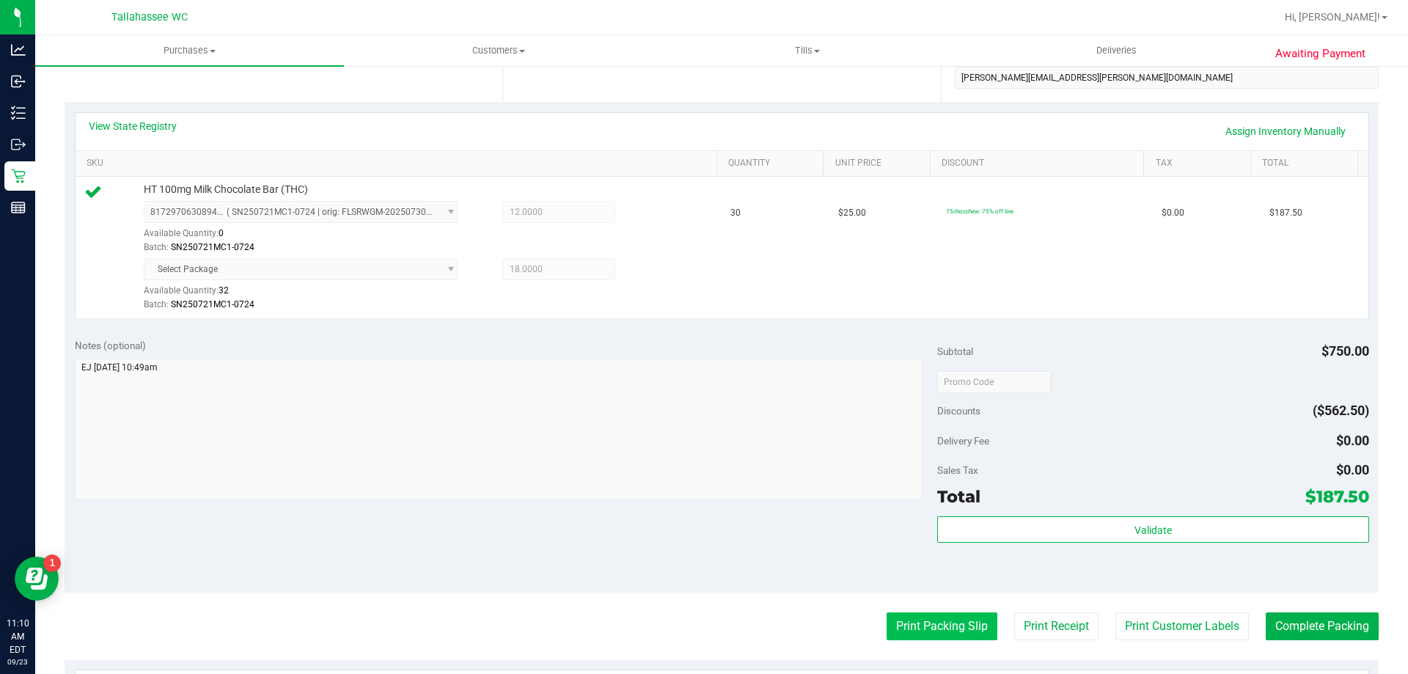
click at [966, 627] on button "Print Packing Slip" at bounding box center [942, 626] width 111 height 28
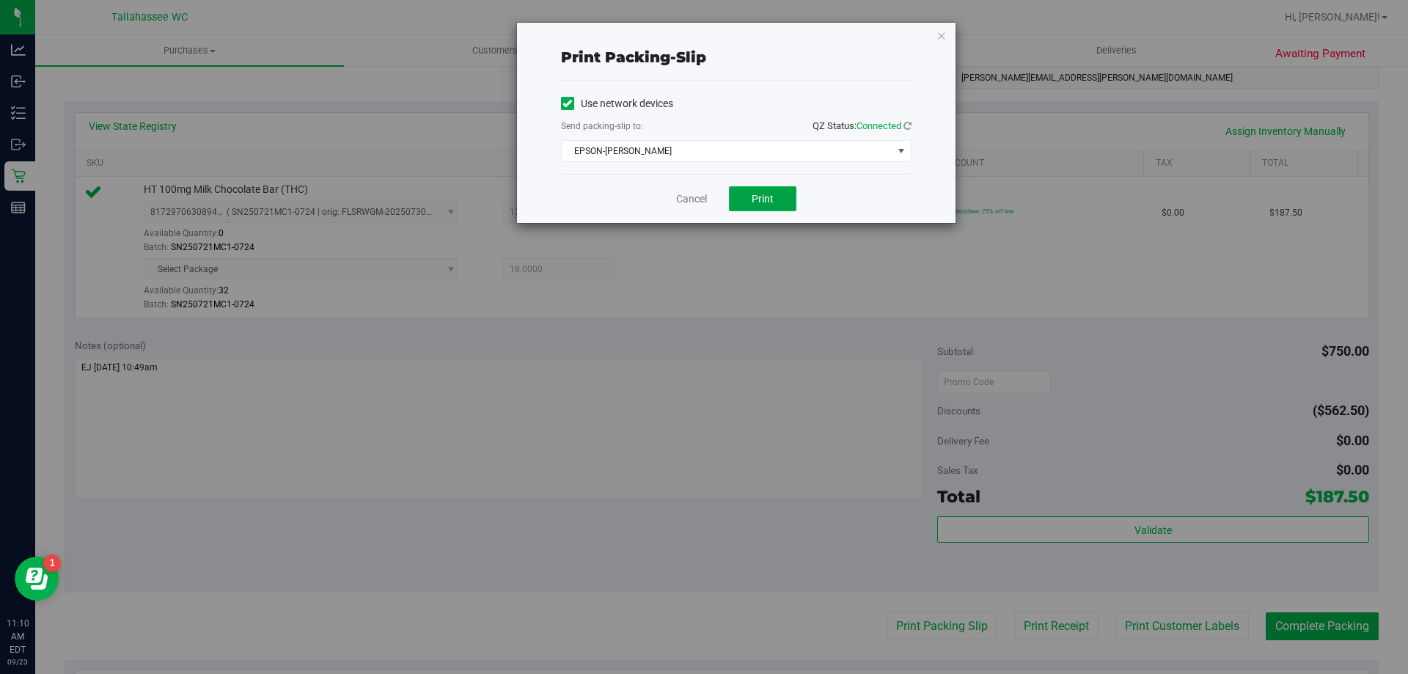
click at [778, 206] on button "Print" at bounding box center [762, 198] width 67 height 25
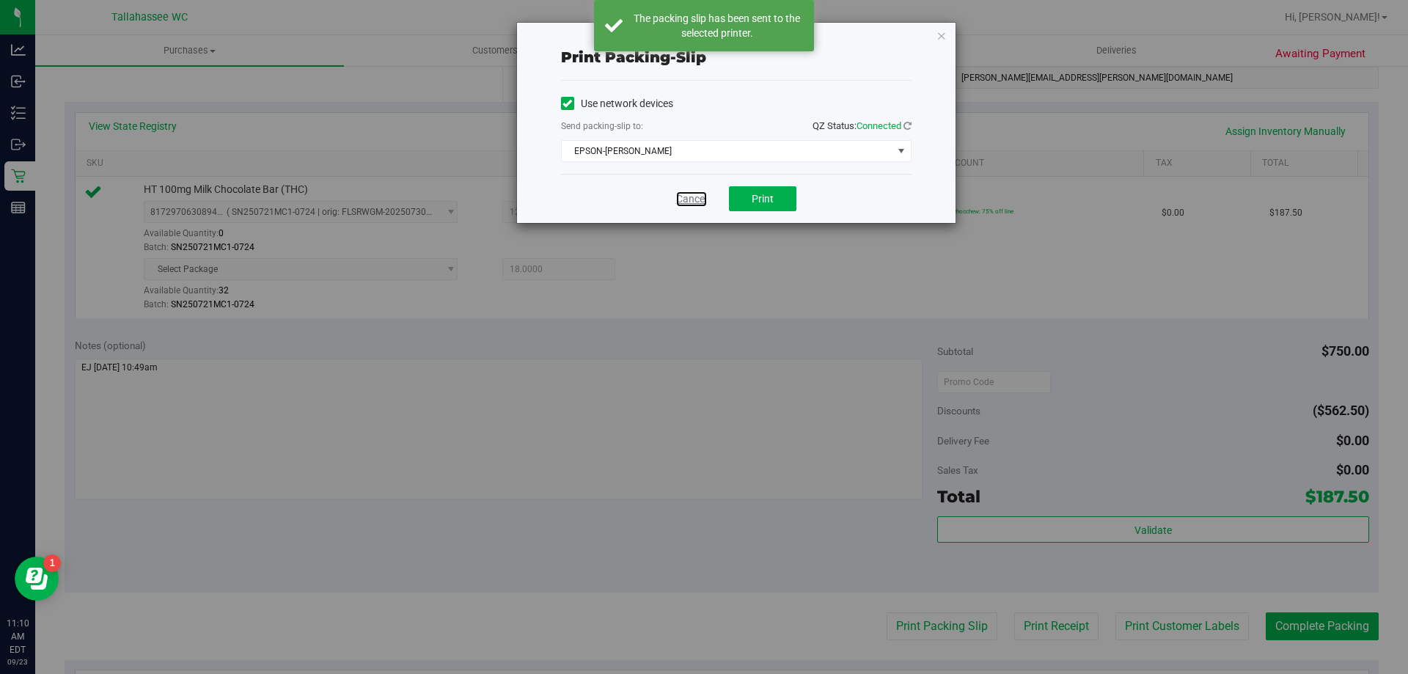
drag, startPoint x: 698, startPoint y: 198, endPoint x: 1379, endPoint y: 566, distance: 773.7
click at [700, 197] on link "Cancel" at bounding box center [691, 198] width 31 height 15
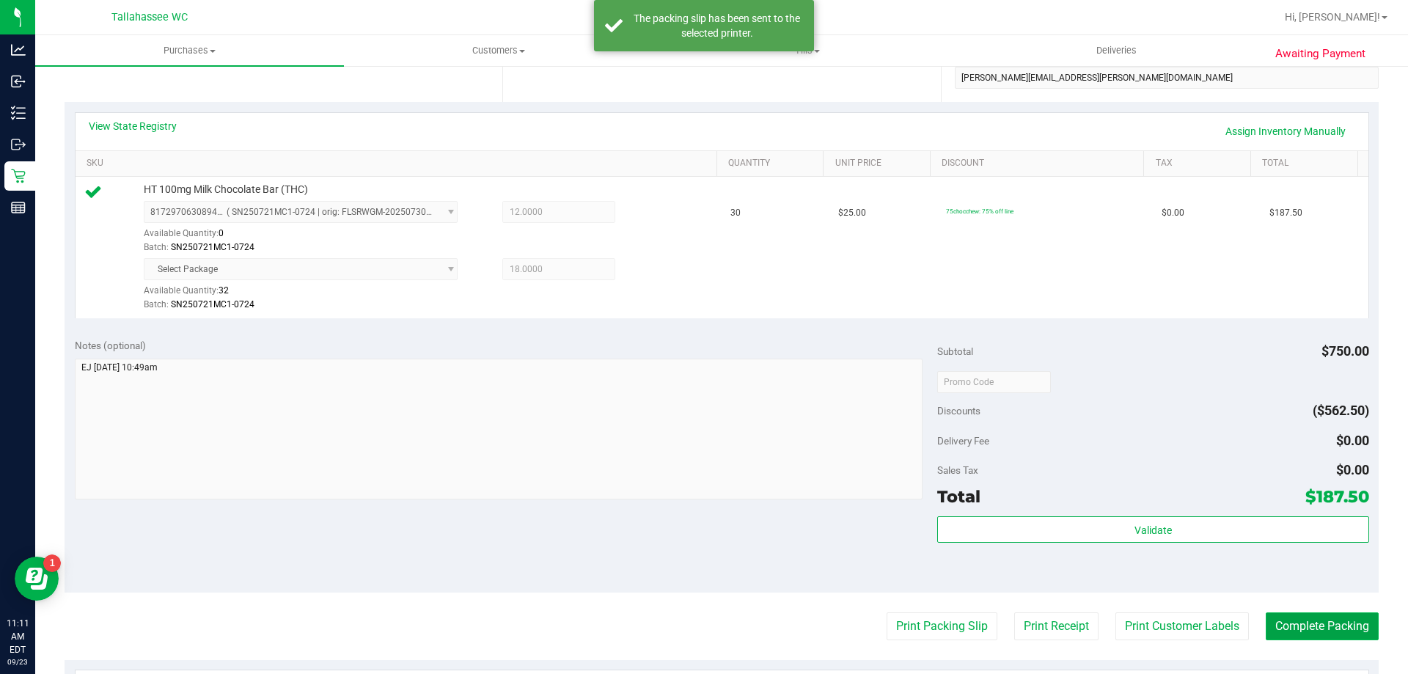
click at [1358, 632] on button "Complete Packing" at bounding box center [1322, 626] width 113 height 28
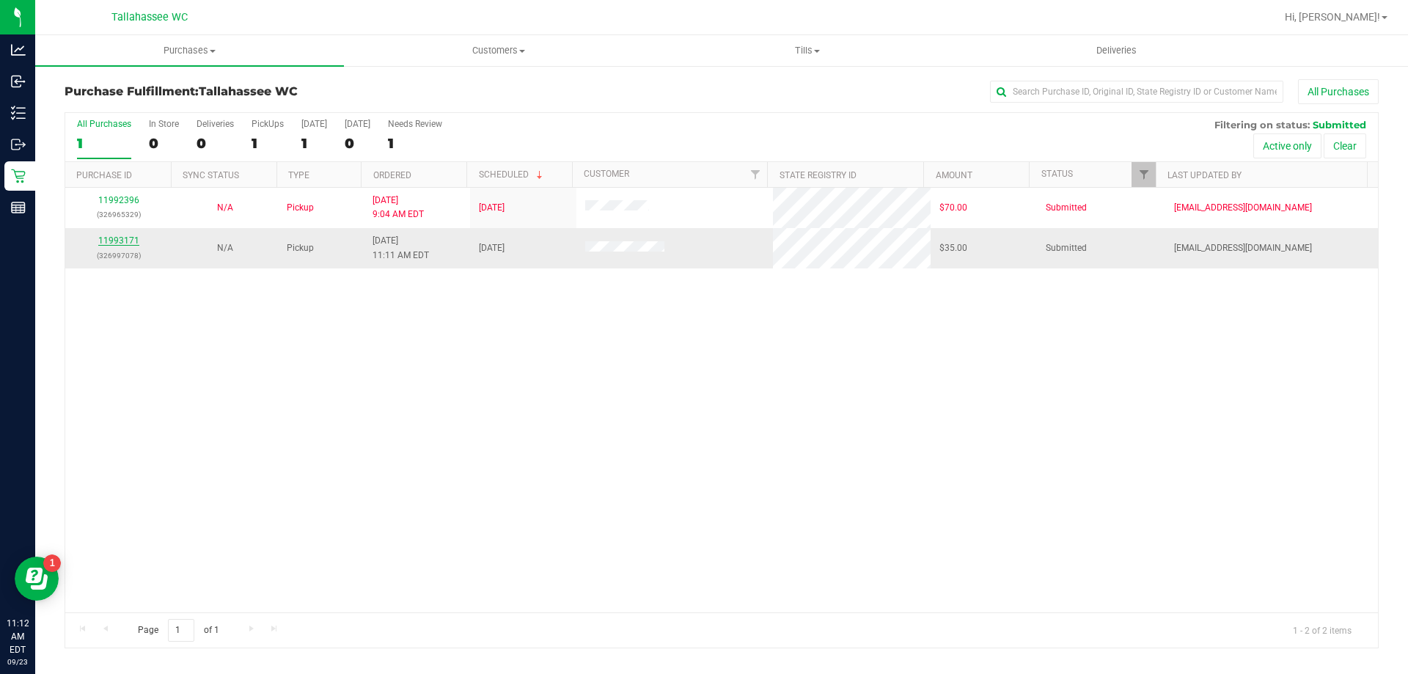
click at [125, 240] on link "11993171" at bounding box center [118, 240] width 41 height 10
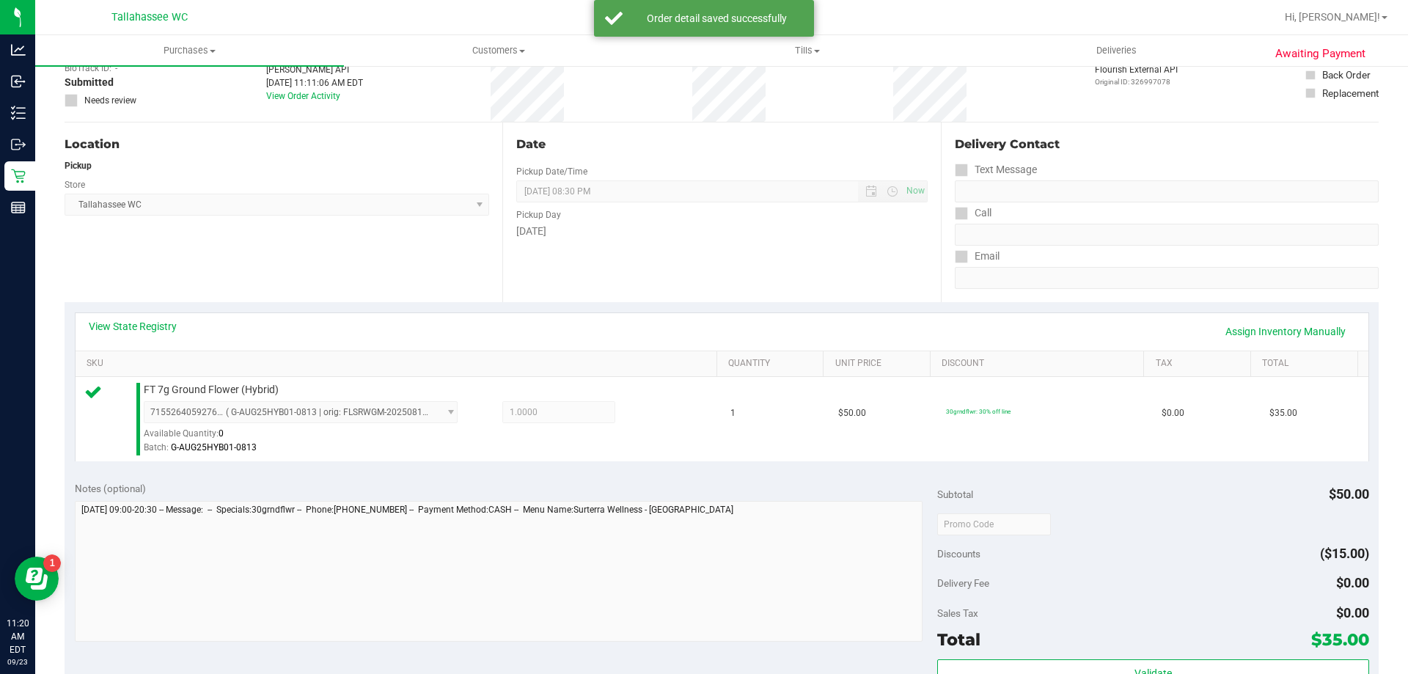
scroll to position [147, 0]
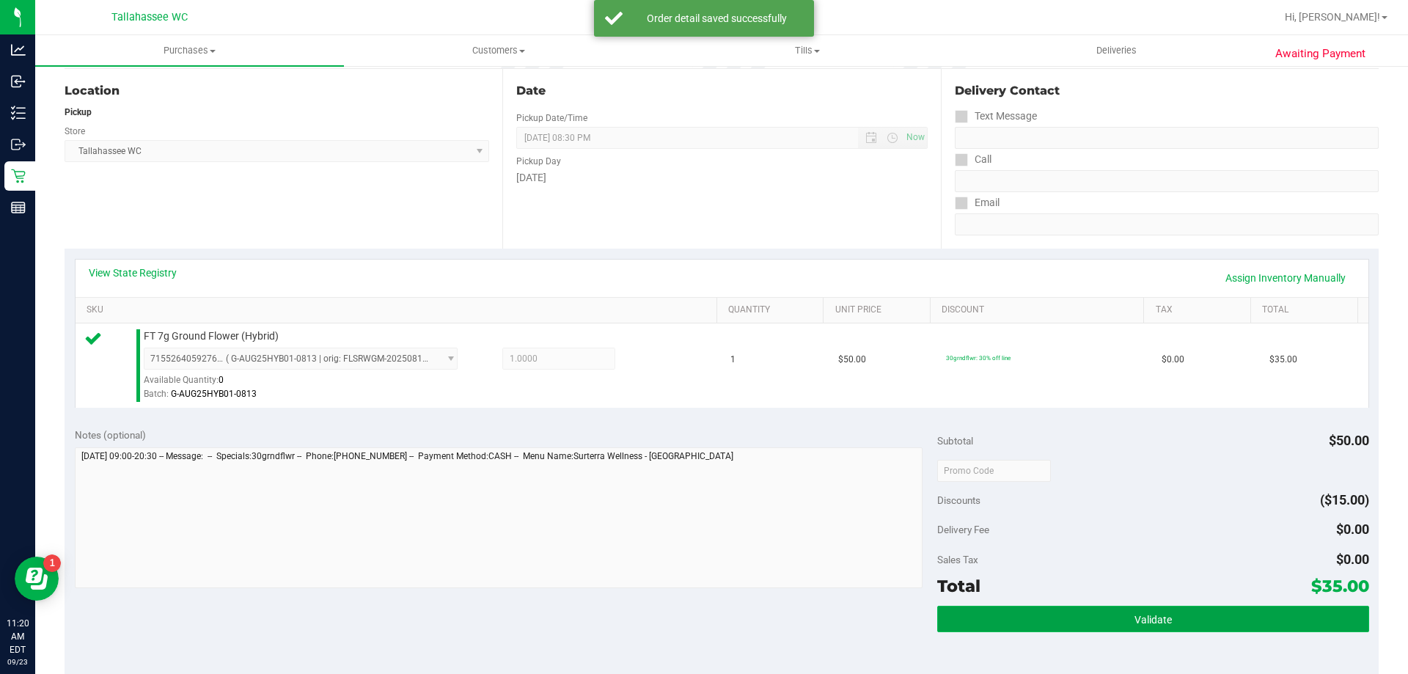
click at [986, 614] on button "Validate" at bounding box center [1152, 619] width 431 height 26
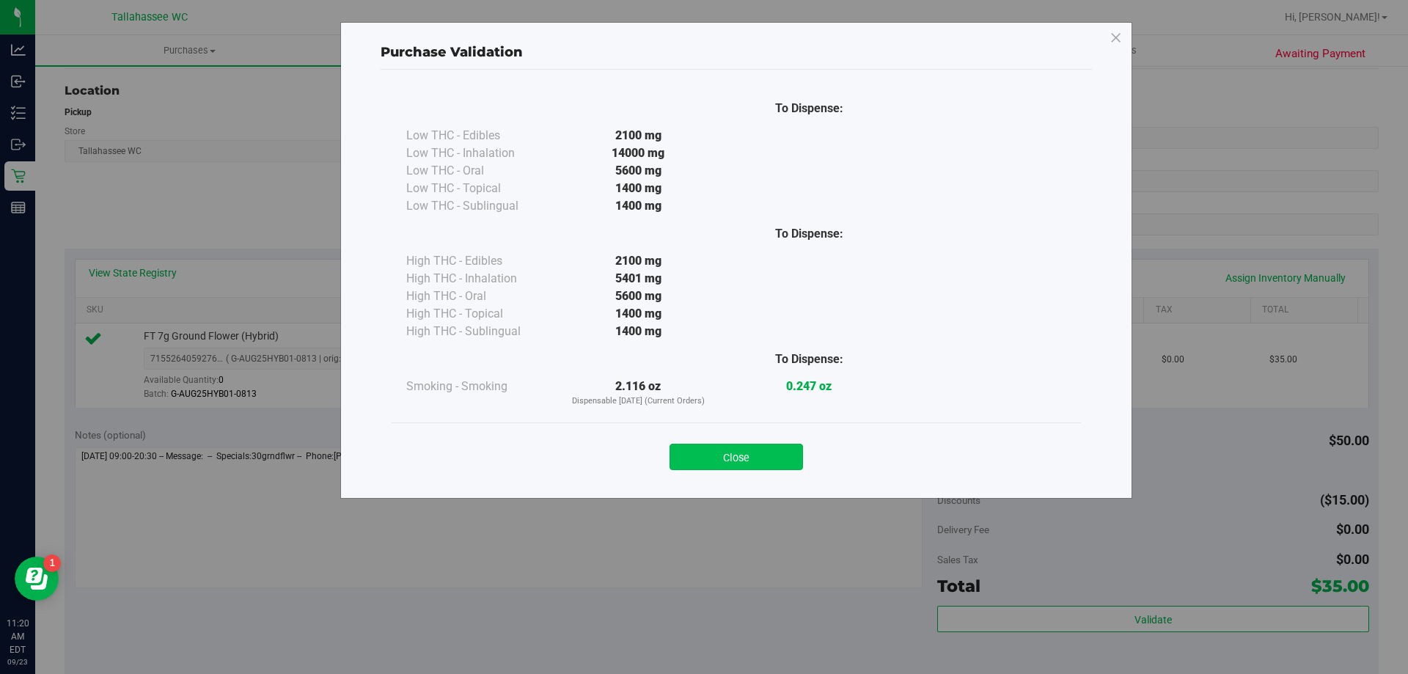
click at [782, 463] on button "Close" at bounding box center [735, 457] width 133 height 26
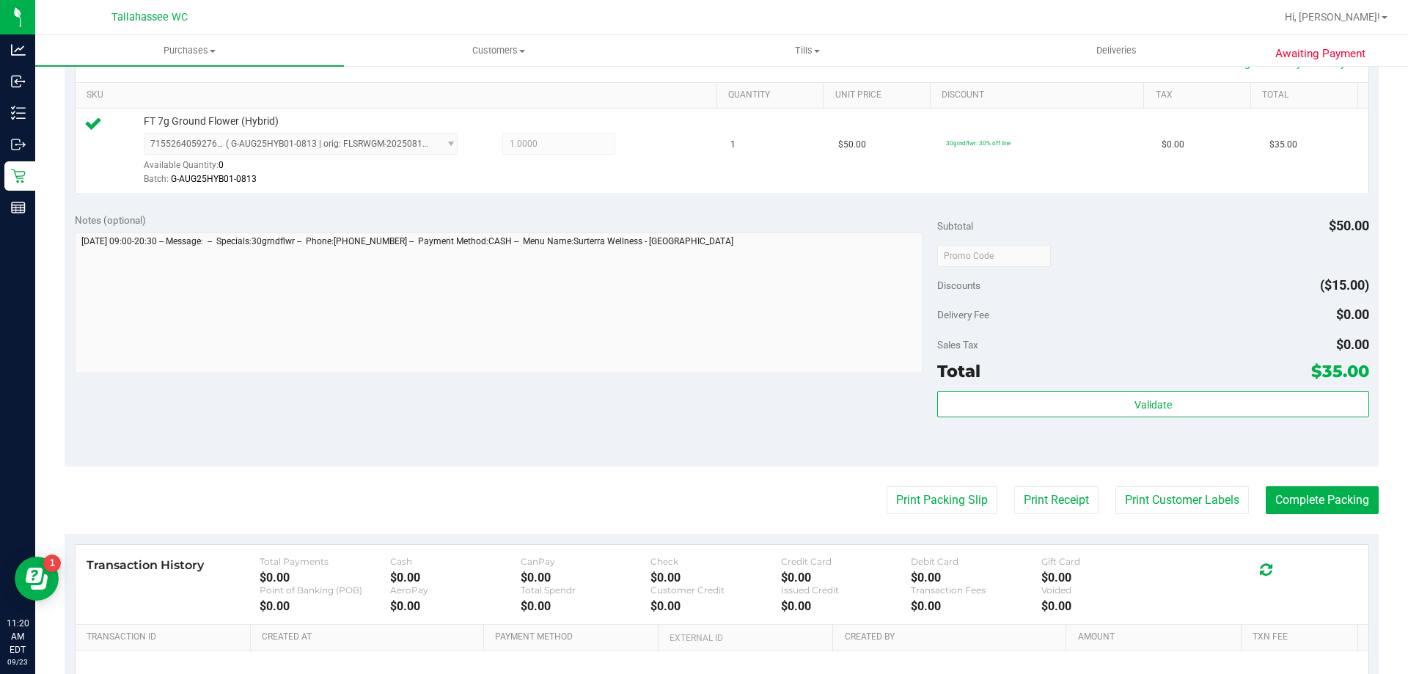
scroll to position [367, 0]
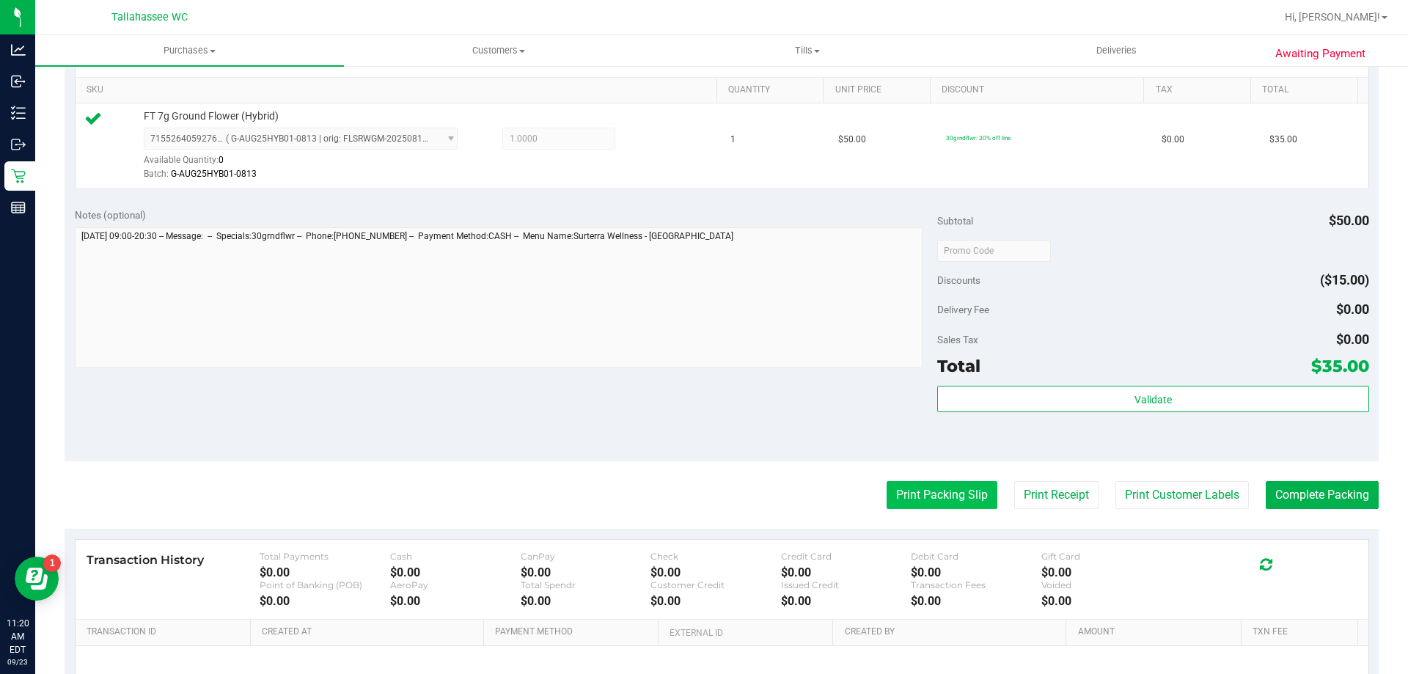
click at [925, 488] on button "Print Packing Slip" at bounding box center [942, 495] width 111 height 28
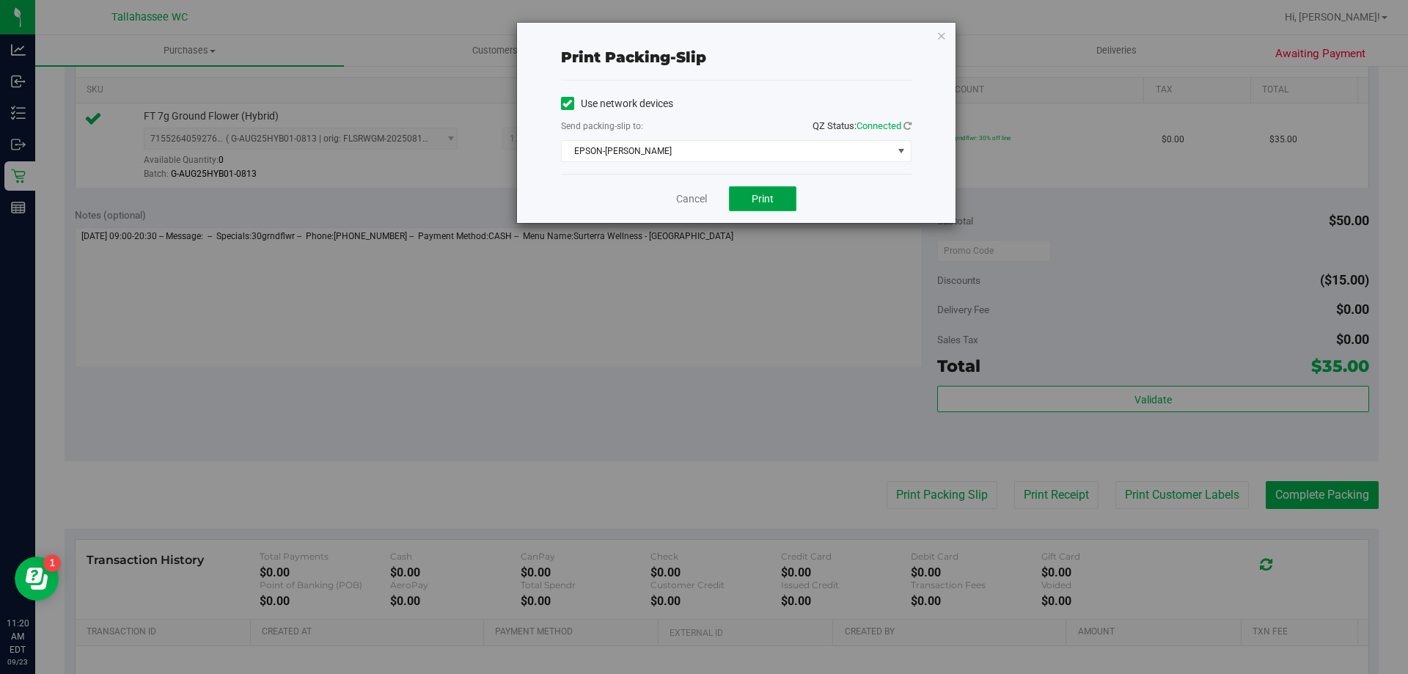
click at [755, 196] on span "Print" at bounding box center [763, 199] width 22 height 12
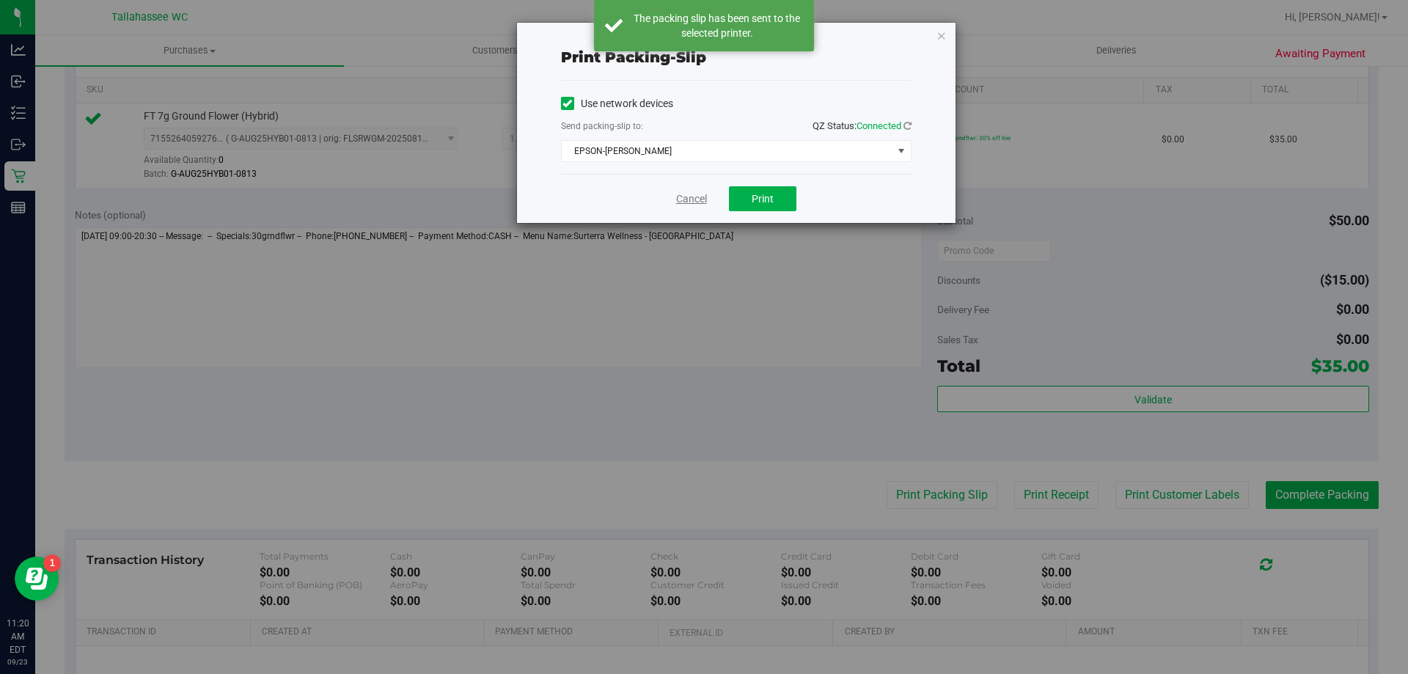
click at [691, 198] on link "Cancel" at bounding box center [691, 198] width 31 height 15
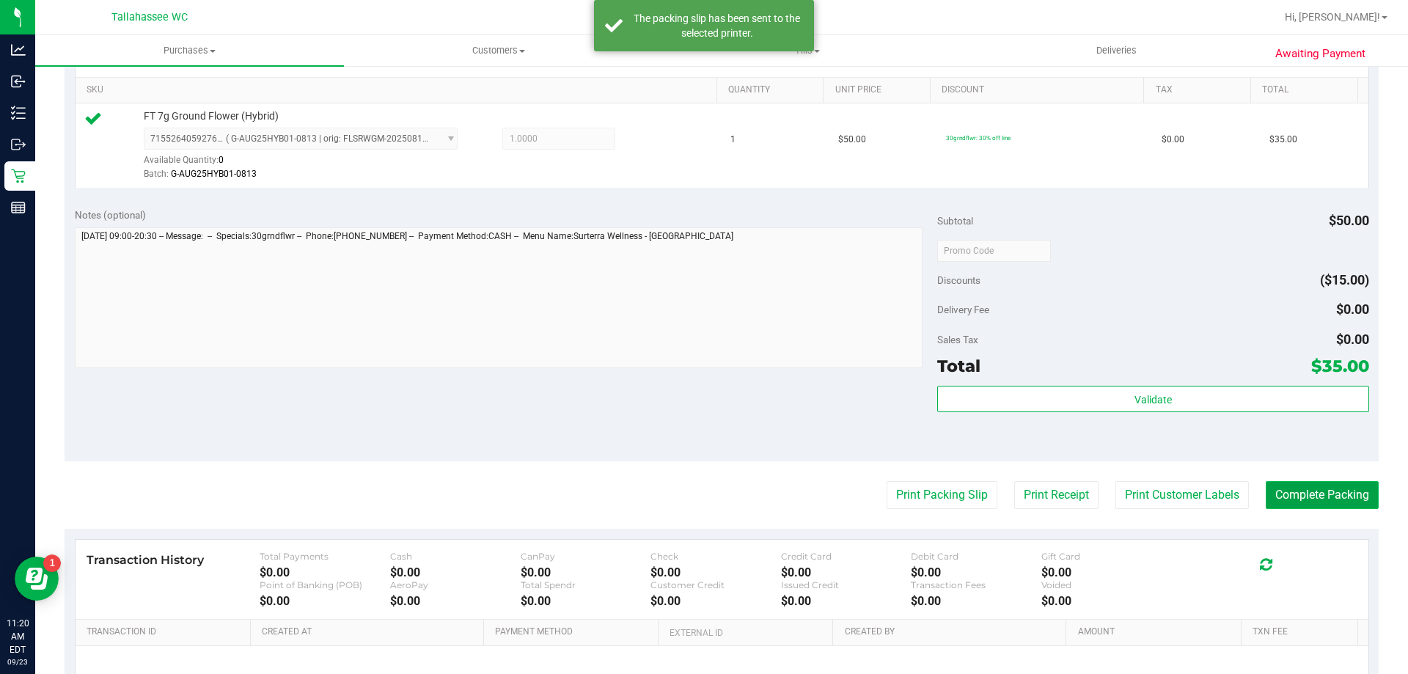
click at [1335, 496] on button "Complete Packing" at bounding box center [1322, 495] width 113 height 28
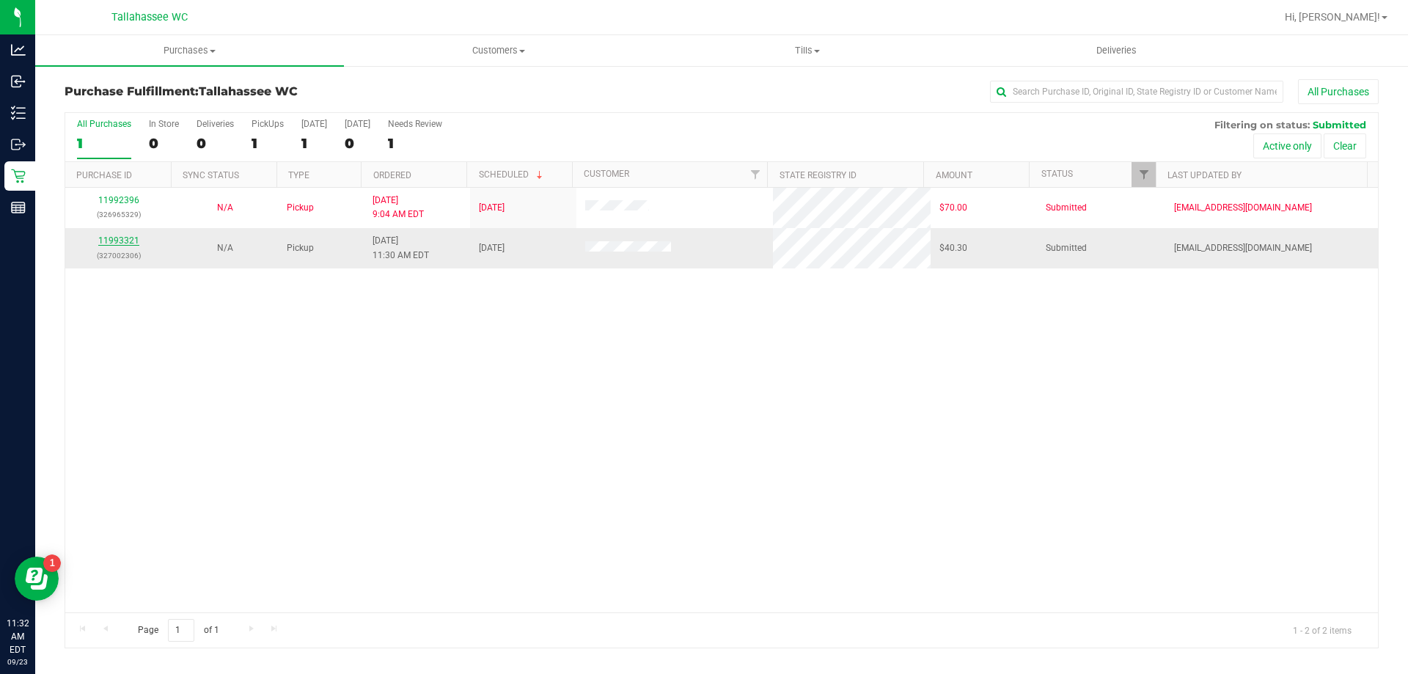
click at [127, 241] on link "11993321" at bounding box center [118, 240] width 41 height 10
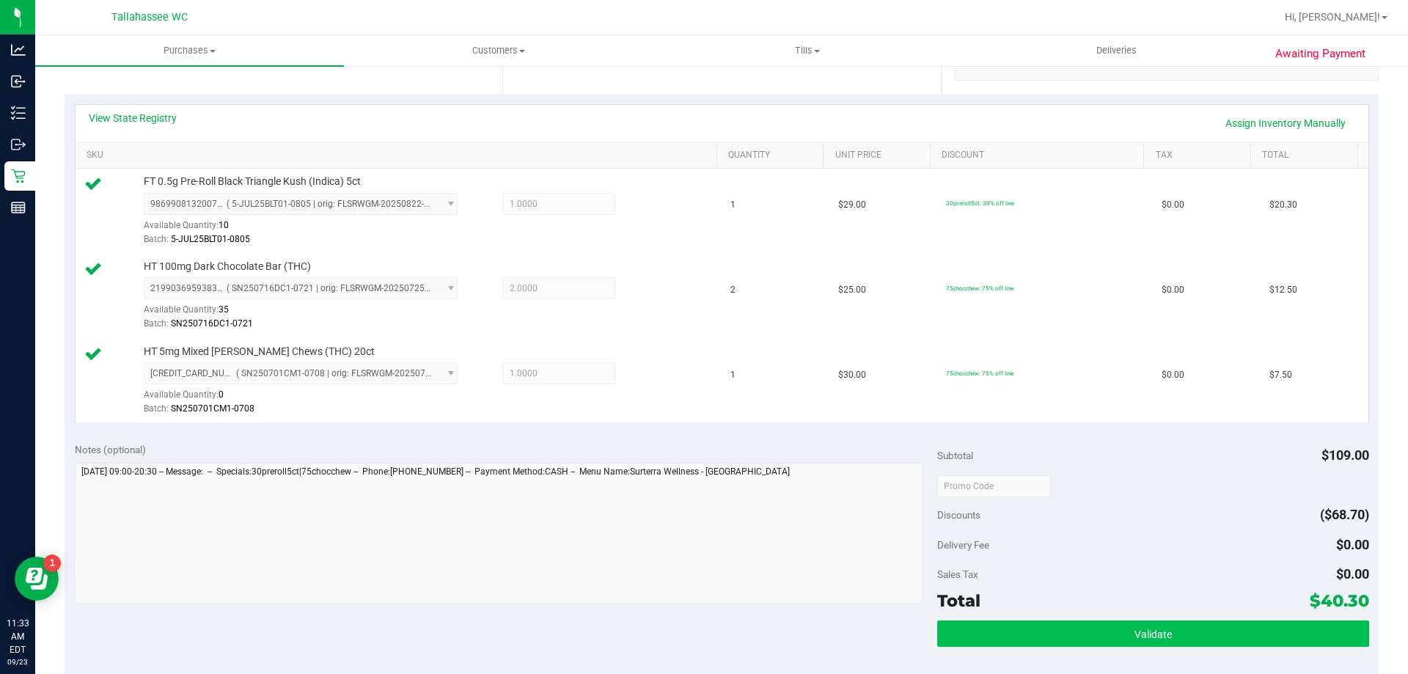
scroll to position [367, 0]
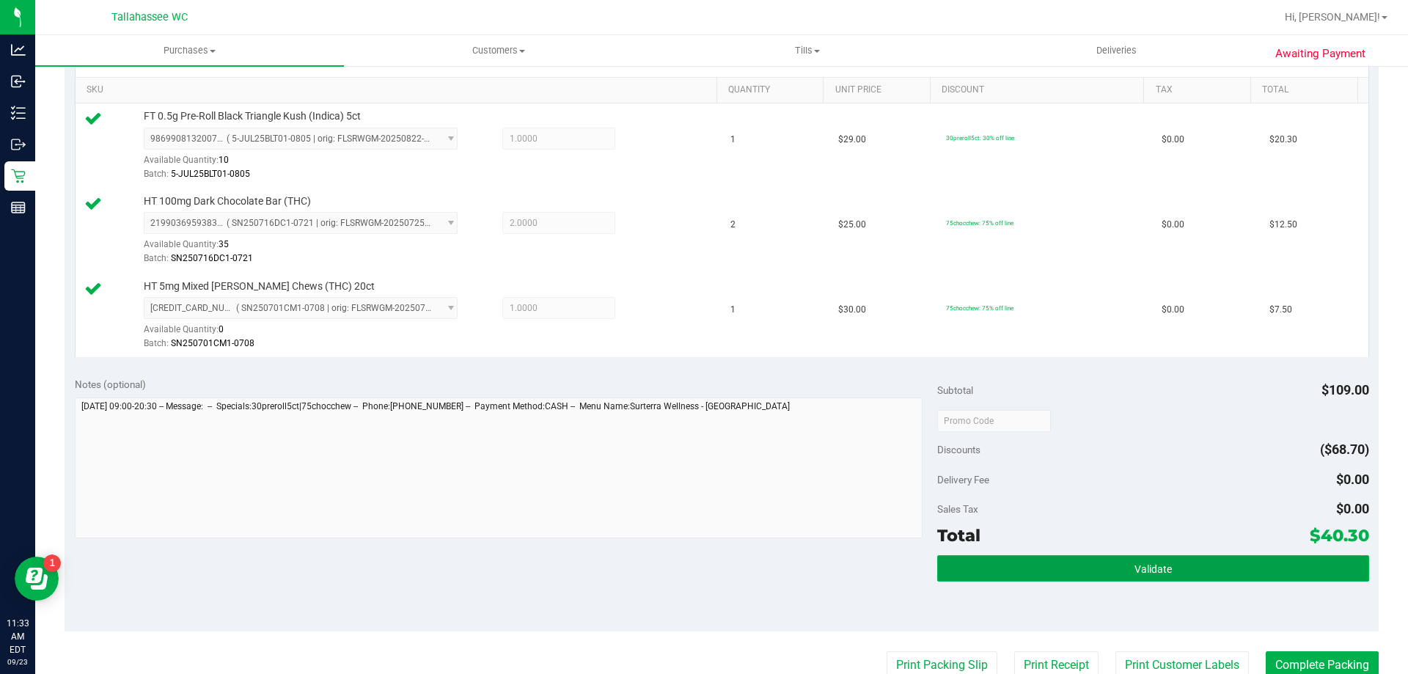
click at [1008, 580] on button "Validate" at bounding box center [1152, 568] width 431 height 26
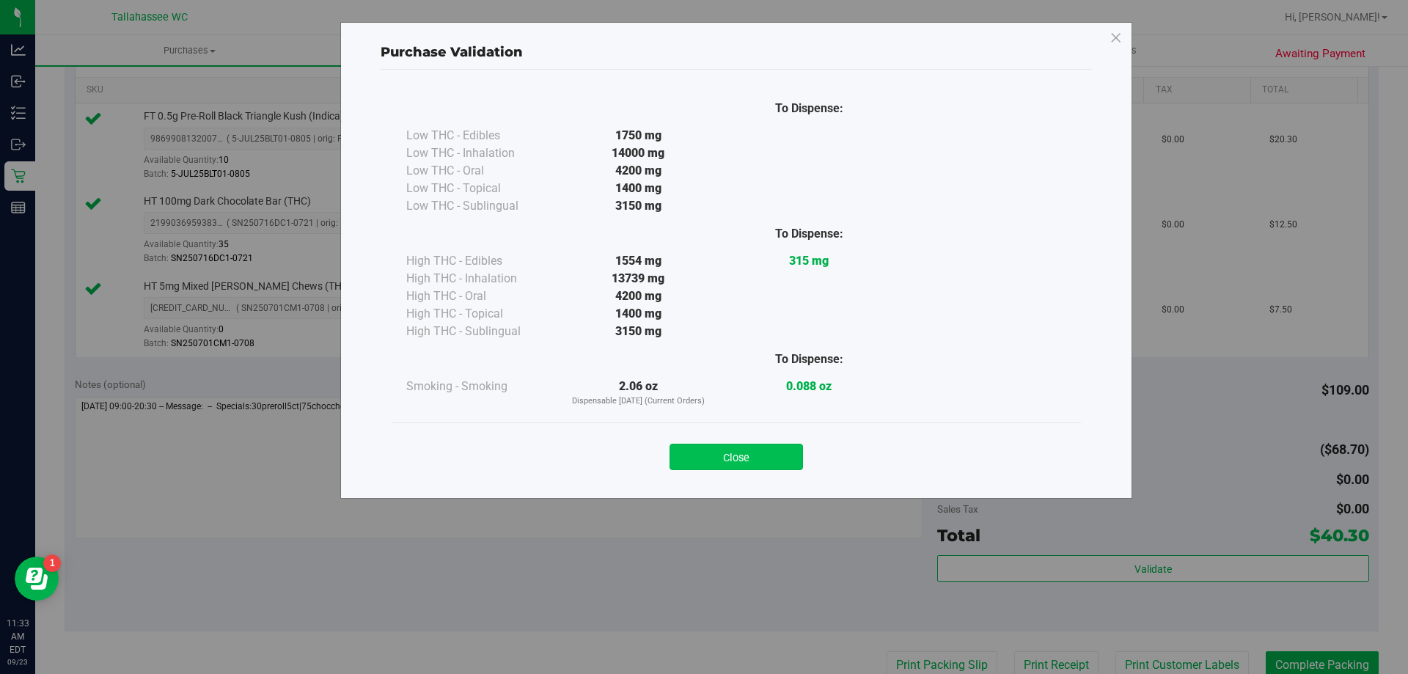
click at [722, 449] on button "Close" at bounding box center [735, 457] width 133 height 26
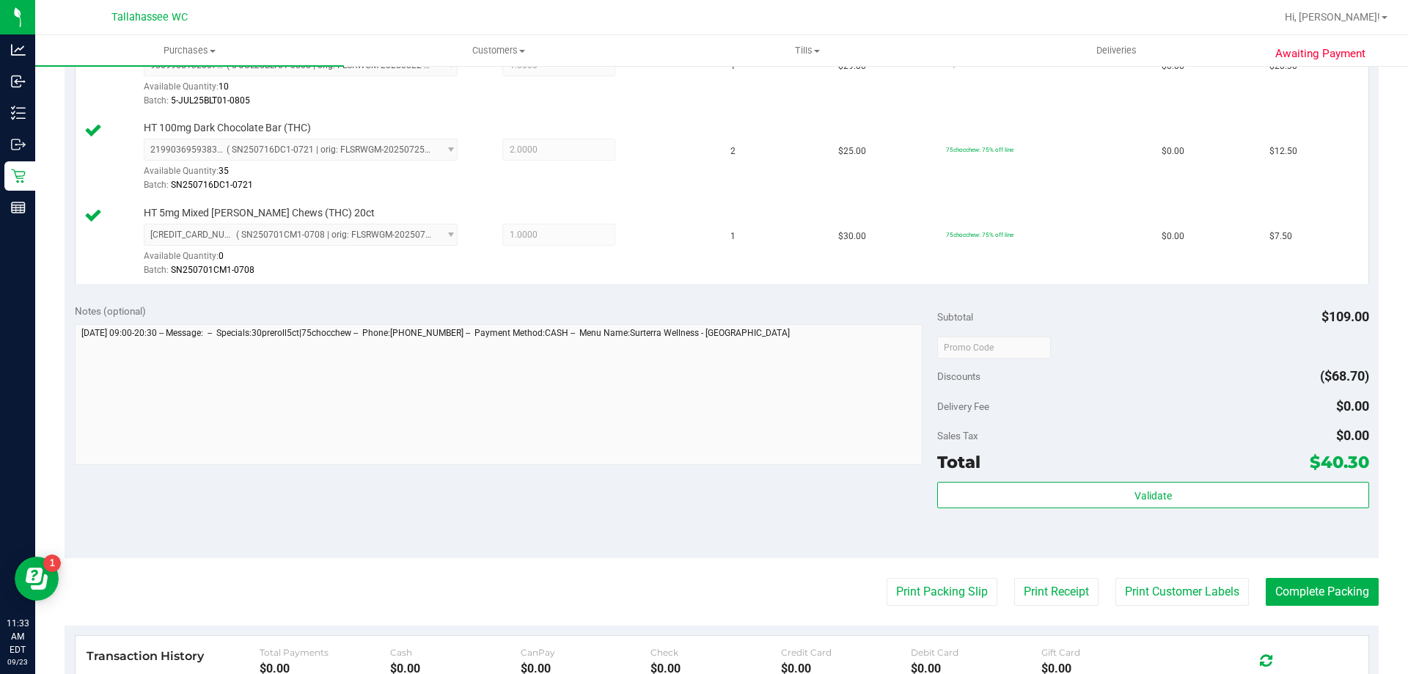
scroll to position [587, 0]
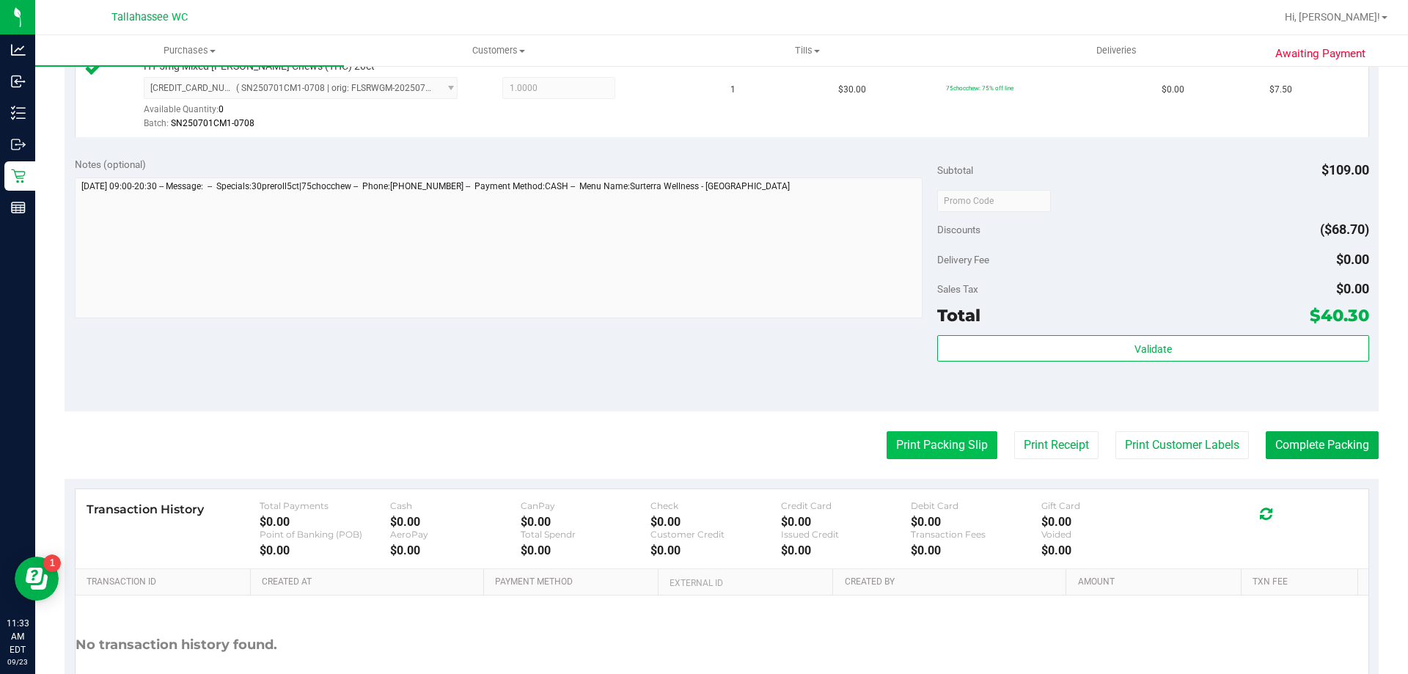
click at [928, 453] on button "Print Packing Slip" at bounding box center [942, 445] width 111 height 28
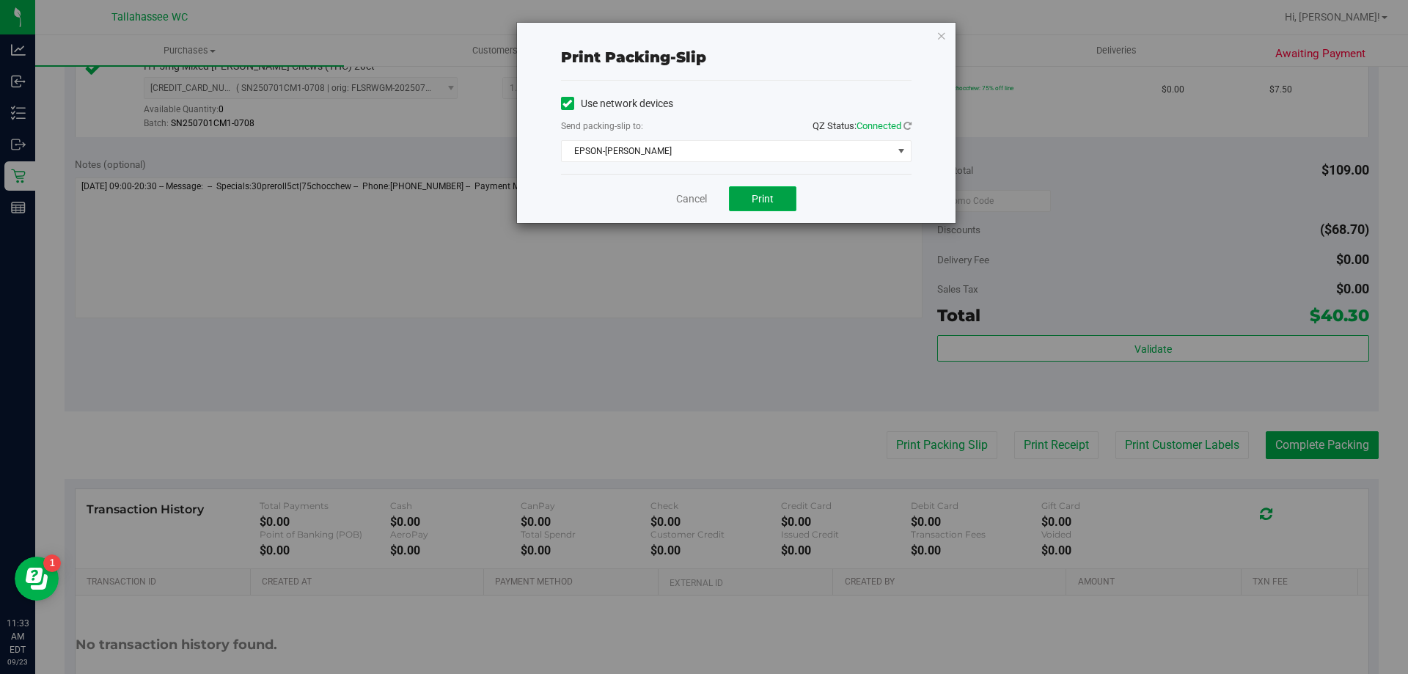
click at [747, 192] on button "Print" at bounding box center [762, 198] width 67 height 25
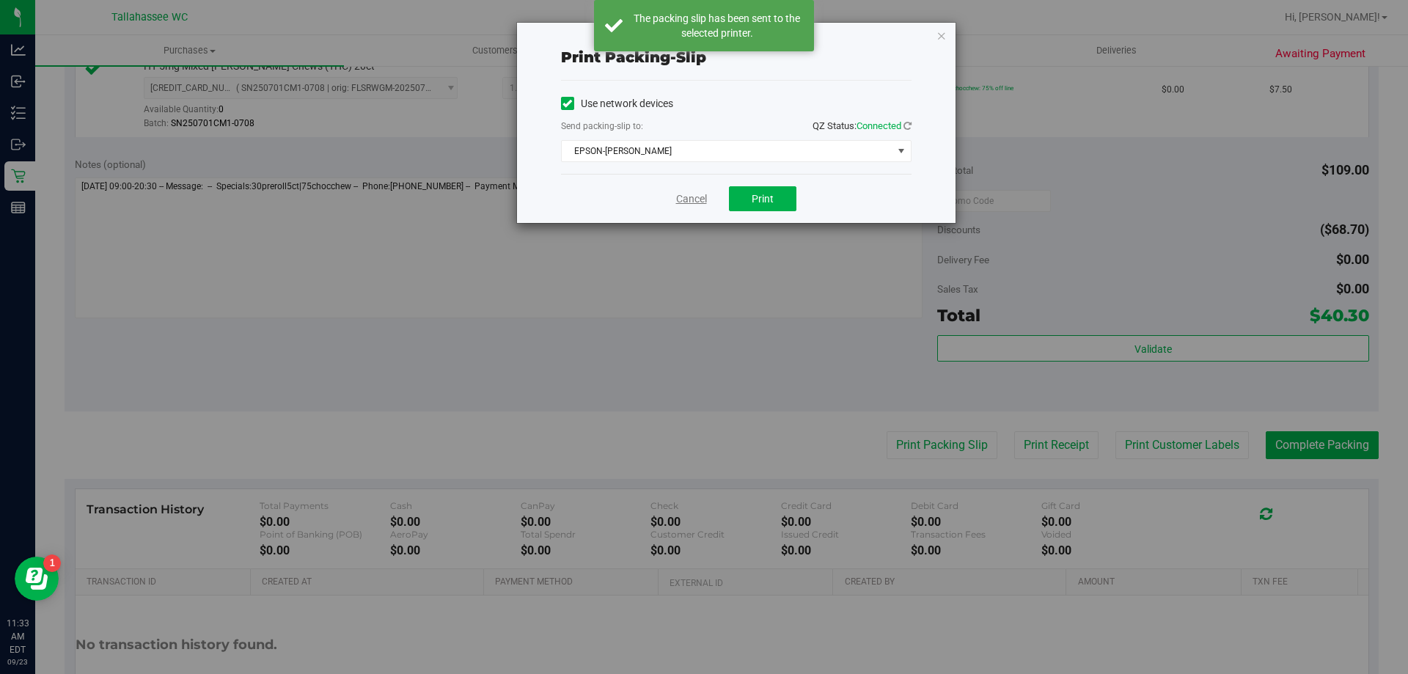
click at [697, 199] on link "Cancel" at bounding box center [691, 198] width 31 height 15
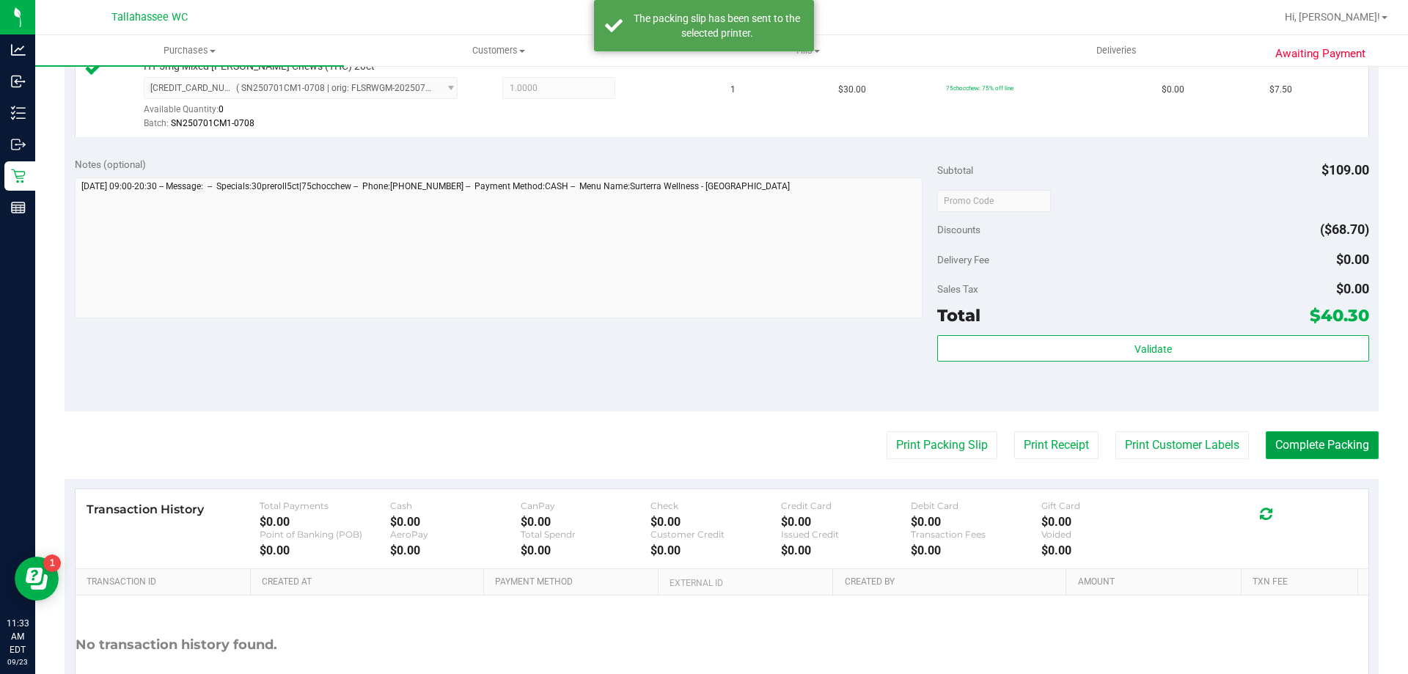
click at [1320, 443] on button "Complete Packing" at bounding box center [1322, 445] width 113 height 28
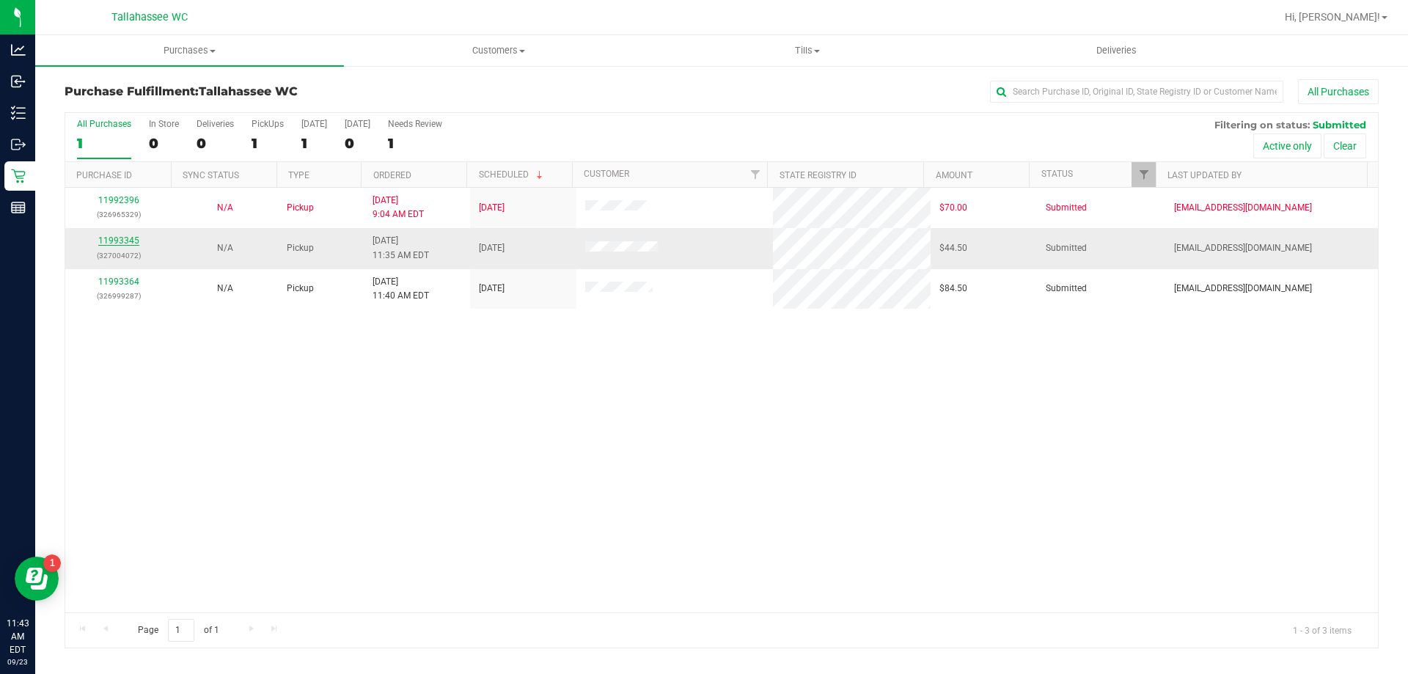
click at [124, 238] on link "11993345" at bounding box center [118, 240] width 41 height 10
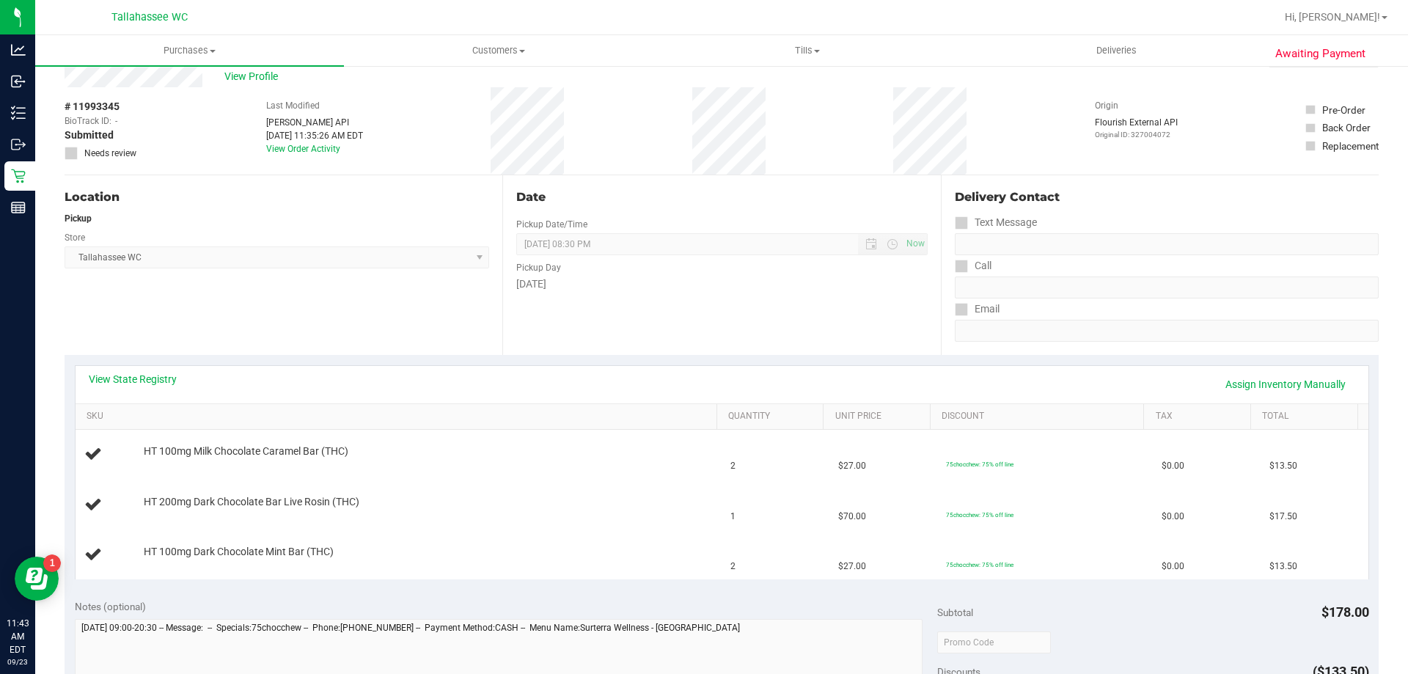
scroll to position [73, 0]
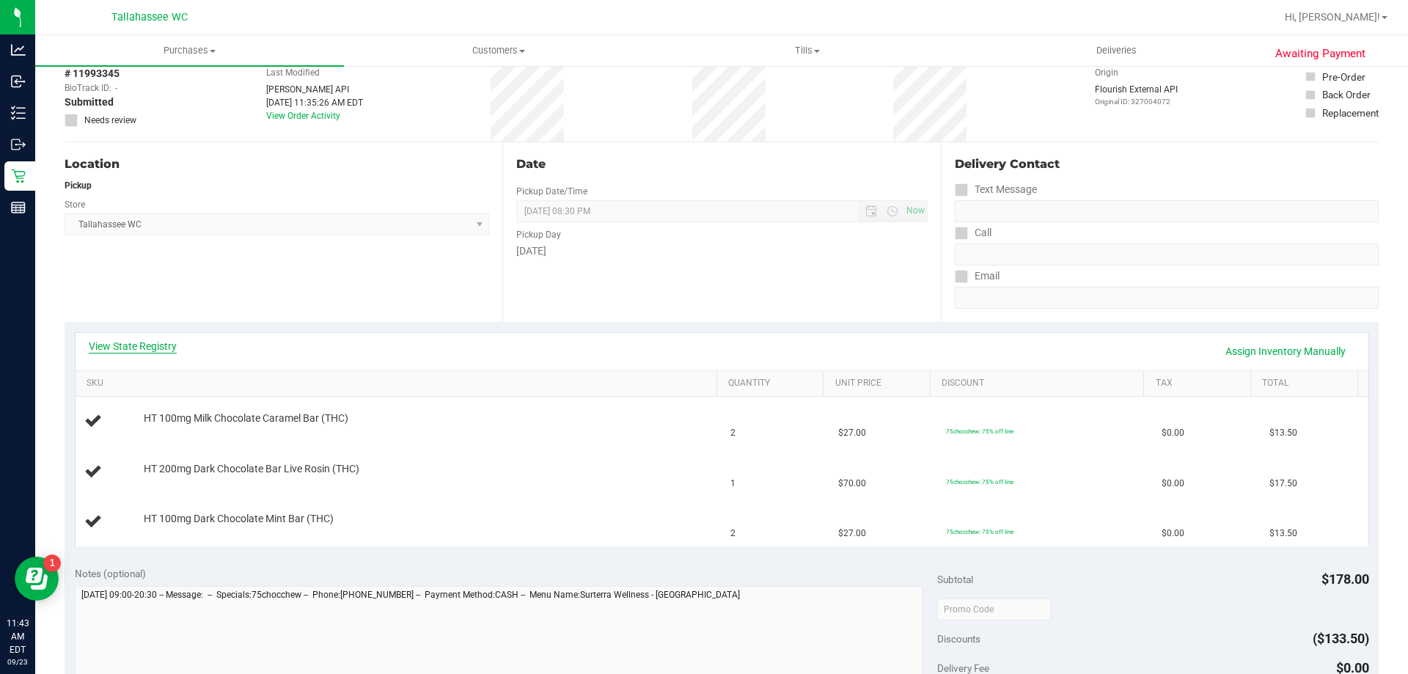
click at [146, 341] on link "View State Registry" at bounding box center [133, 346] width 88 height 15
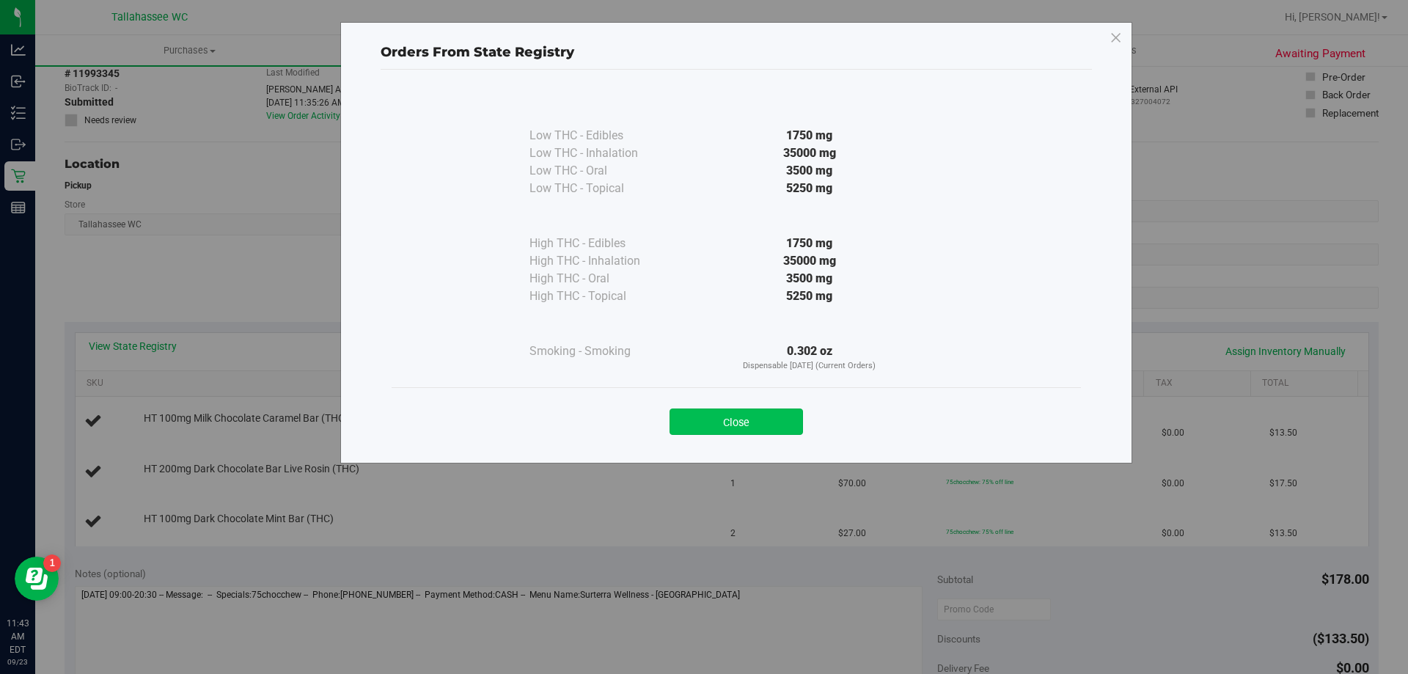
click at [724, 413] on button "Close" at bounding box center [735, 421] width 133 height 26
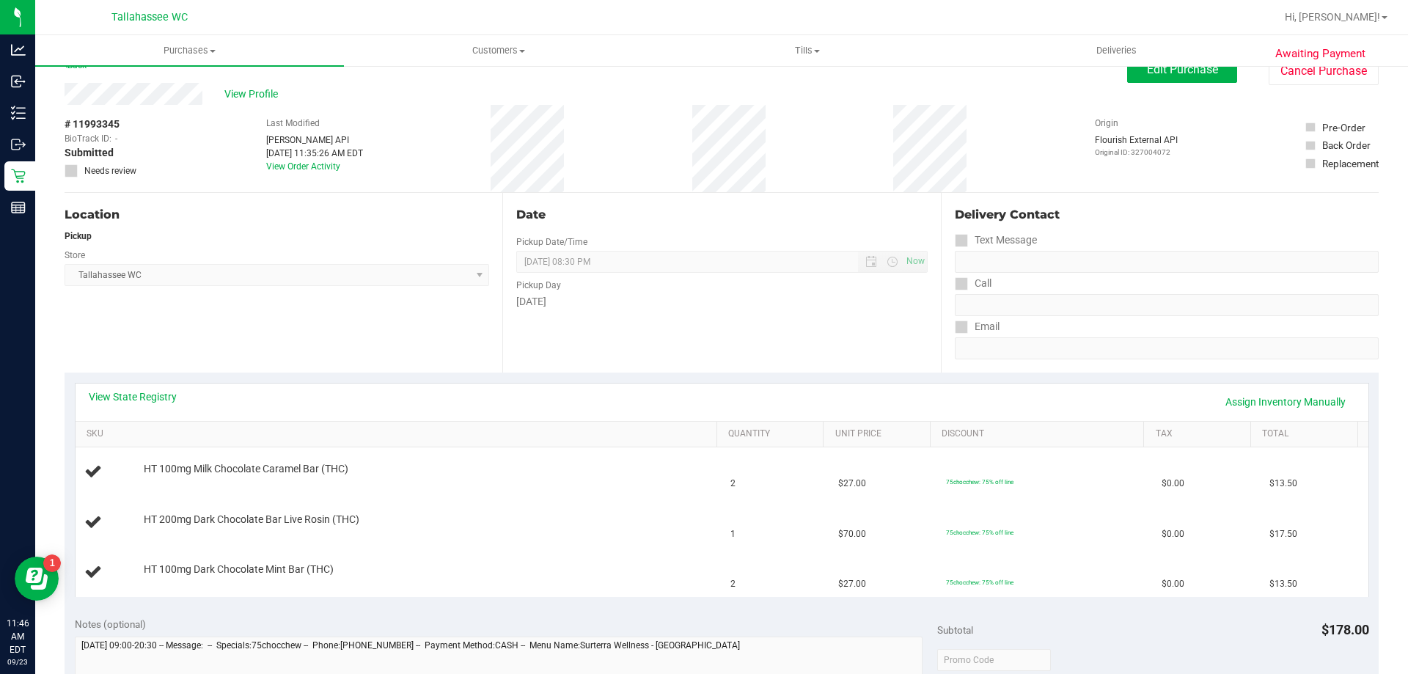
scroll to position [0, 0]
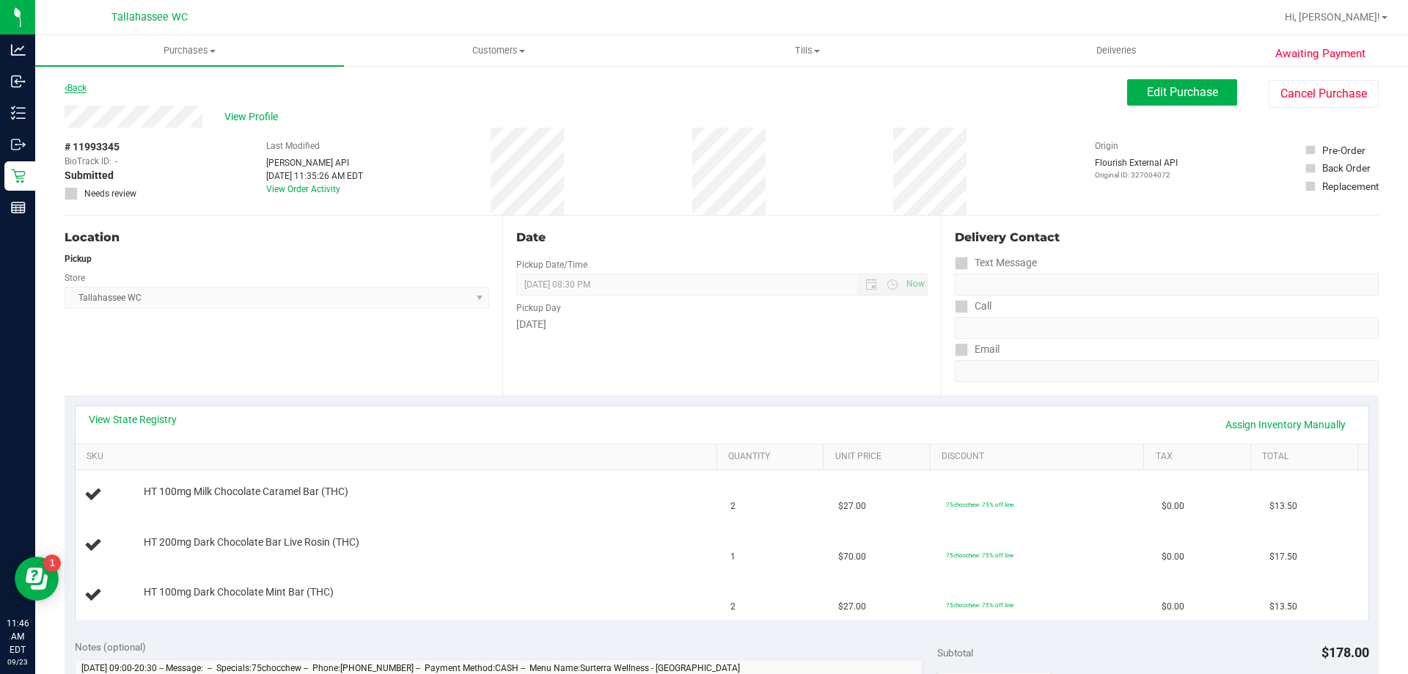
click at [77, 89] on link "Back" at bounding box center [76, 88] width 22 height 10
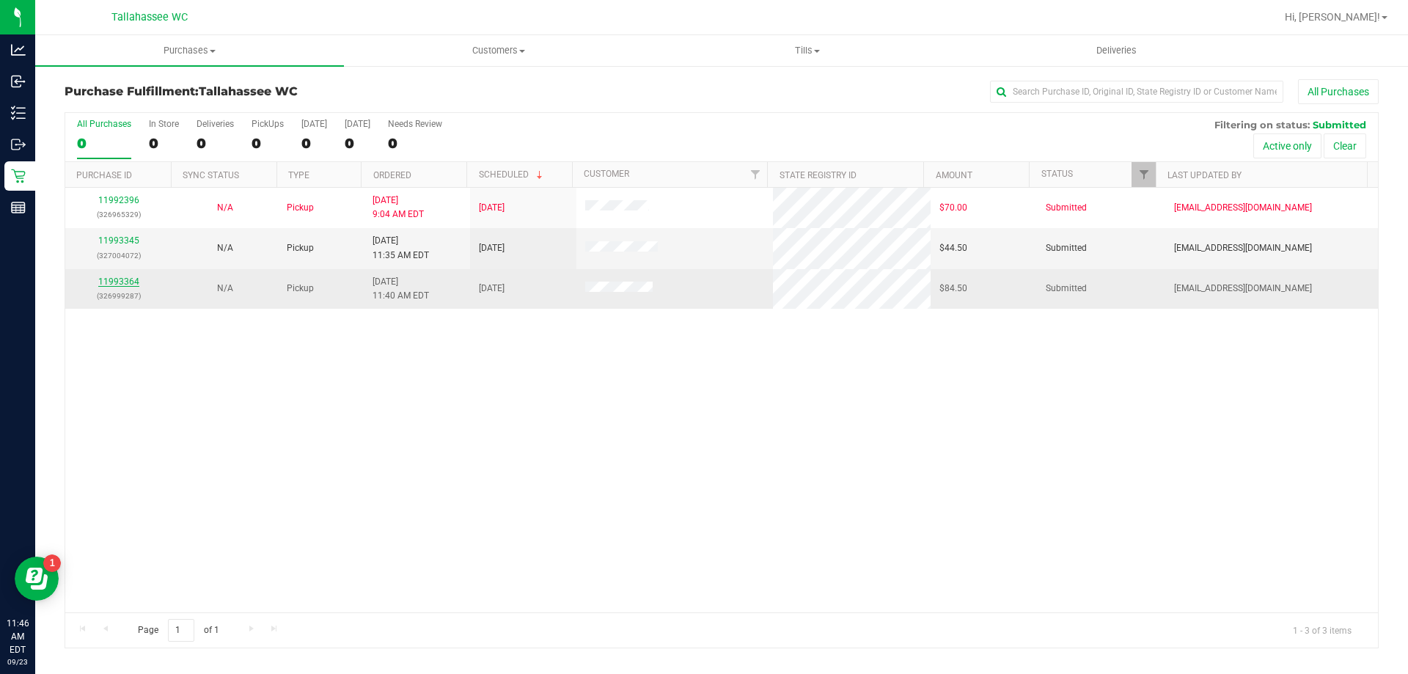
click at [131, 280] on link "11993364" at bounding box center [118, 281] width 41 height 10
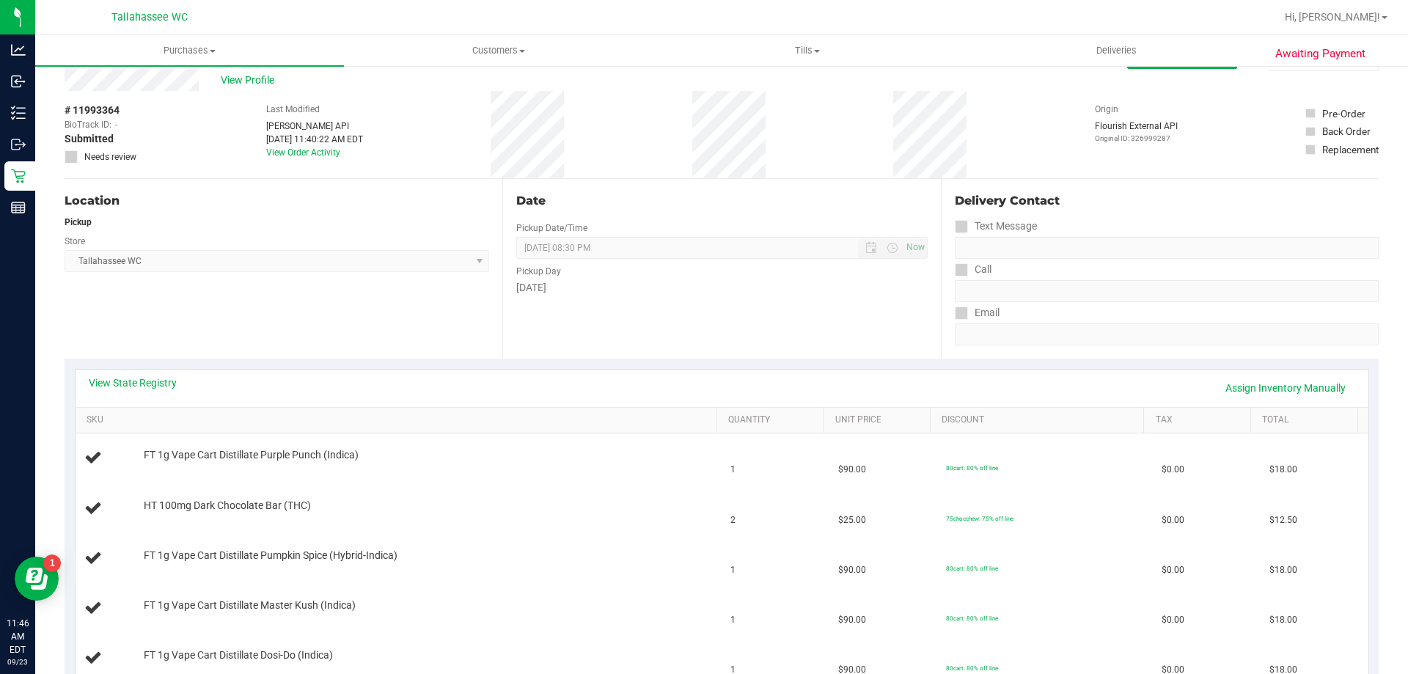
scroll to position [73, 0]
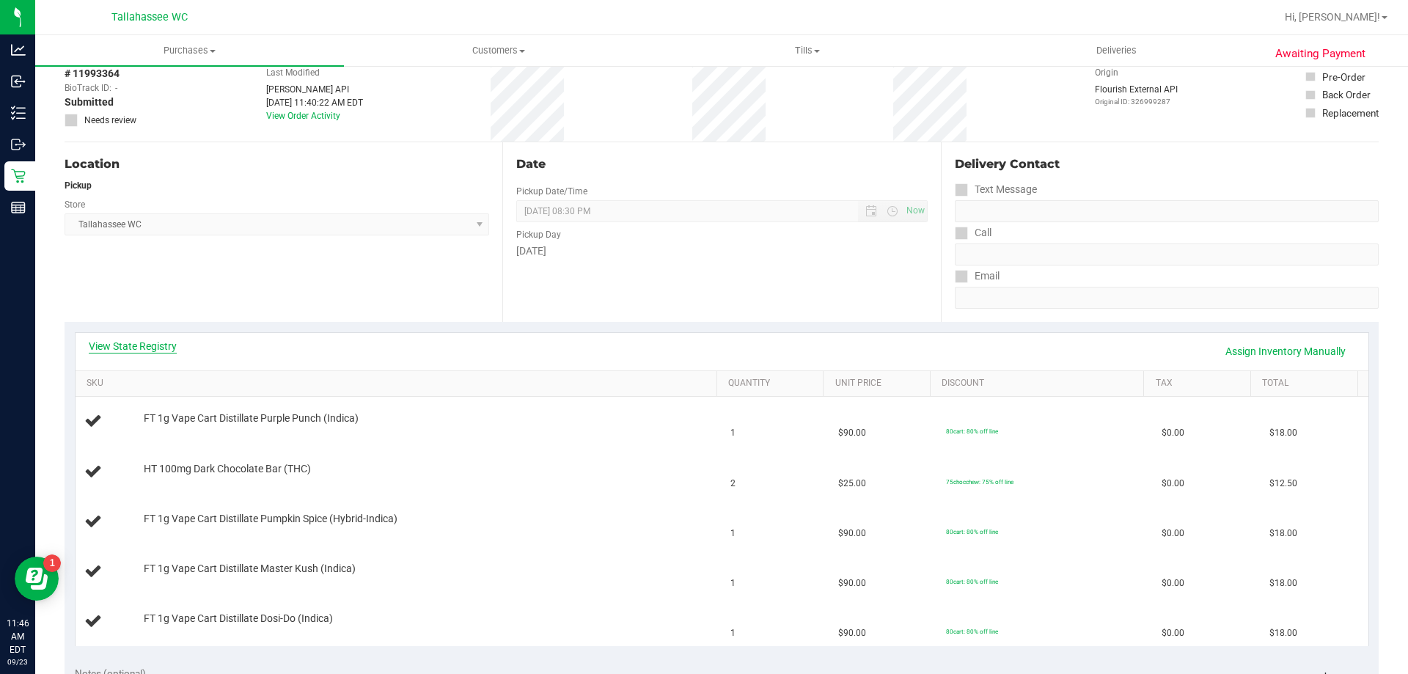
click at [147, 348] on link "View State Registry" at bounding box center [133, 346] width 88 height 15
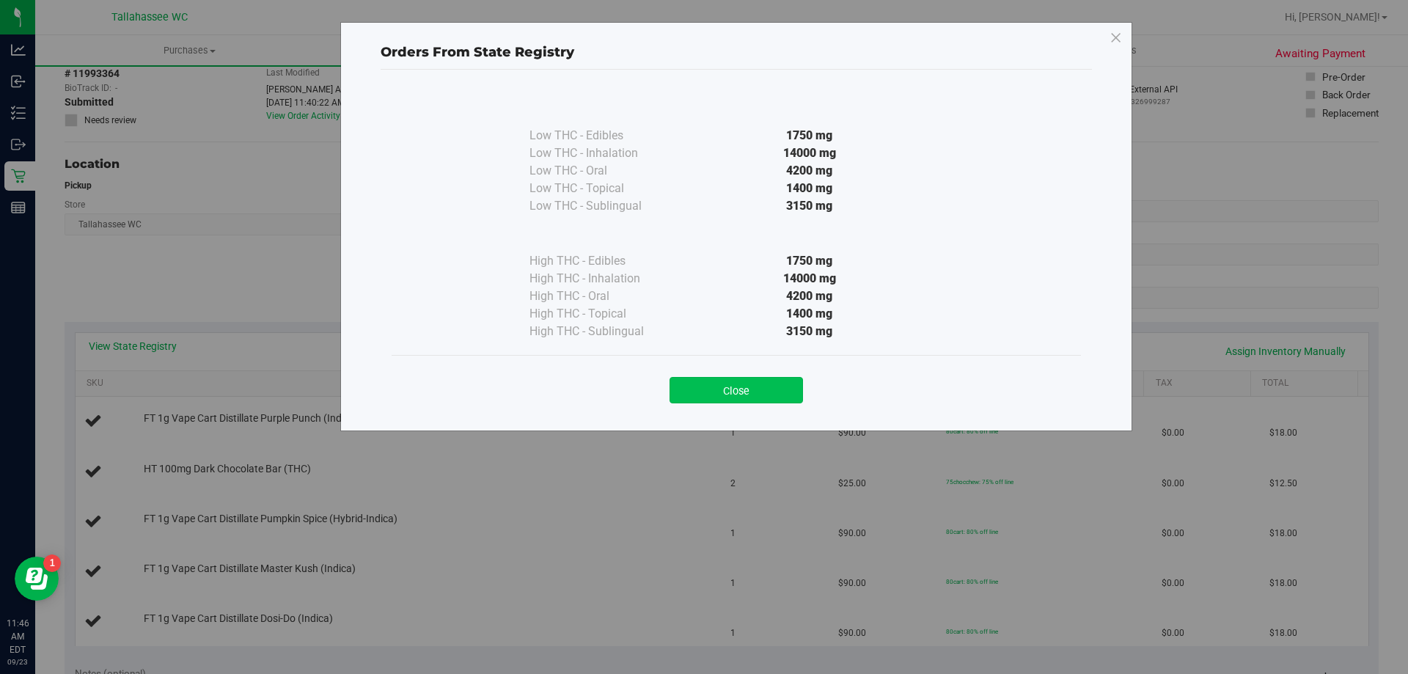
click at [746, 388] on button "Close" at bounding box center [735, 390] width 133 height 26
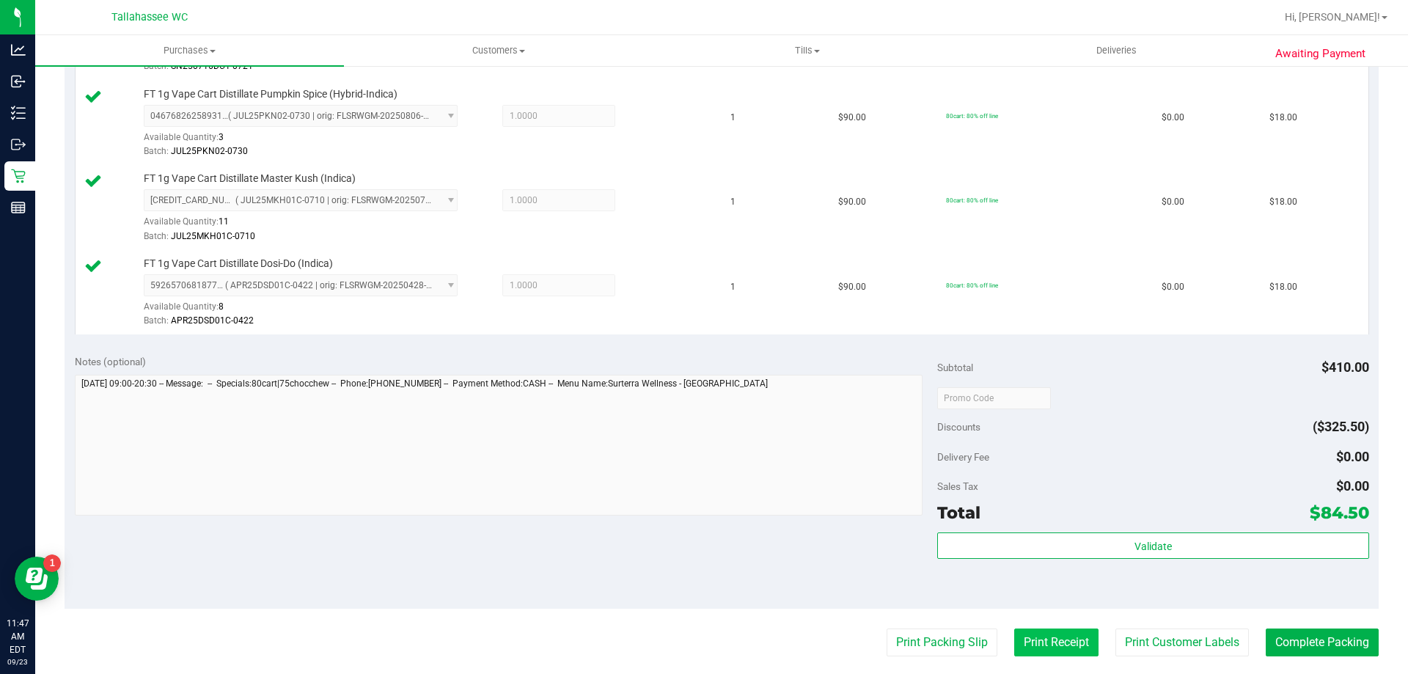
scroll to position [660, 0]
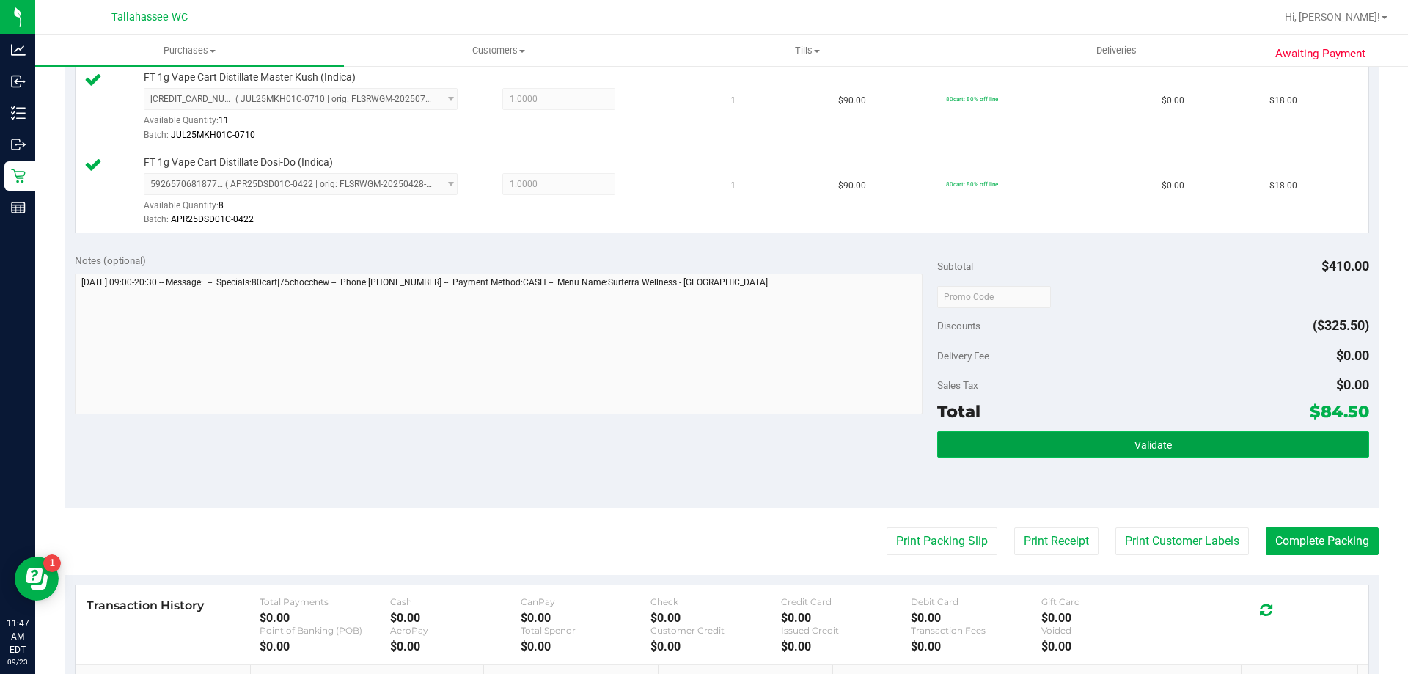
click at [1046, 449] on button "Validate" at bounding box center [1152, 444] width 431 height 26
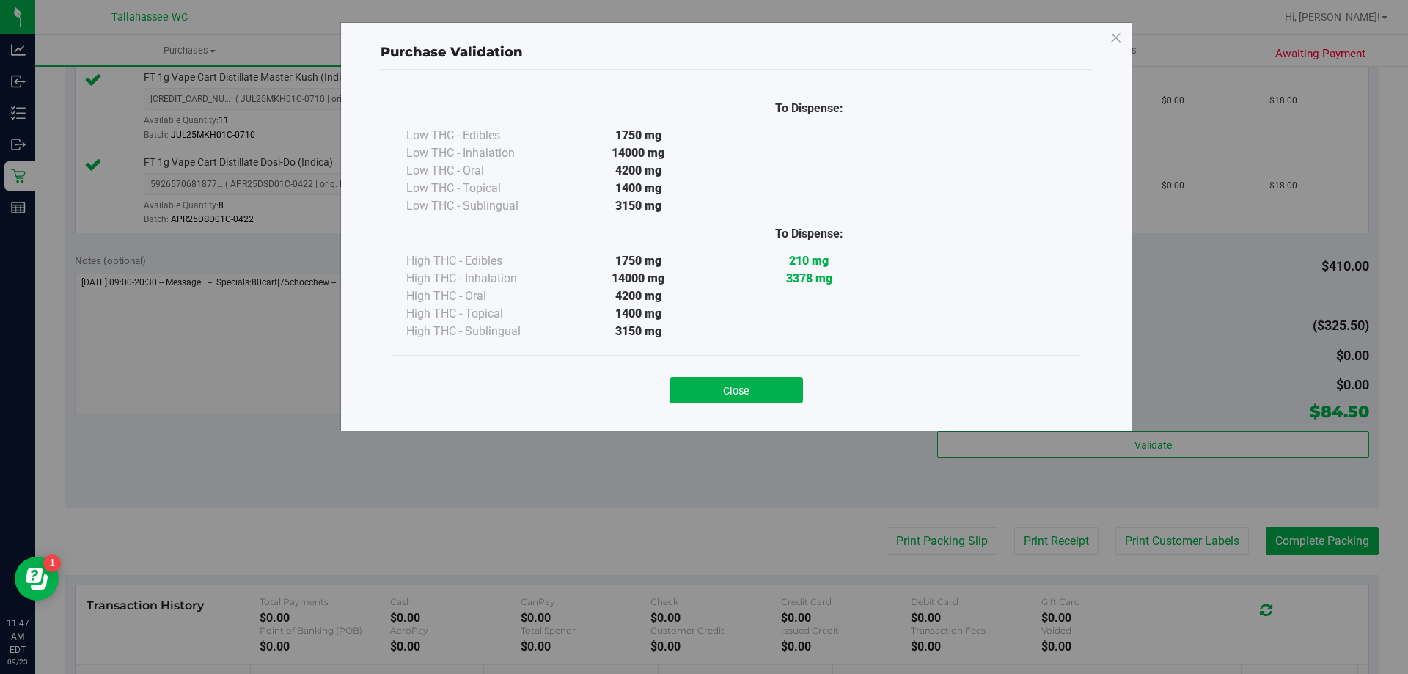
drag, startPoint x: 711, startPoint y: 381, endPoint x: 911, endPoint y: 507, distance: 235.6
click at [712, 383] on button "Close" at bounding box center [735, 390] width 133 height 26
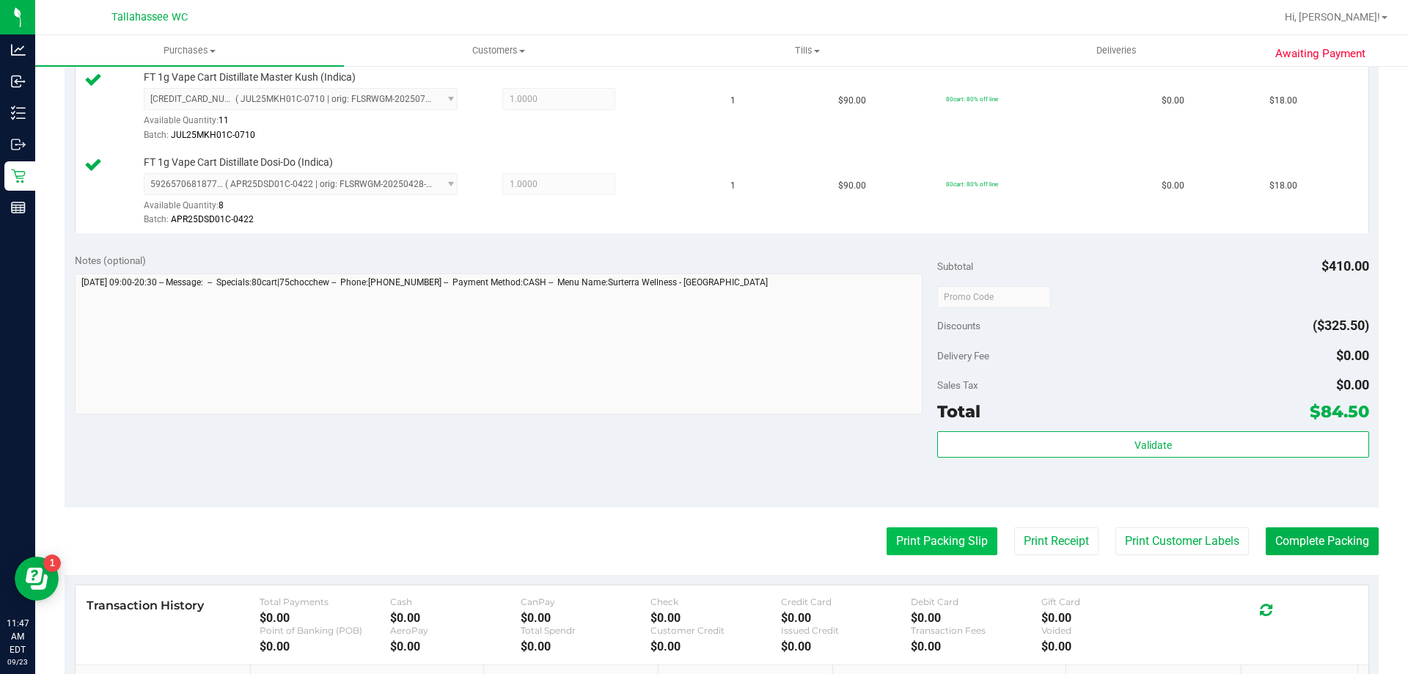
click at [917, 543] on button "Print Packing Slip" at bounding box center [942, 541] width 111 height 28
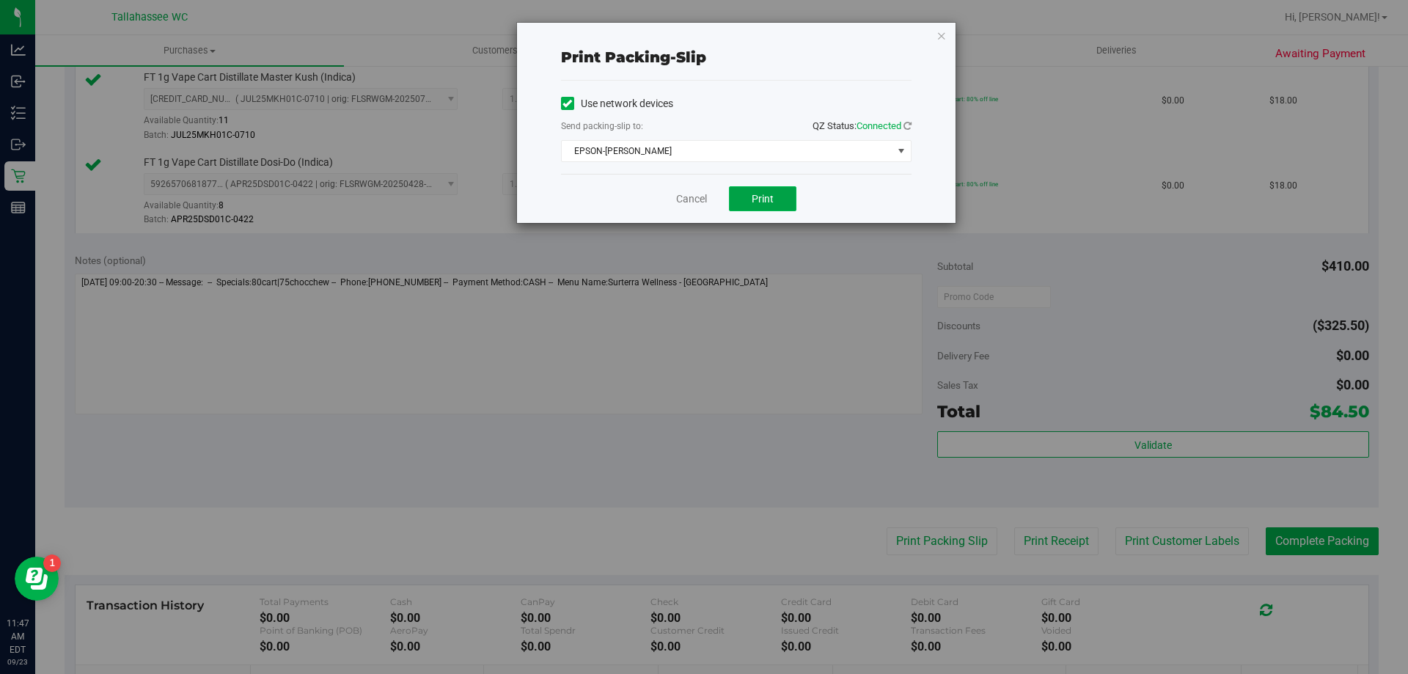
click at [752, 205] on button "Print" at bounding box center [762, 198] width 67 height 25
click at [675, 199] on div "Cancel Print" at bounding box center [736, 198] width 351 height 49
click at [685, 199] on link "Cancel" at bounding box center [691, 198] width 31 height 15
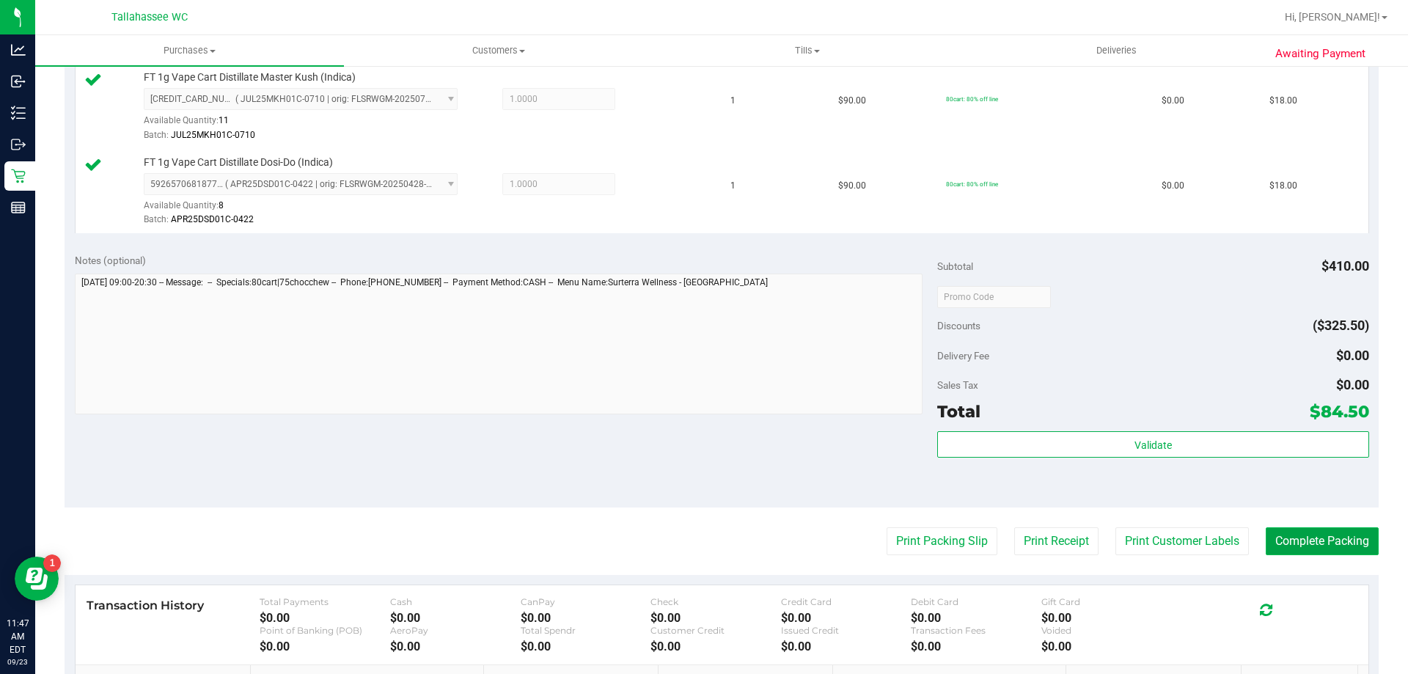
click at [1298, 542] on button "Complete Packing" at bounding box center [1322, 541] width 113 height 28
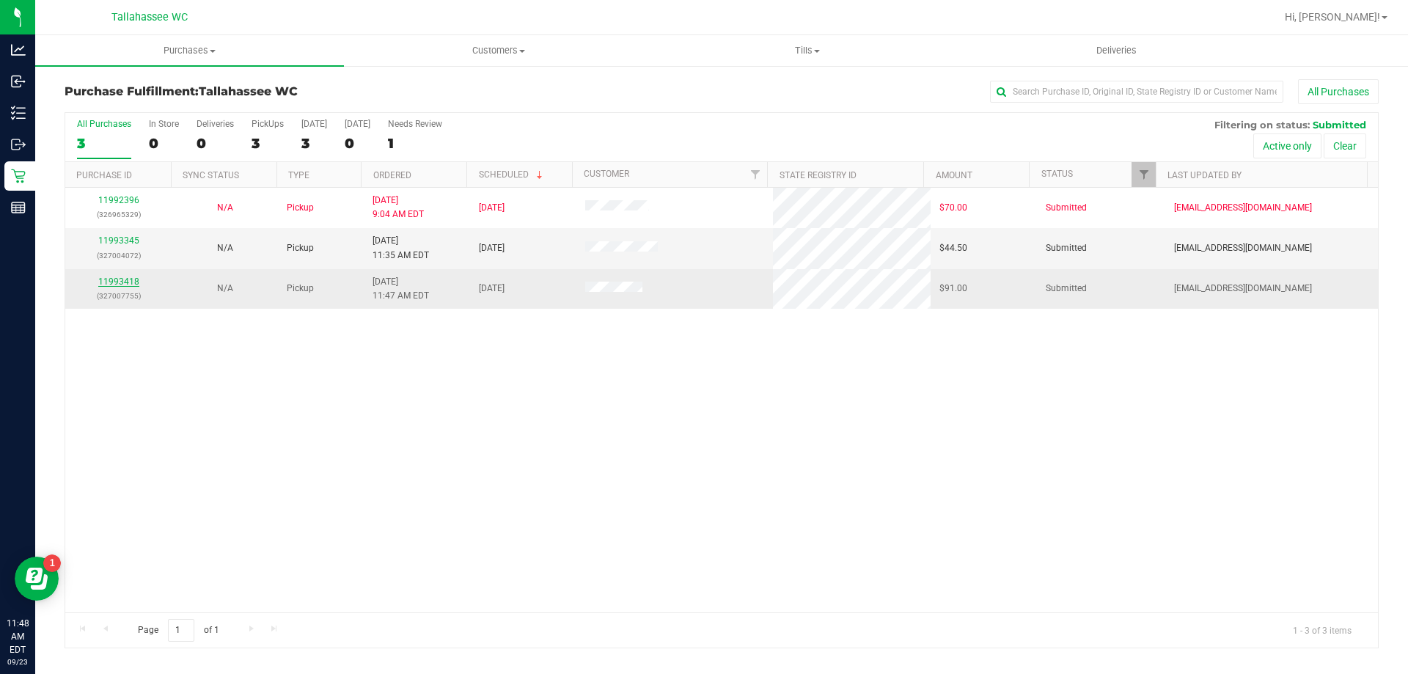
click at [127, 279] on link "11993418" at bounding box center [118, 281] width 41 height 10
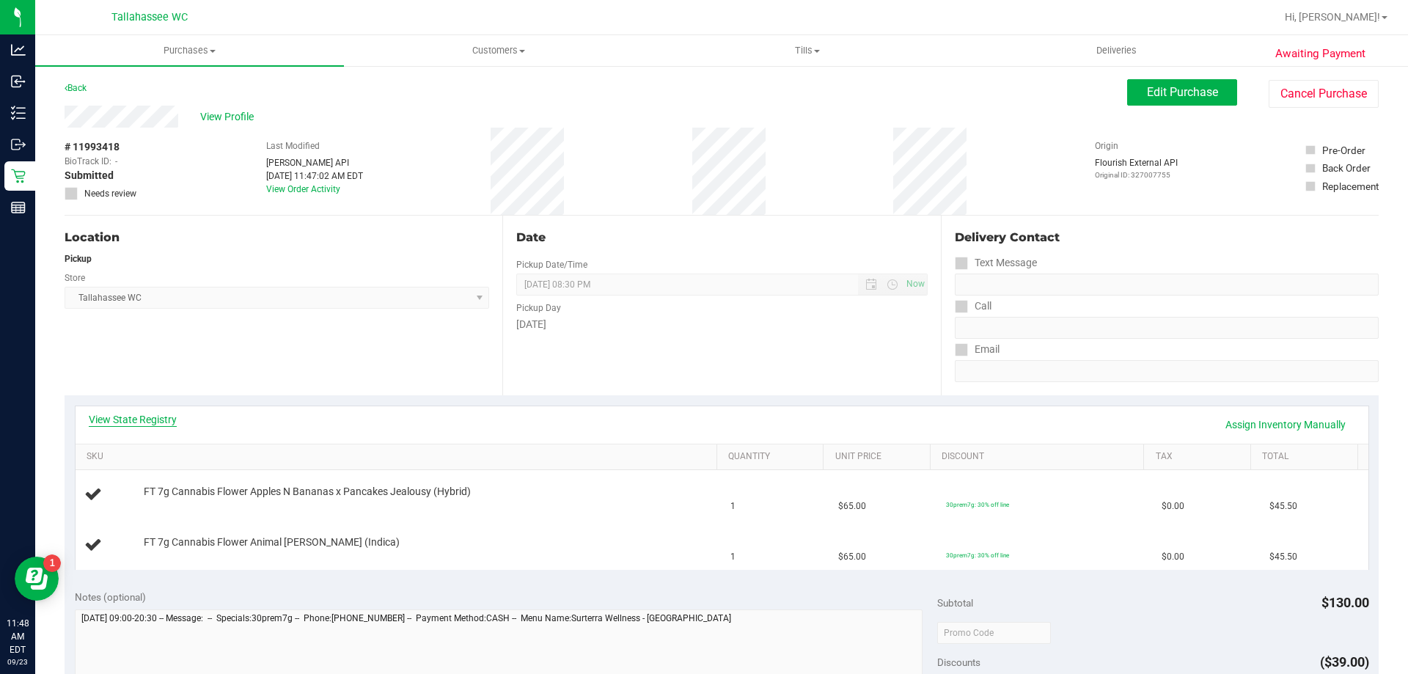
click at [171, 418] on link "View State Registry" at bounding box center [133, 419] width 88 height 15
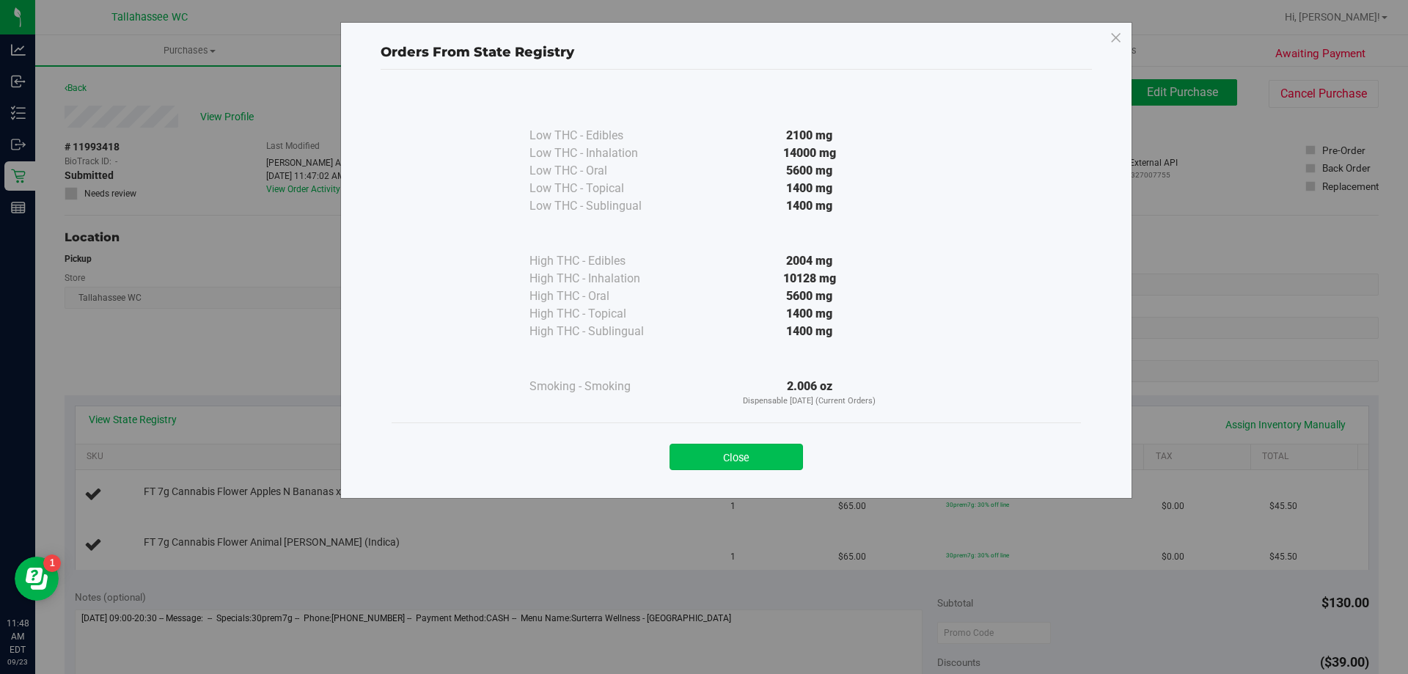
click at [738, 452] on button "Close" at bounding box center [735, 457] width 133 height 26
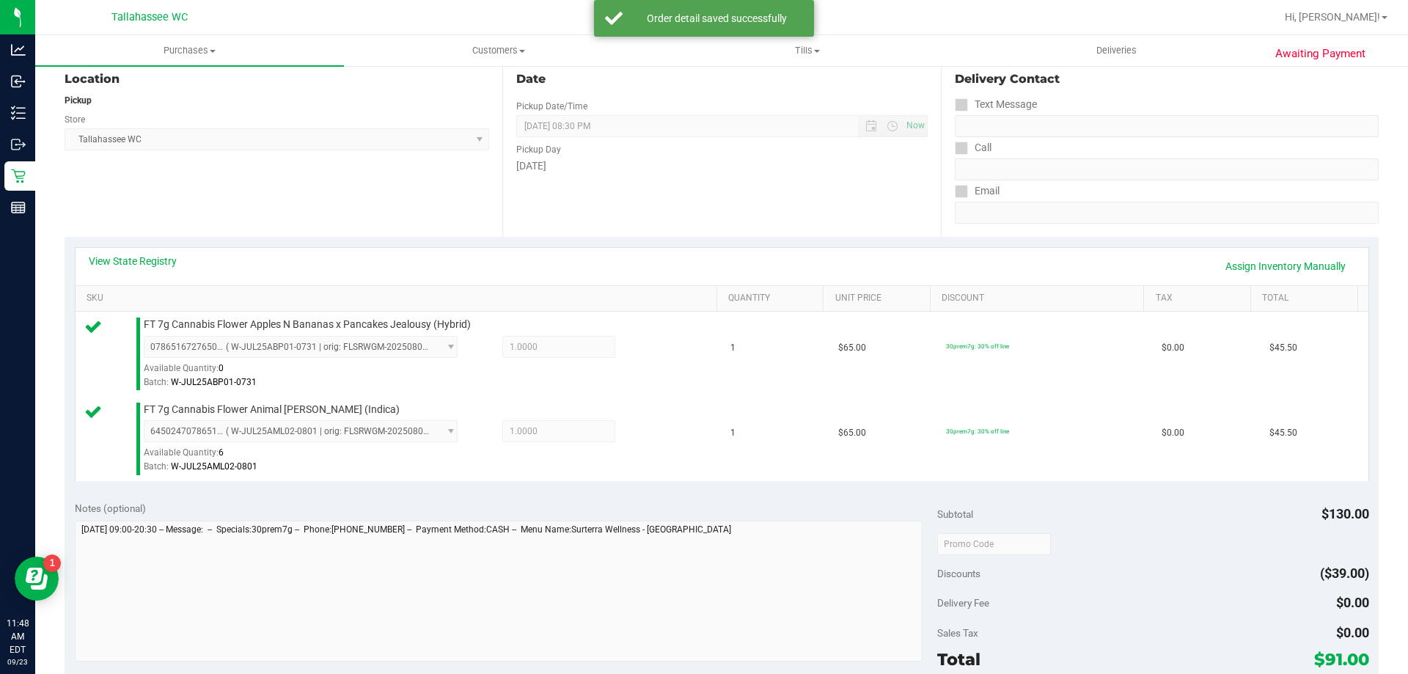
scroll to position [293, 0]
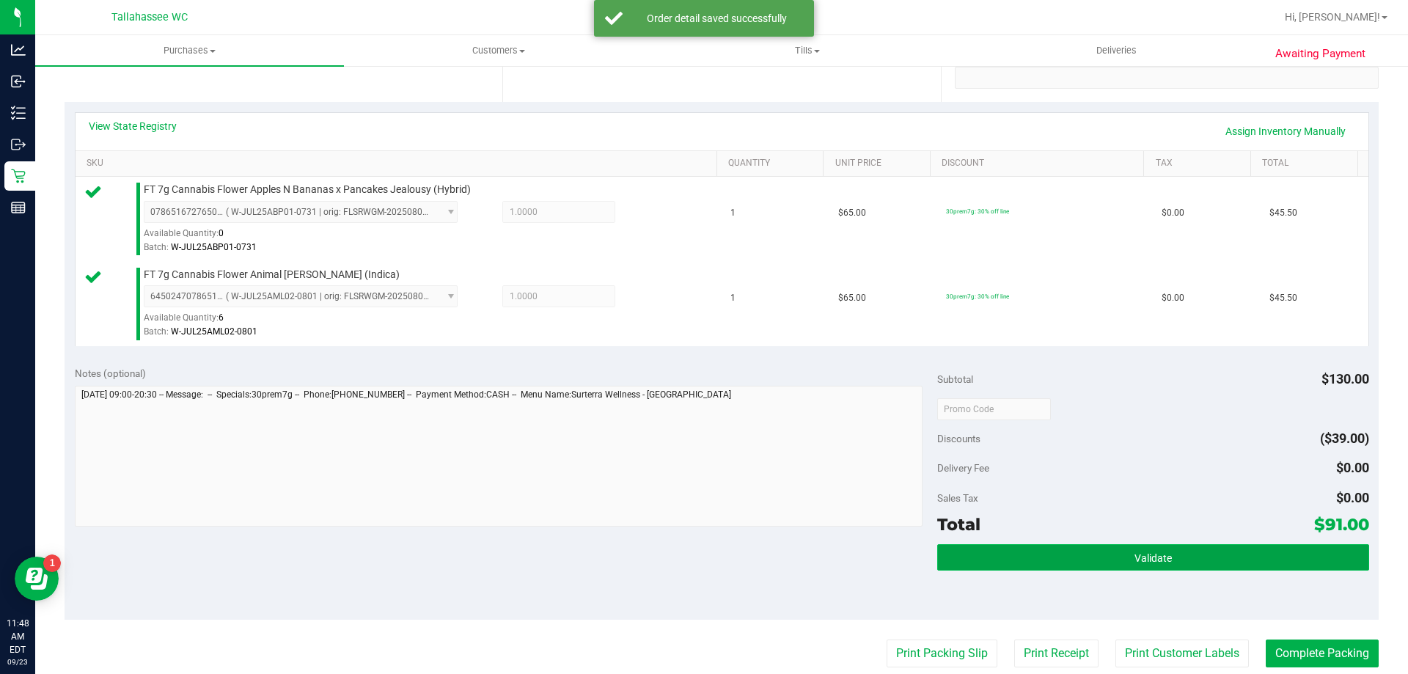
click at [959, 554] on button "Validate" at bounding box center [1152, 557] width 431 height 26
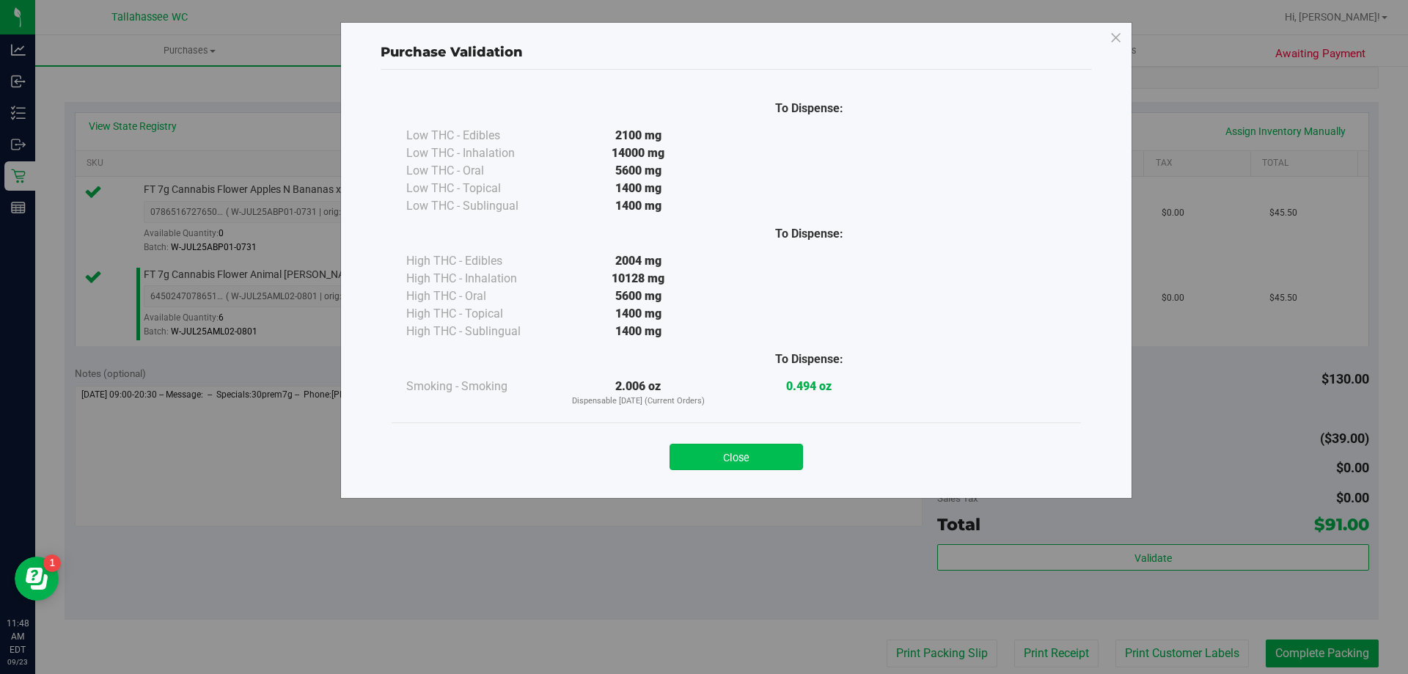
click at [777, 460] on button "Close" at bounding box center [735, 457] width 133 height 26
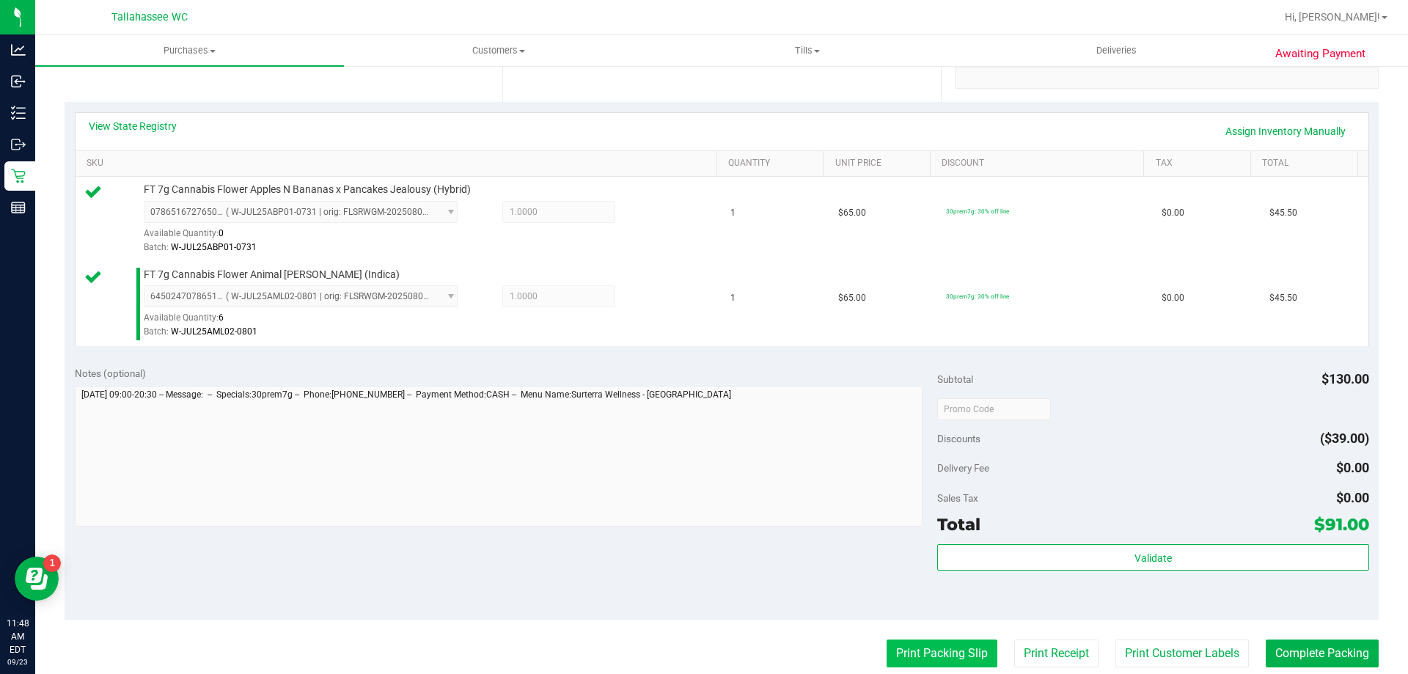
click at [942, 642] on button "Print Packing Slip" at bounding box center [942, 653] width 111 height 28
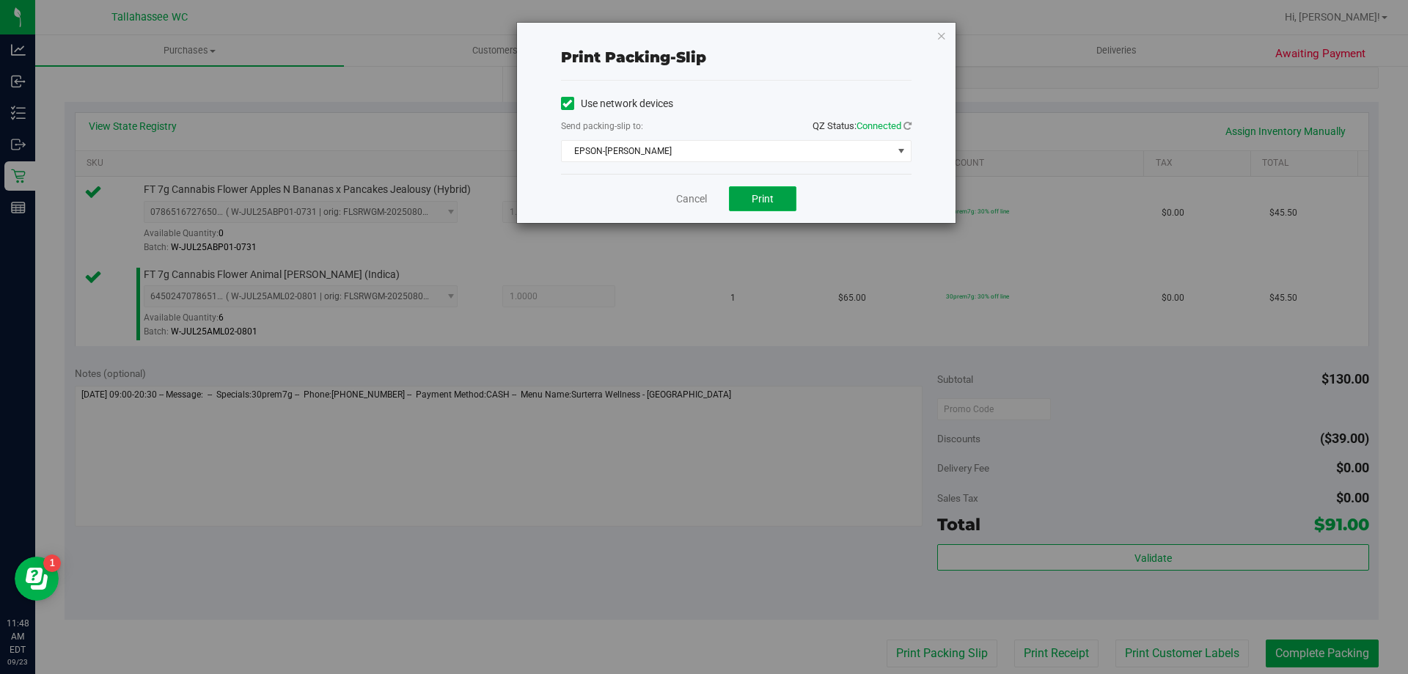
click at [778, 202] on button "Print" at bounding box center [762, 198] width 67 height 25
click at [681, 196] on link "Cancel" at bounding box center [691, 198] width 31 height 15
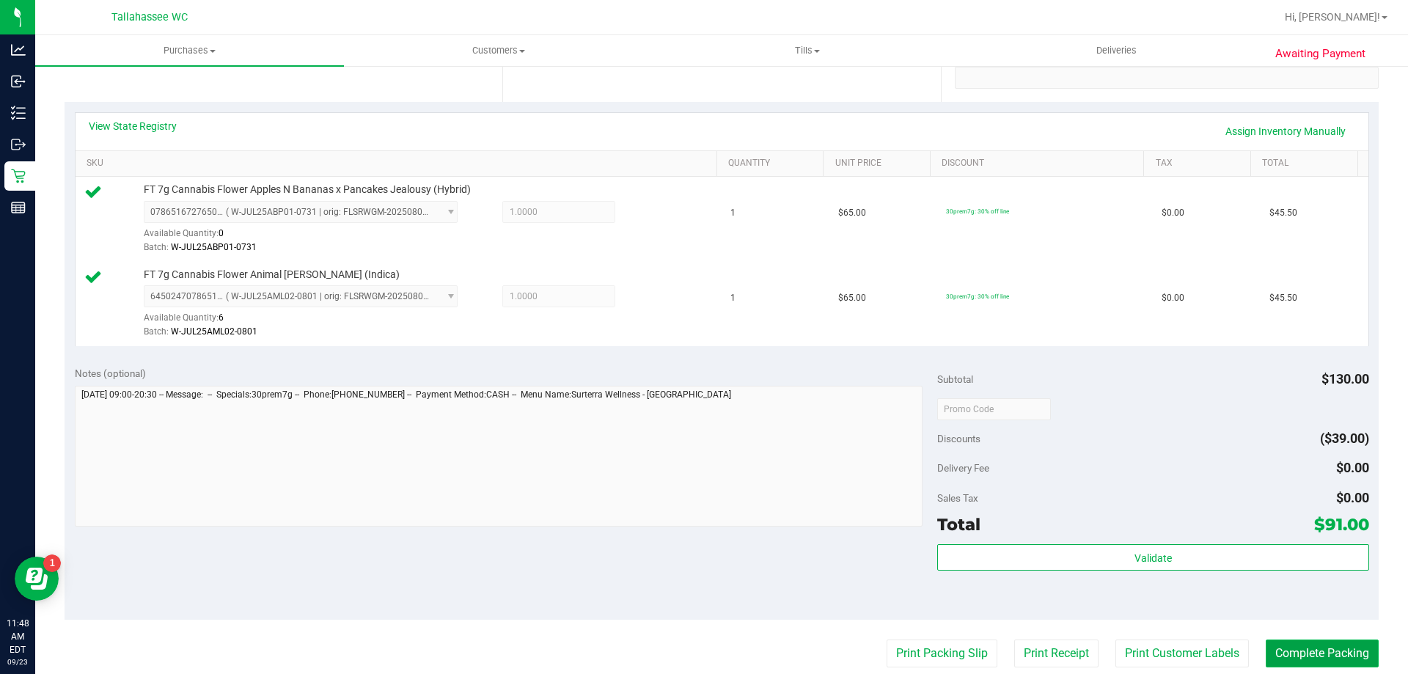
click at [1337, 655] on button "Complete Packing" at bounding box center [1322, 653] width 113 height 28
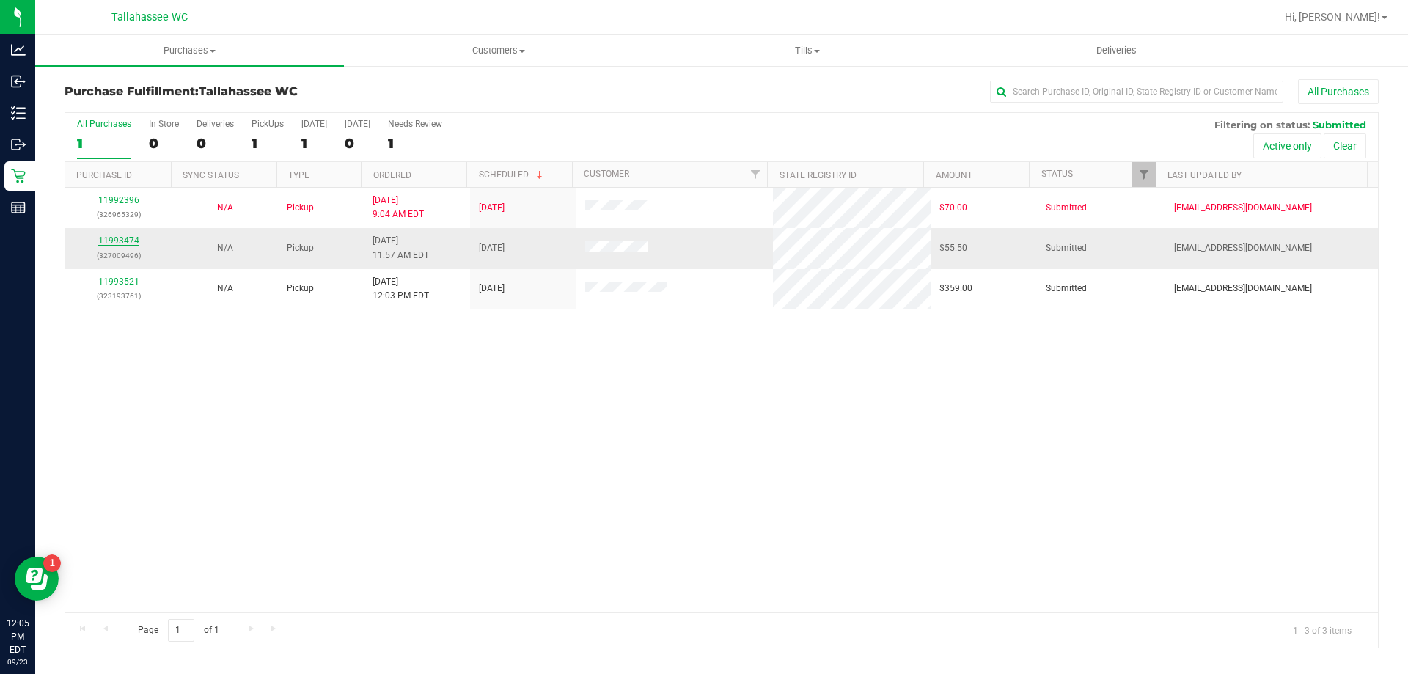
click at [131, 243] on link "11993474" at bounding box center [118, 240] width 41 height 10
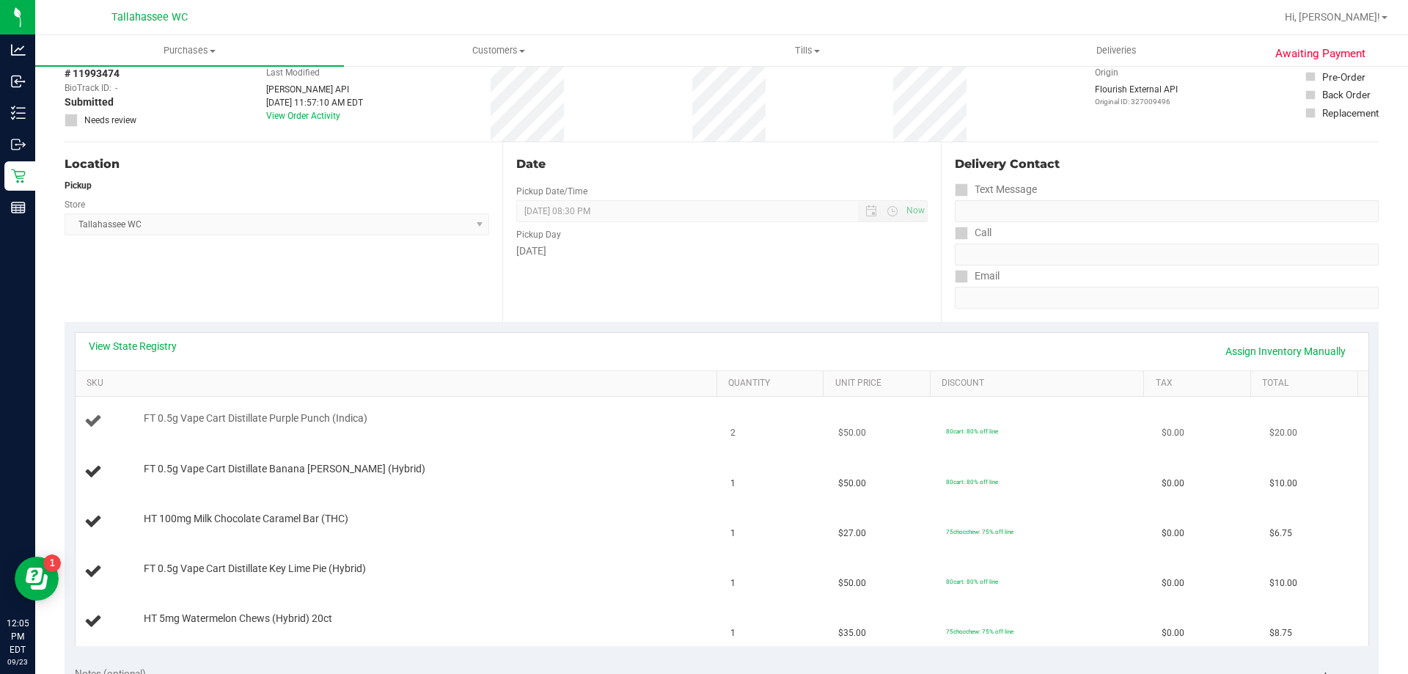
scroll to position [147, 0]
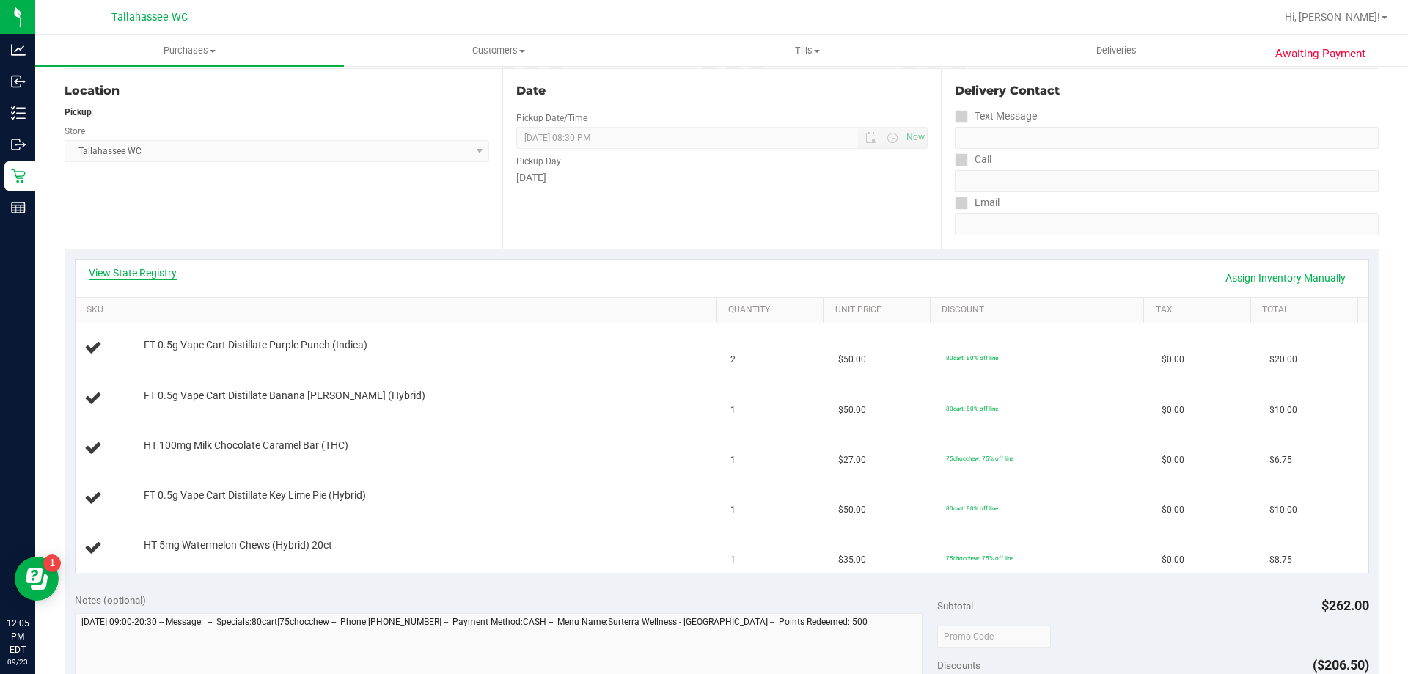
click at [156, 278] on link "View State Registry" at bounding box center [133, 272] width 88 height 15
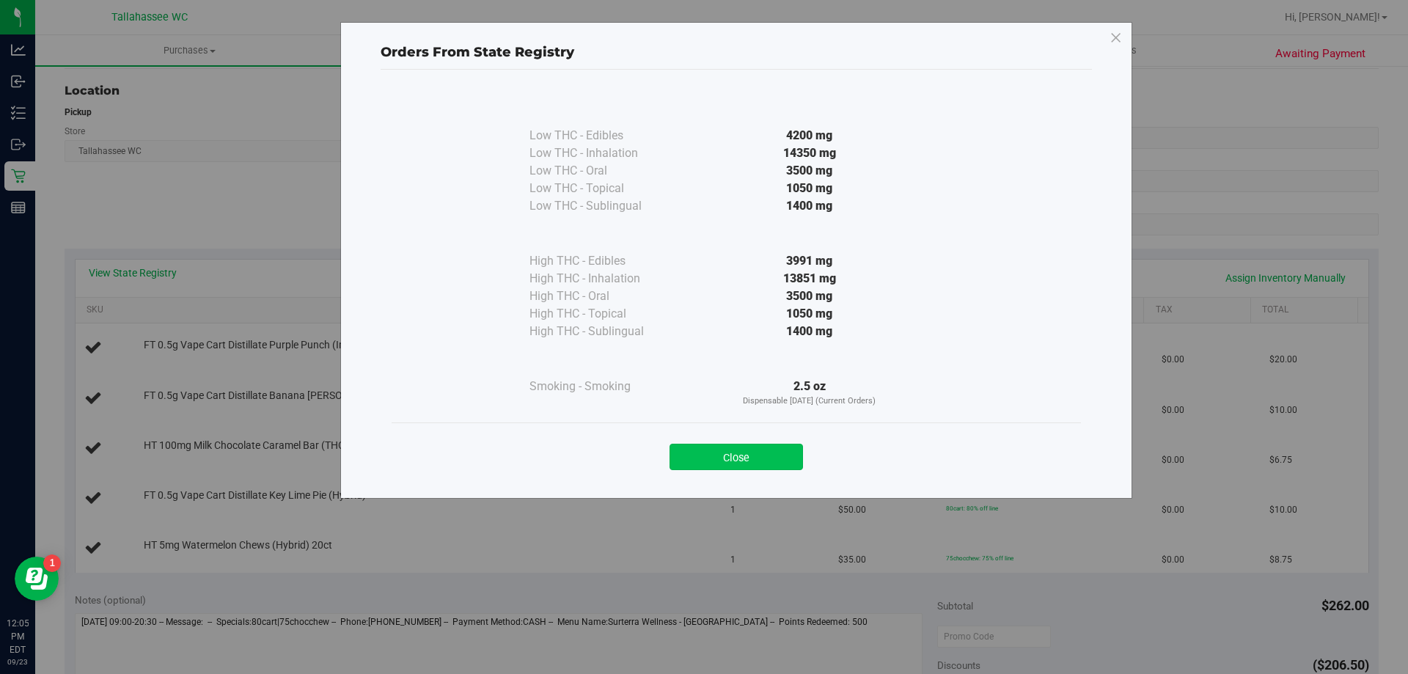
click at [771, 464] on button "Close" at bounding box center [735, 457] width 133 height 26
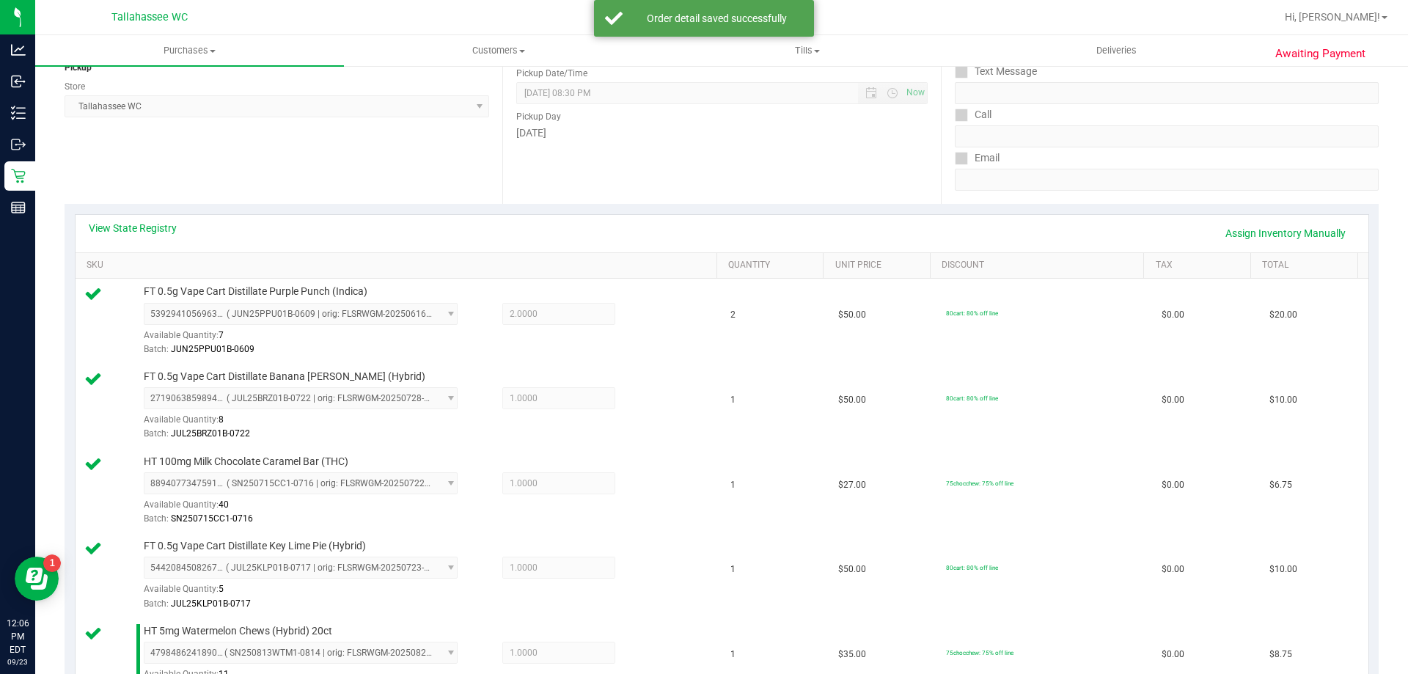
scroll to position [73, 0]
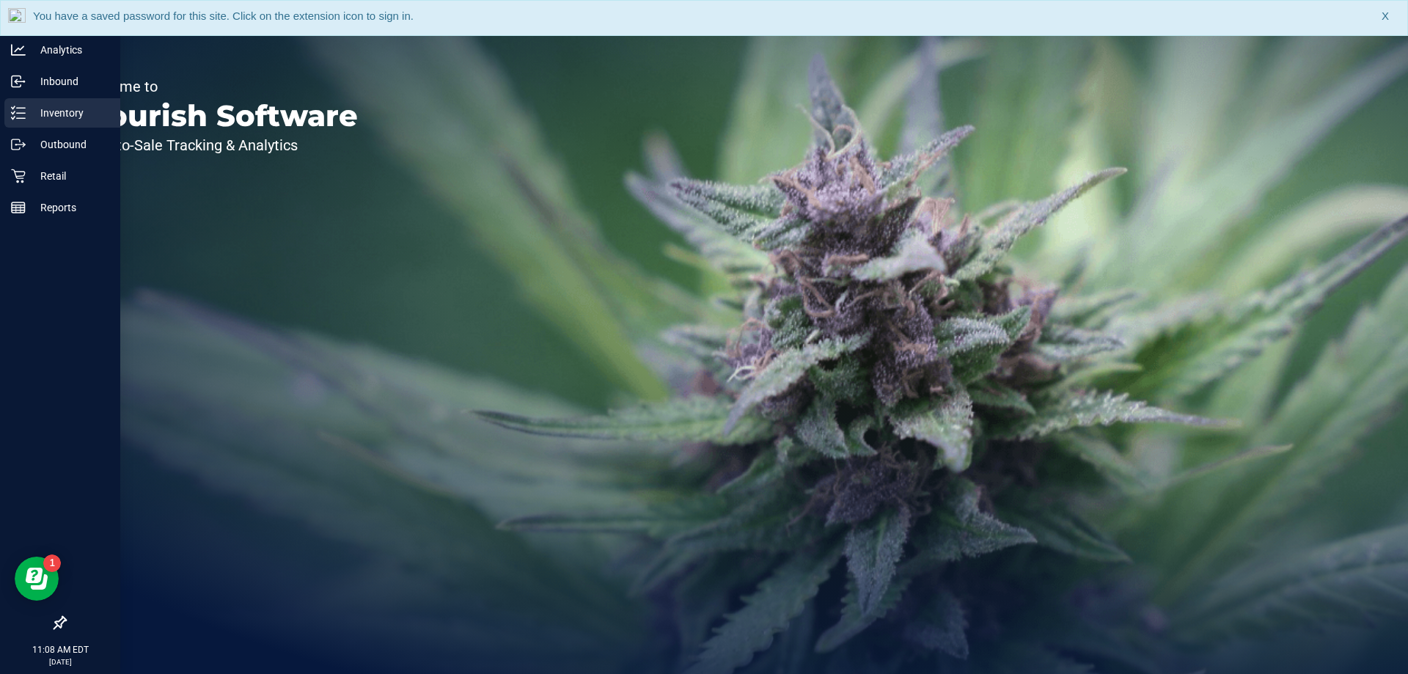
click at [29, 117] on p "Inventory" at bounding box center [70, 113] width 88 height 18
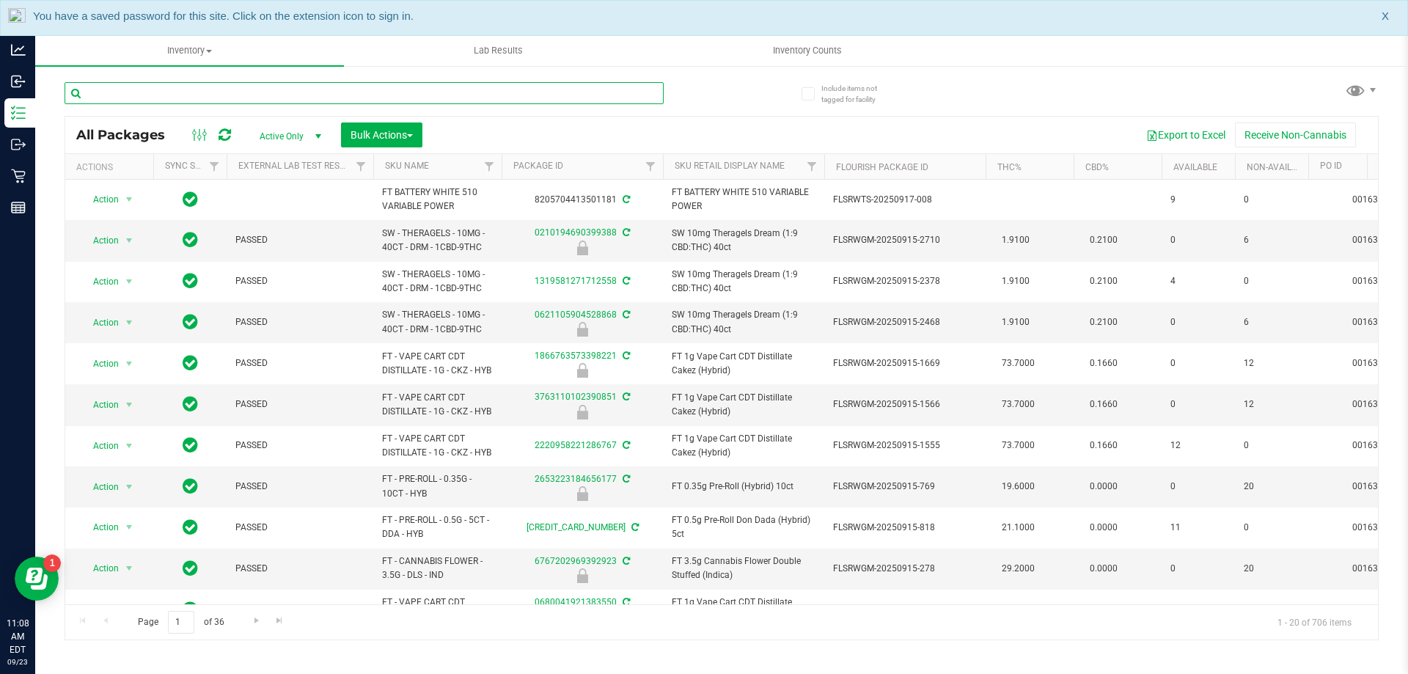
click at [279, 96] on input "text" at bounding box center [364, 93] width 599 height 22
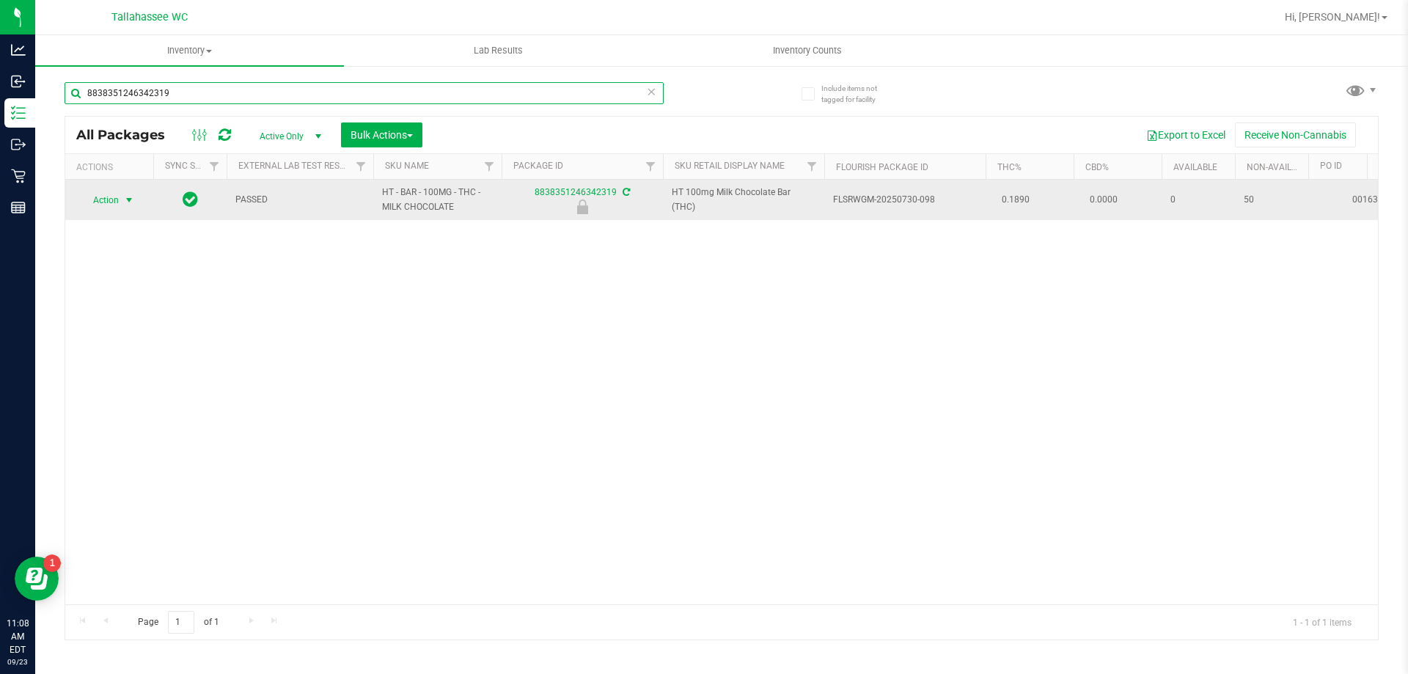
type input "8838351246342319"
click at [125, 198] on span "select" at bounding box center [129, 200] width 12 height 12
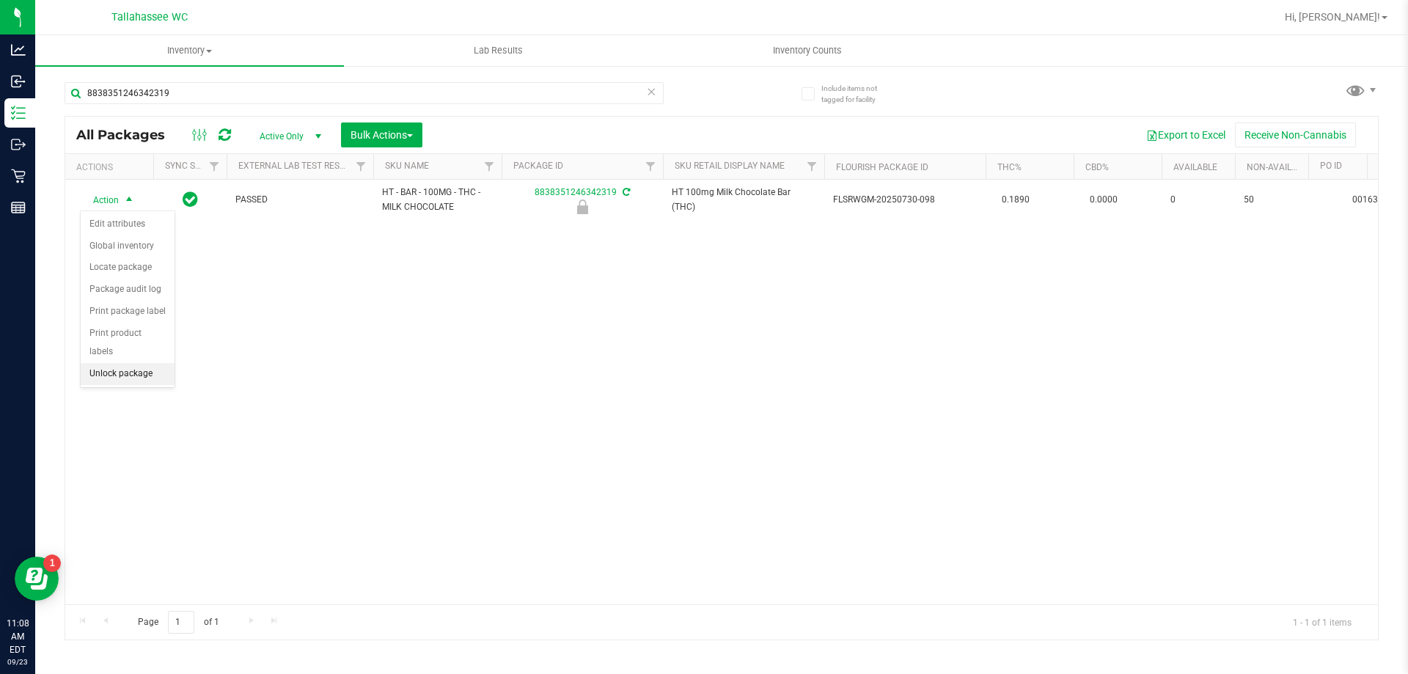
click at [144, 363] on li "Unlock package" at bounding box center [128, 374] width 94 height 22
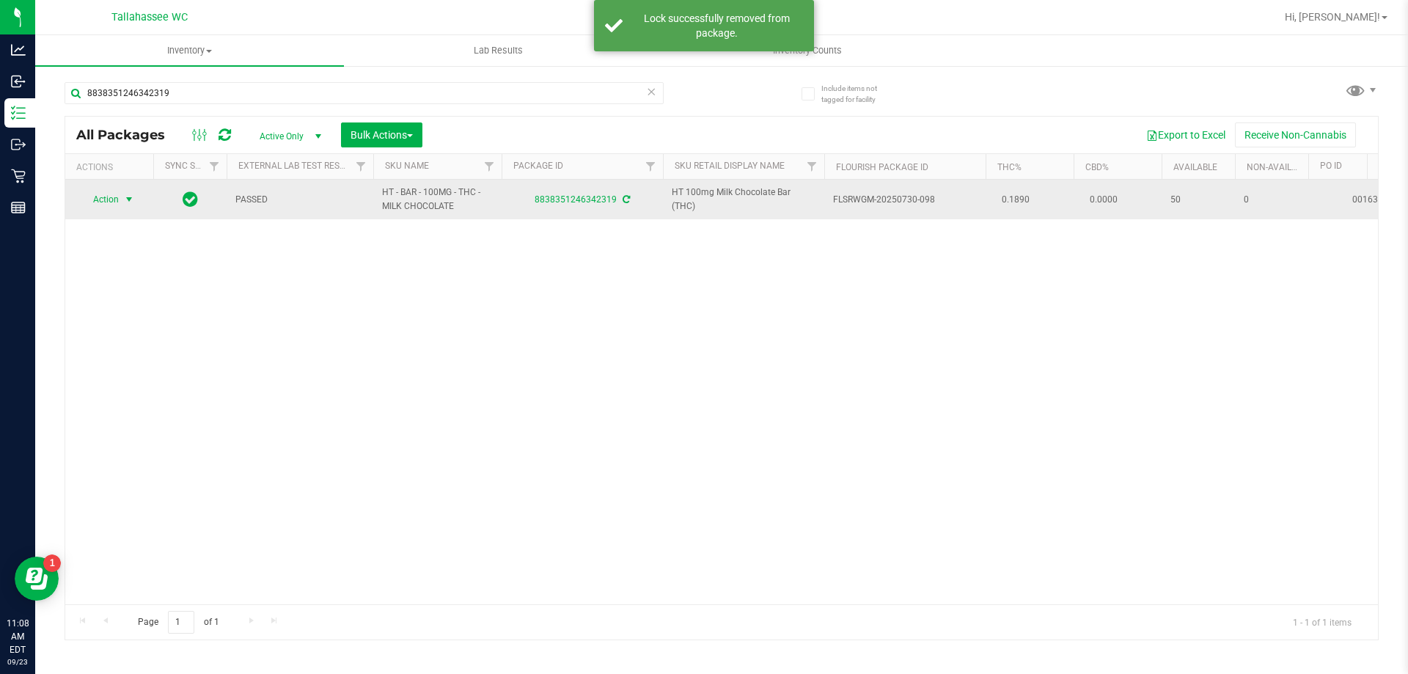
click at [130, 199] on span "select" at bounding box center [129, 200] width 12 height 12
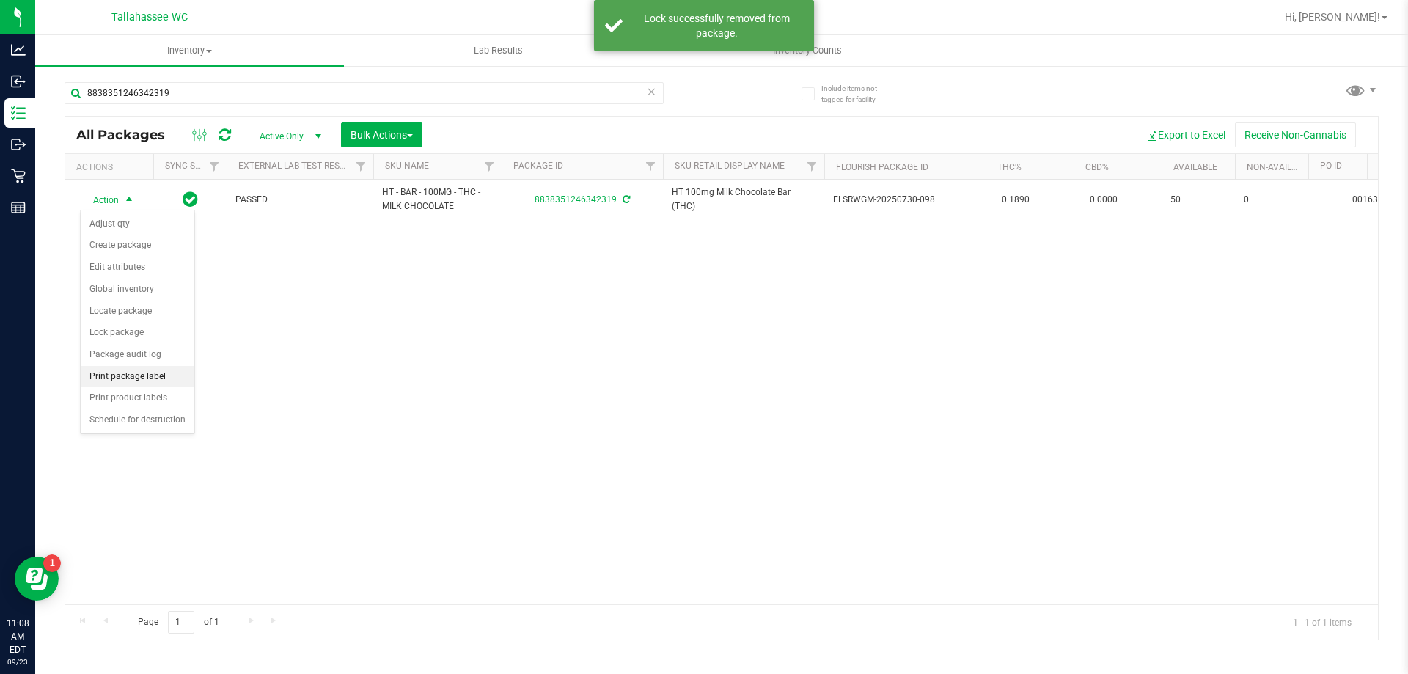
click at [135, 379] on li "Print package label" at bounding box center [138, 377] width 114 height 22
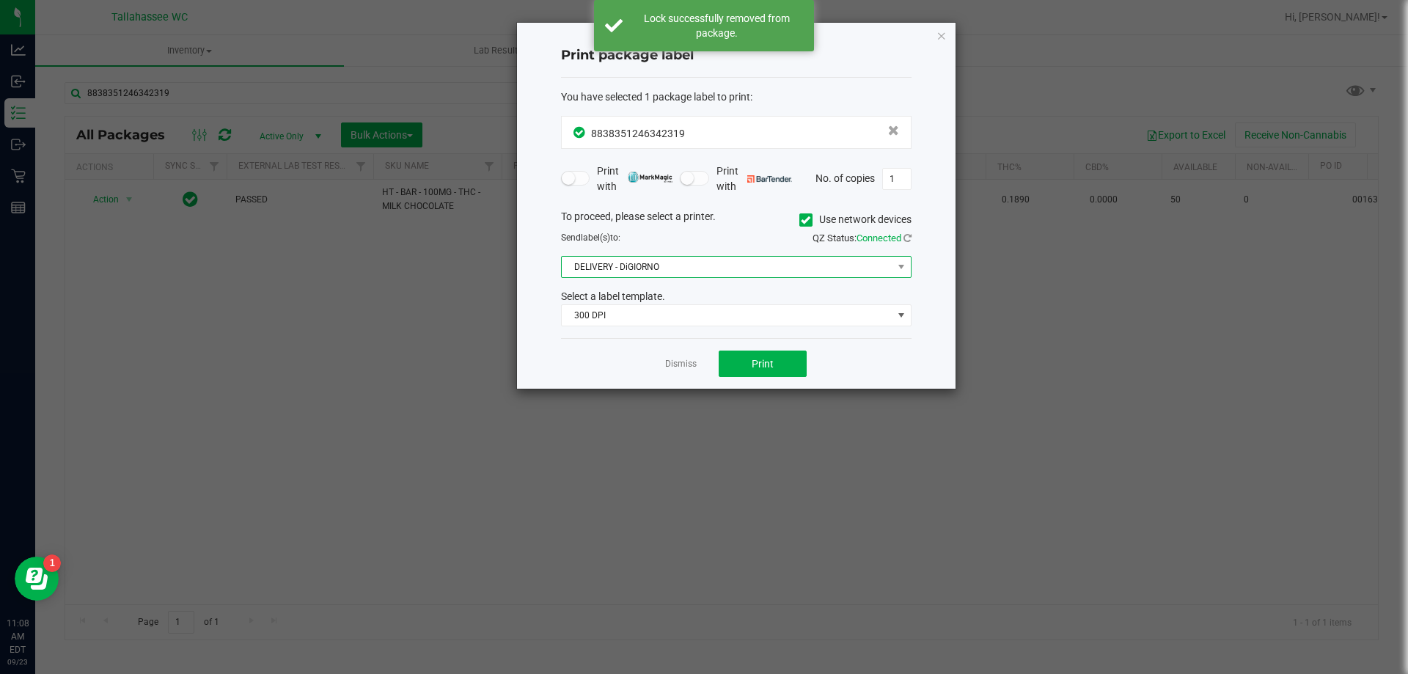
click at [778, 272] on span "DELIVERY - DiGIORNO" at bounding box center [727, 267] width 331 height 21
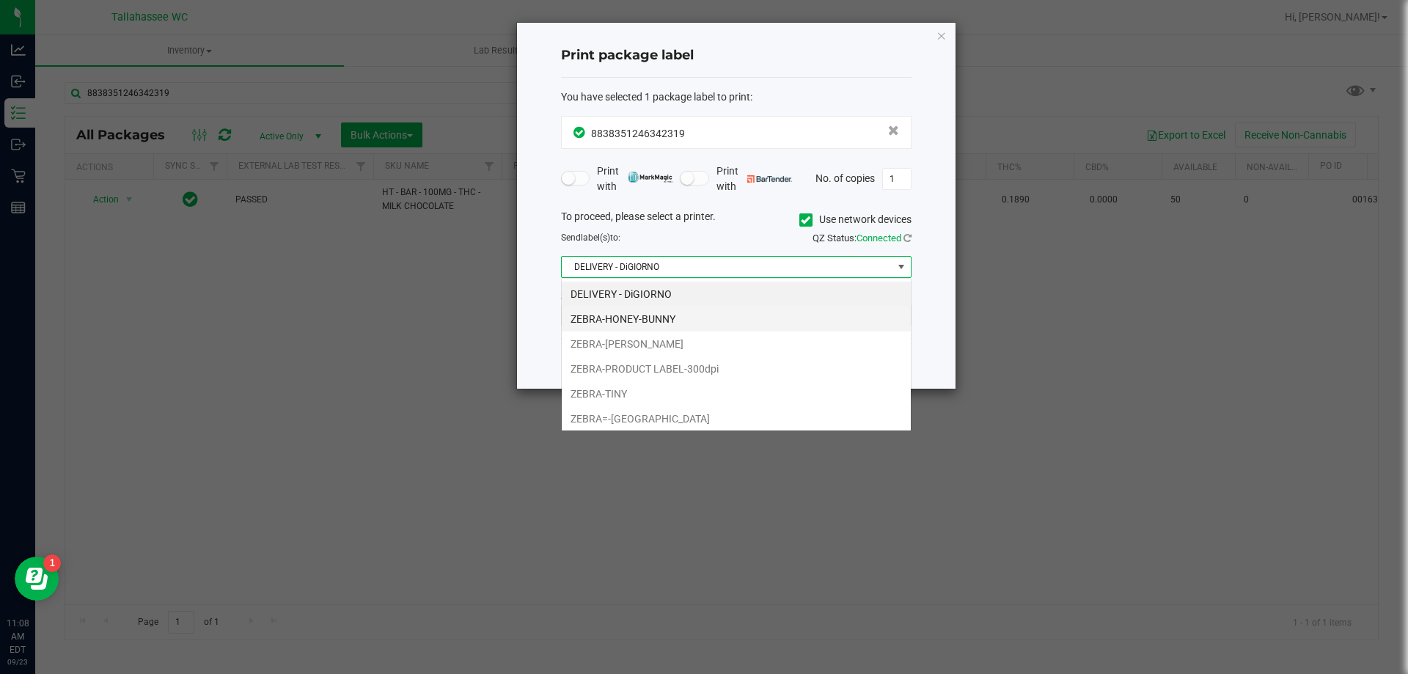
scroll to position [22, 351]
click at [710, 341] on li "ZEBRA-[PERSON_NAME]" at bounding box center [736, 343] width 349 height 25
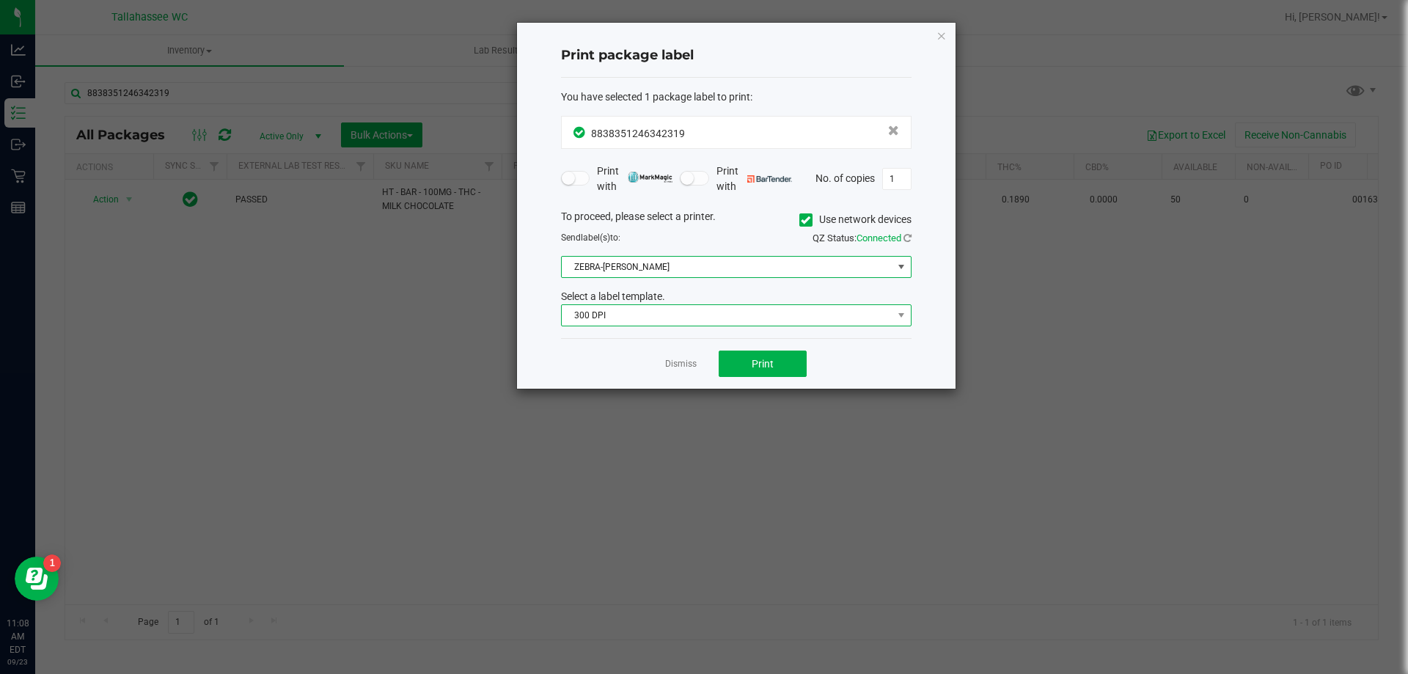
click at [740, 309] on span "300 DPI" at bounding box center [727, 315] width 331 height 21
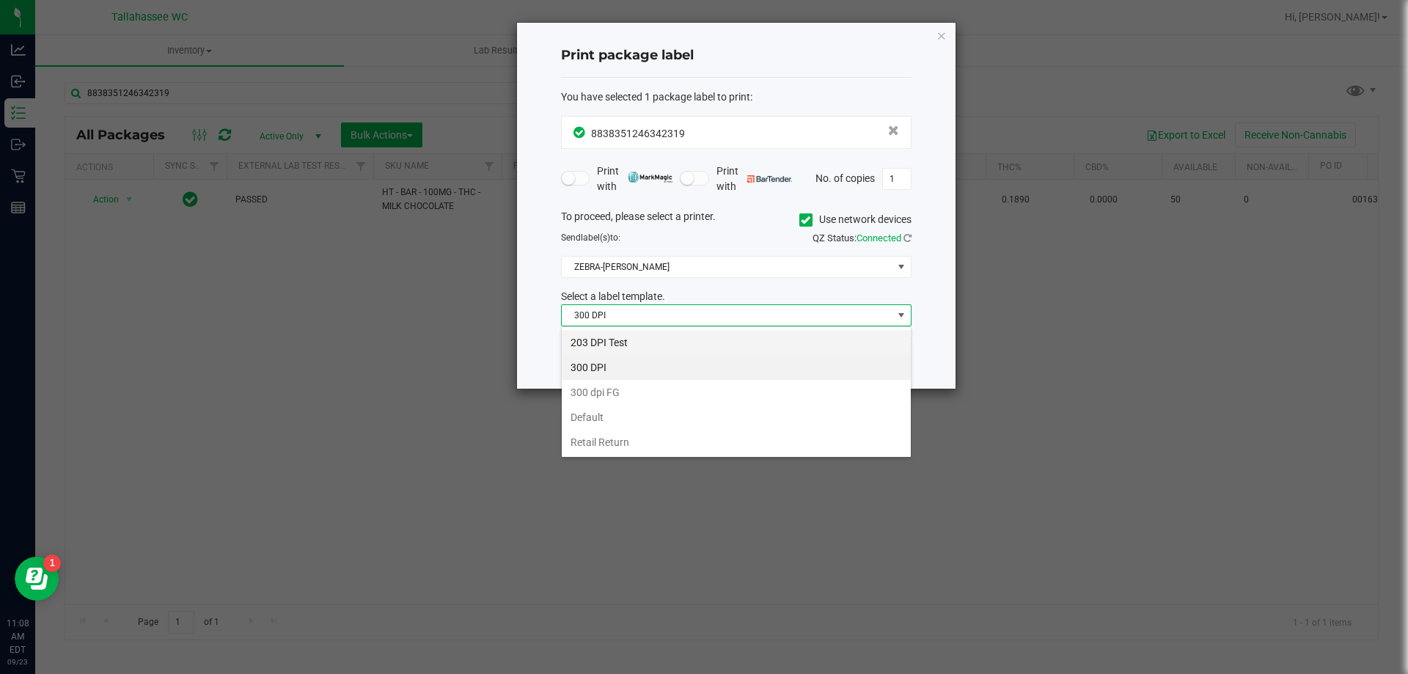
click at [683, 344] on li "203 DPI Test" at bounding box center [736, 342] width 349 height 25
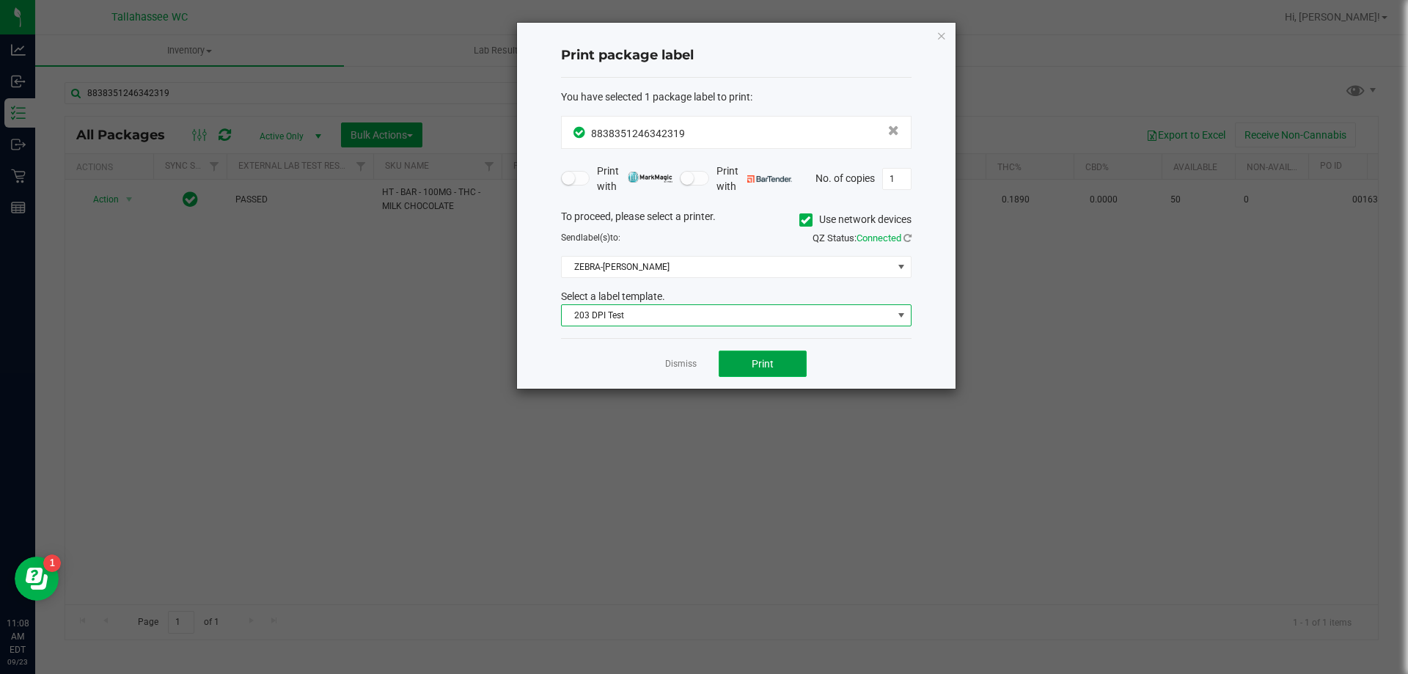
click at [741, 361] on button "Print" at bounding box center [763, 364] width 88 height 26
click at [678, 369] on link "Dismiss" at bounding box center [681, 364] width 32 height 12
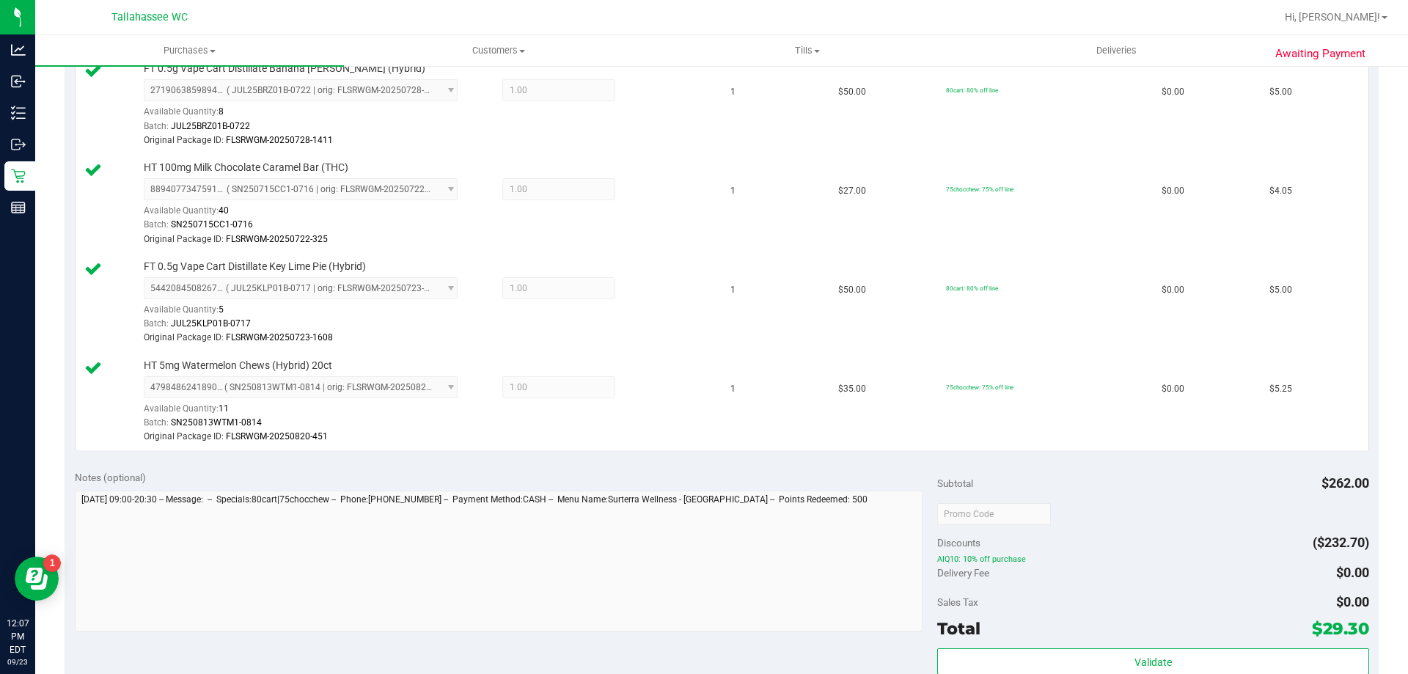
scroll to position [660, 0]
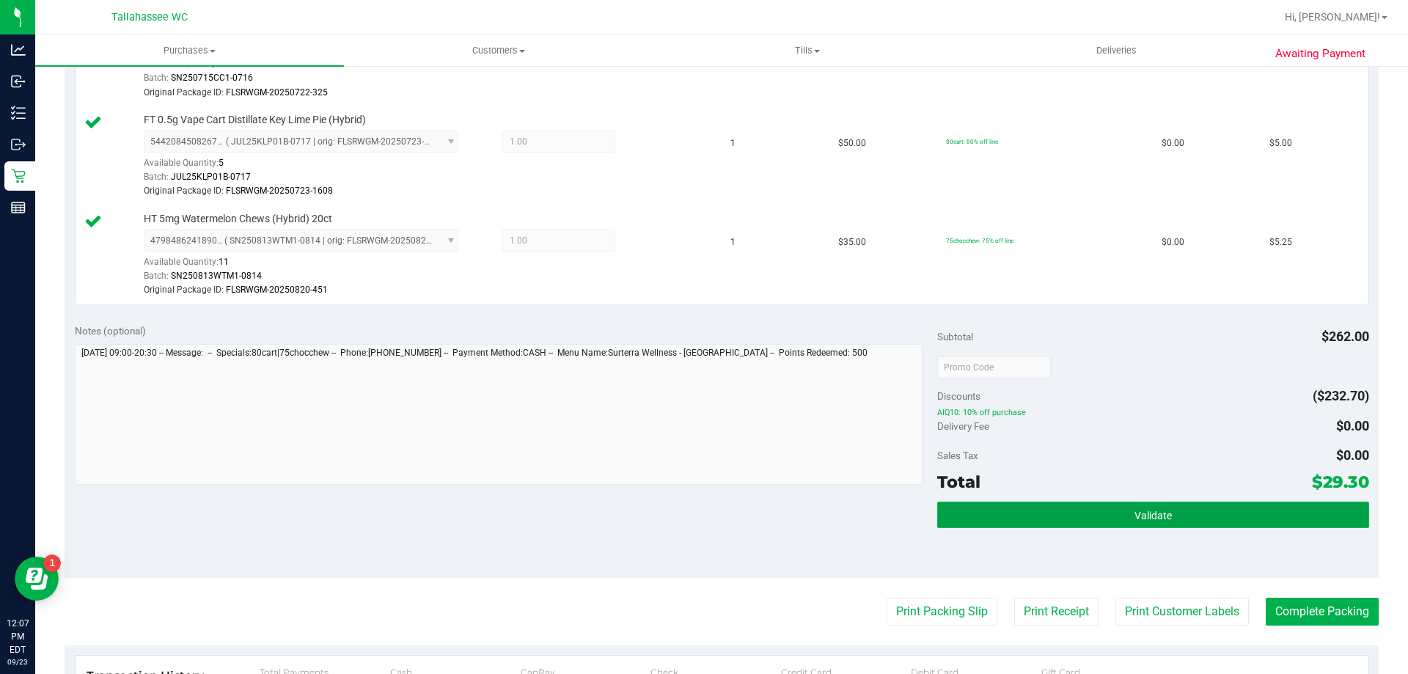
click at [979, 527] on button "Validate" at bounding box center [1152, 515] width 431 height 26
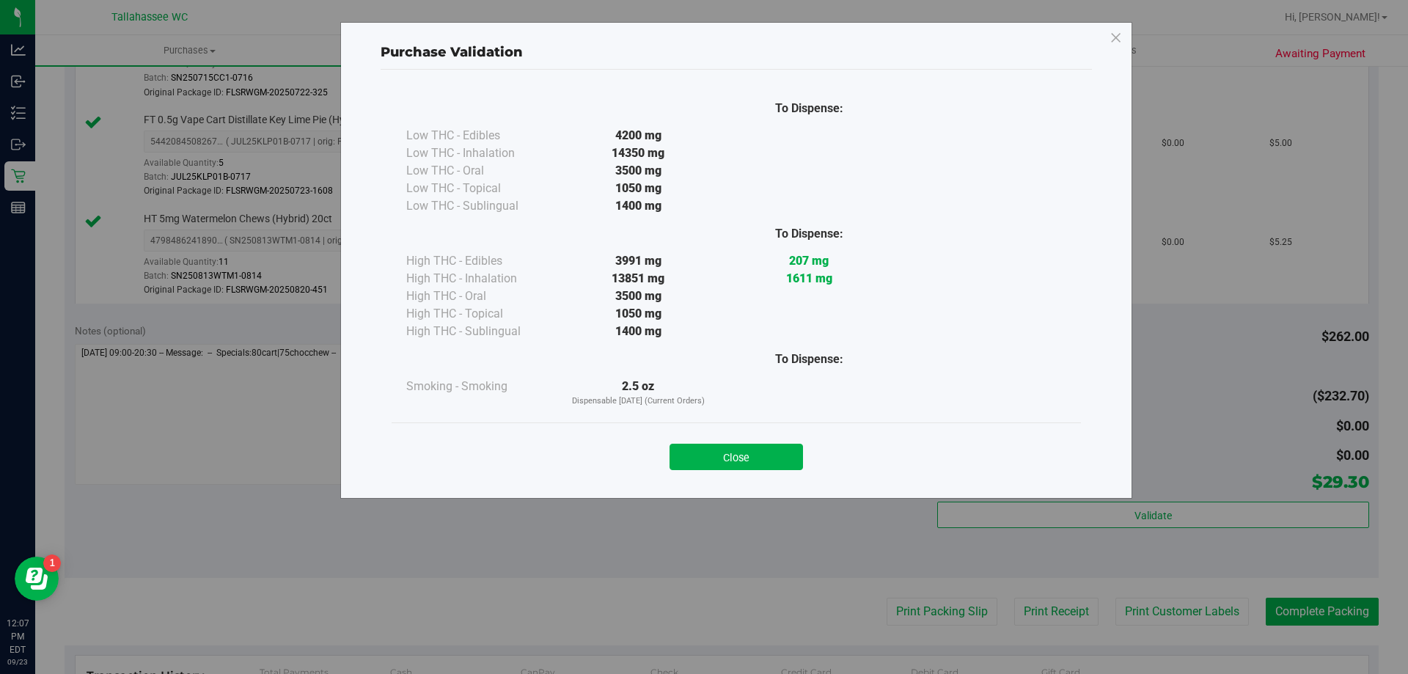
click at [766, 469] on button "Close" at bounding box center [735, 457] width 133 height 26
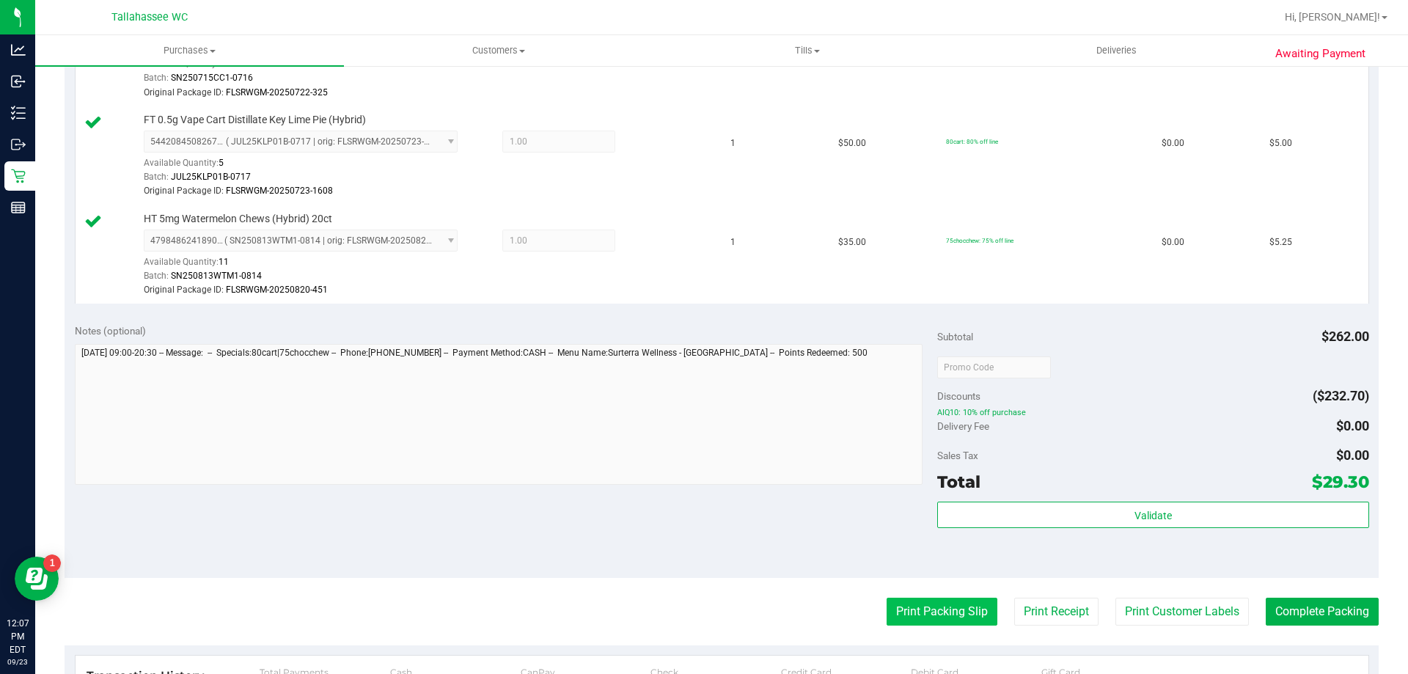
click at [915, 609] on button "Print Packing Slip" at bounding box center [942, 612] width 111 height 28
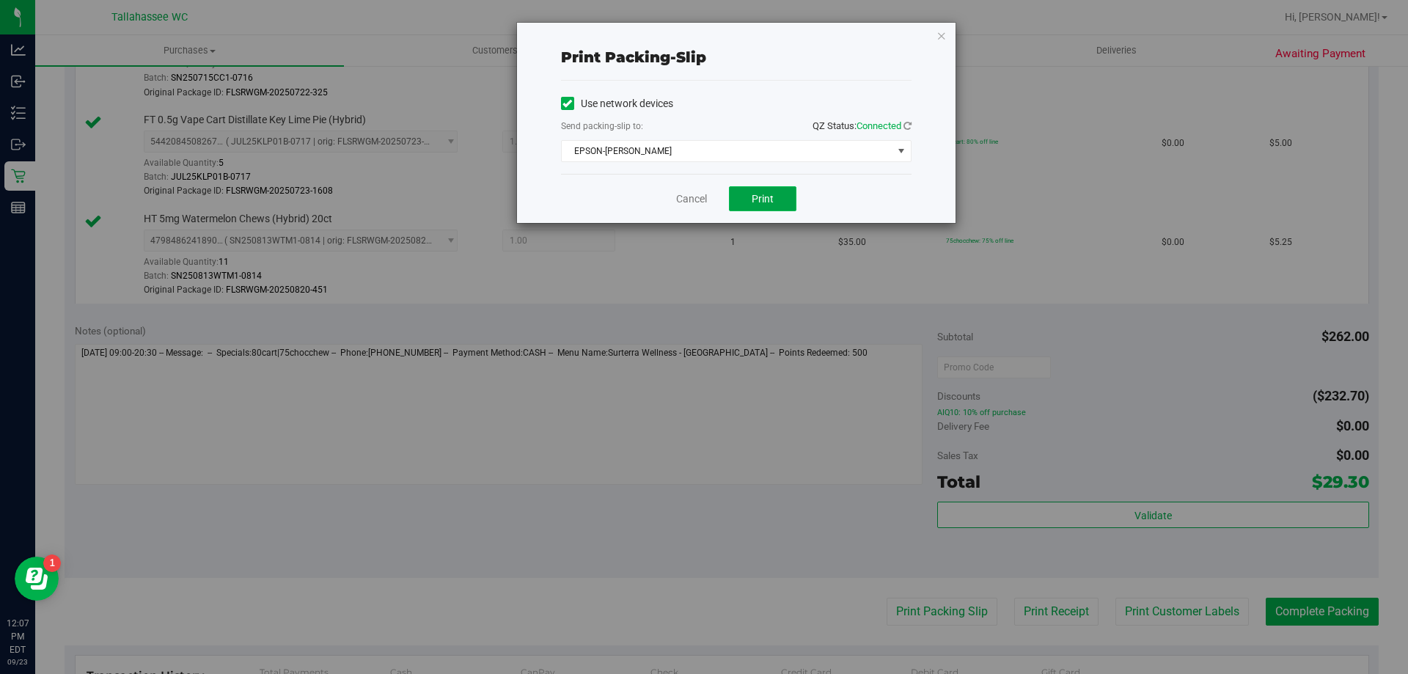
click at [760, 208] on button "Print" at bounding box center [762, 198] width 67 height 25
click at [688, 199] on link "Cancel" at bounding box center [691, 198] width 31 height 15
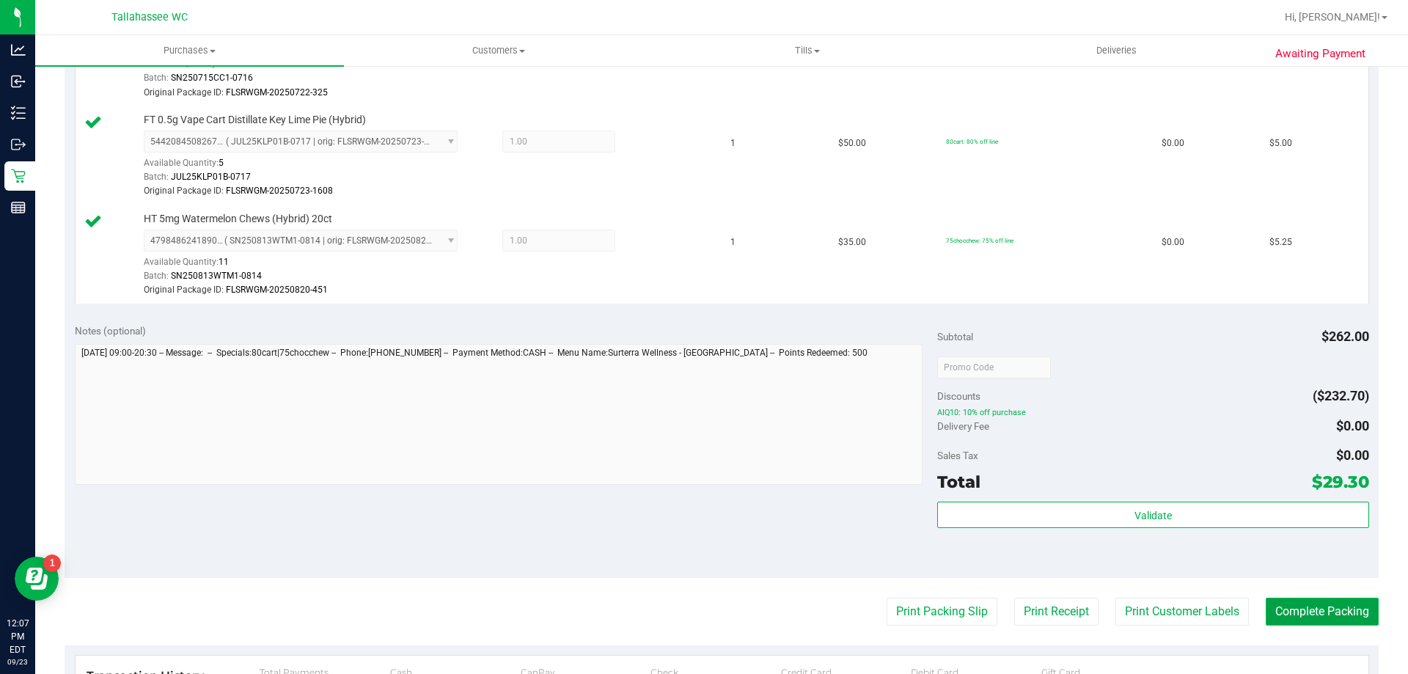
click at [1304, 606] on button "Complete Packing" at bounding box center [1322, 612] width 113 height 28
